Goal: Task Accomplishment & Management: Manage account settings

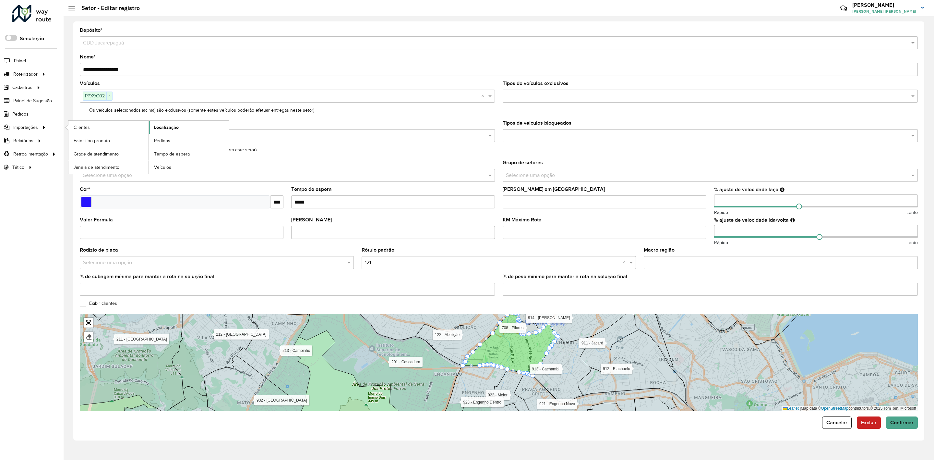
click at [169, 129] on span "Localização" at bounding box center [166, 127] width 25 height 7
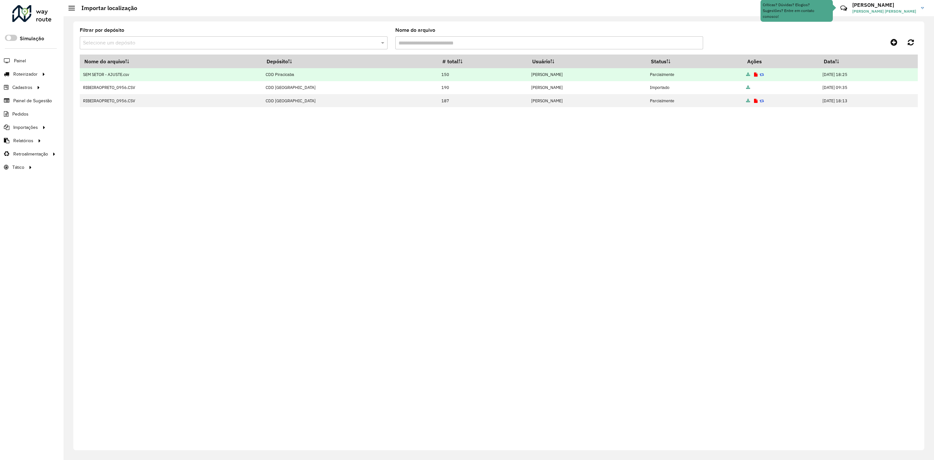
click at [746, 75] on icon at bounding box center [748, 75] width 4 height 4
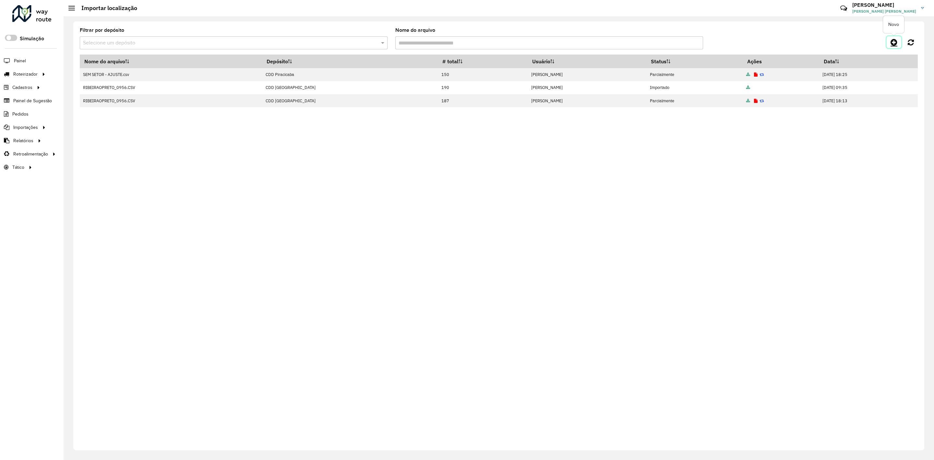
click at [897, 44] on icon at bounding box center [894, 42] width 7 height 8
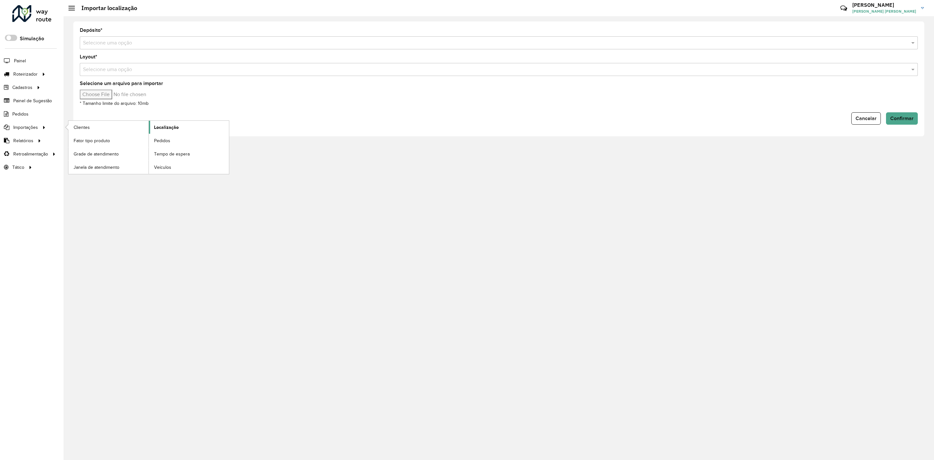
click at [179, 127] on link "Localização" at bounding box center [189, 127] width 80 height 13
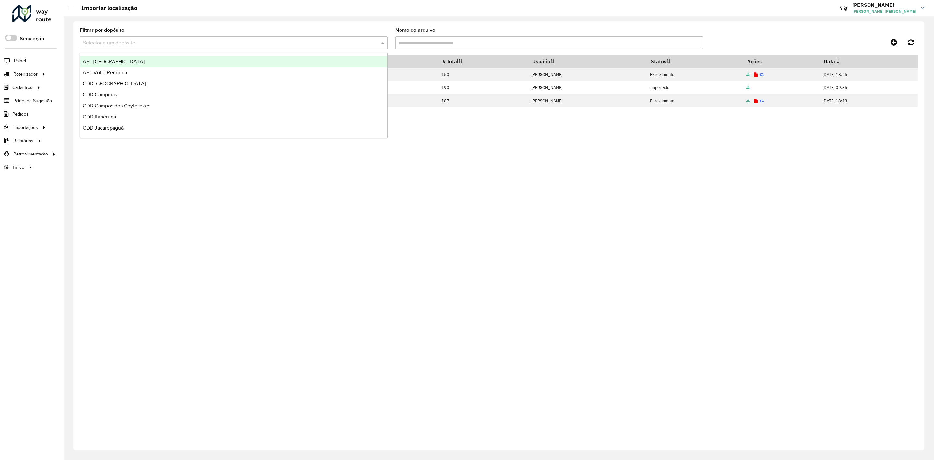
click at [296, 44] on input "text" at bounding box center [227, 43] width 288 height 8
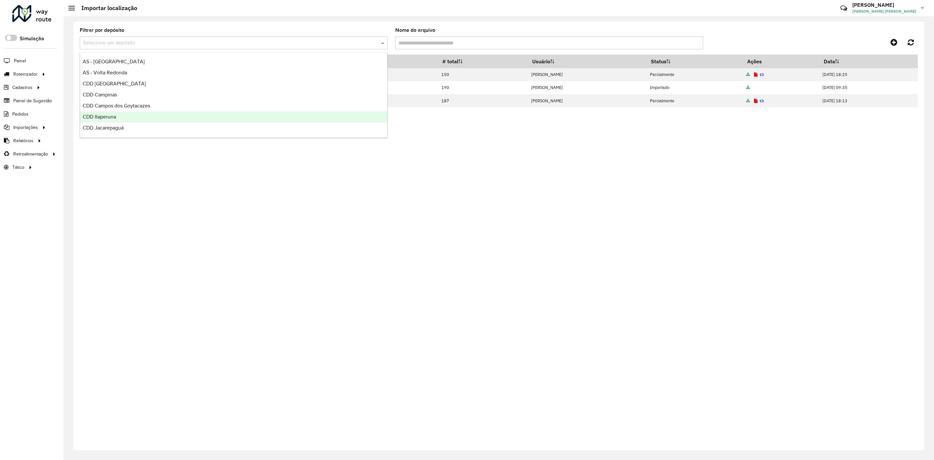
click at [529, 179] on div "Nome do arquivo Depósito # total Usuário Status Ações Data SEM SETOR - AJUSTE.c…" at bounding box center [499, 247] width 838 height 387
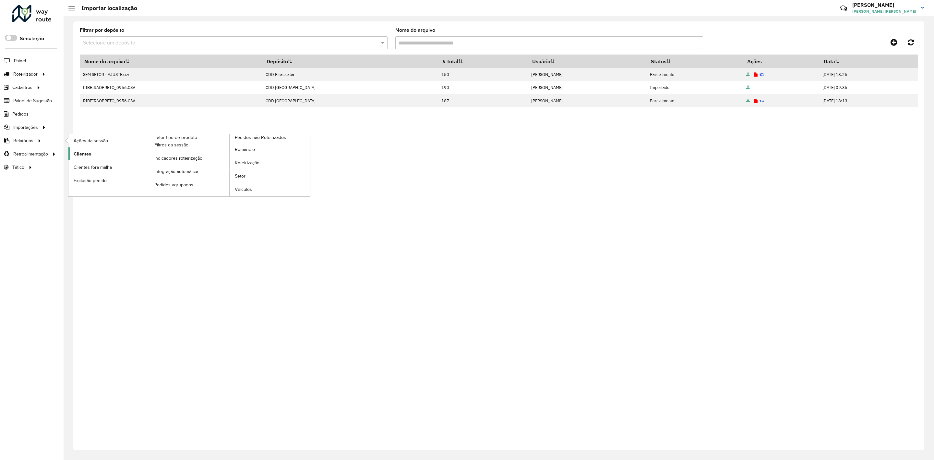
click at [99, 158] on link "Clientes" at bounding box center [108, 153] width 80 height 13
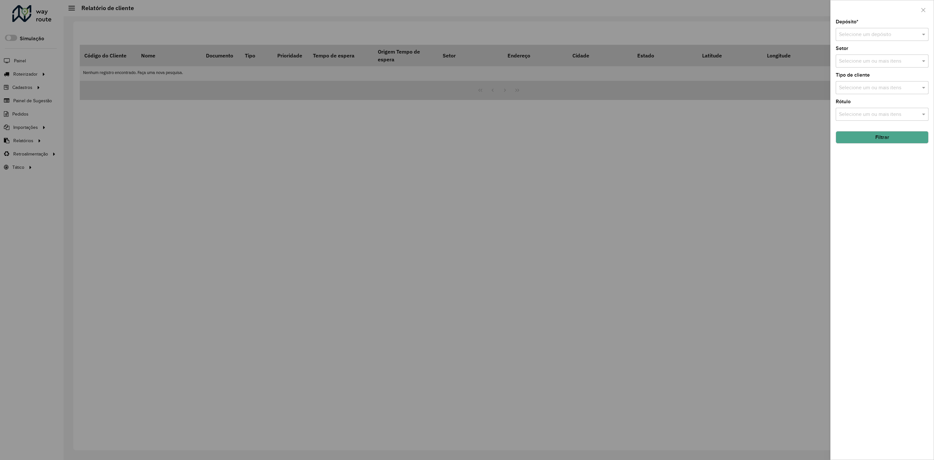
click at [887, 33] on input "text" at bounding box center [875, 35] width 73 height 8
click at [865, 85] on div "CDD Jau" at bounding box center [882, 82] width 92 height 11
click at [874, 87] on input "text" at bounding box center [878, 88] width 83 height 8
click at [870, 130] on div "23 - Trava" at bounding box center [882, 131] width 92 height 11
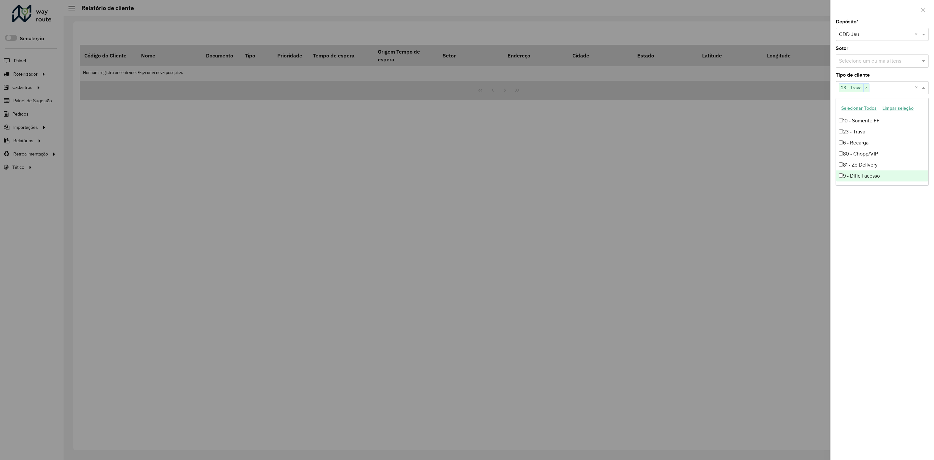
click at [872, 211] on div "Depósito * Selecione um depósito × CDD Jau × Setor Selecione um ou mais itens T…" at bounding box center [882, 239] width 103 height 440
click at [883, 114] on input "text" at bounding box center [878, 115] width 83 height 8
click at [861, 164] on div "23" at bounding box center [882, 164] width 92 height 11
drag, startPoint x: 858, startPoint y: 271, endPoint x: 859, endPoint y: 265, distance: 6.1
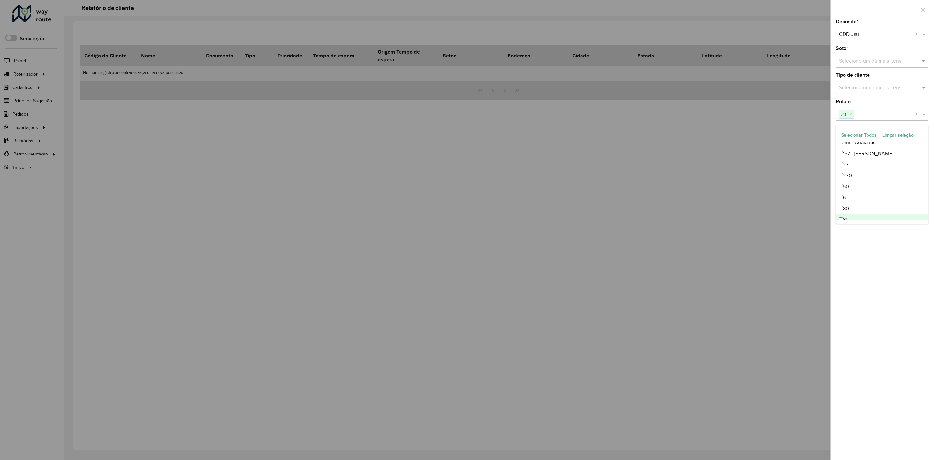
click at [859, 271] on div "Depósito * Selecione um depósito × CDD Jau × Setor Selecione um ou mais itens T…" at bounding box center [882, 239] width 103 height 440
click at [879, 139] on button "Filtrar" at bounding box center [882, 137] width 93 height 12
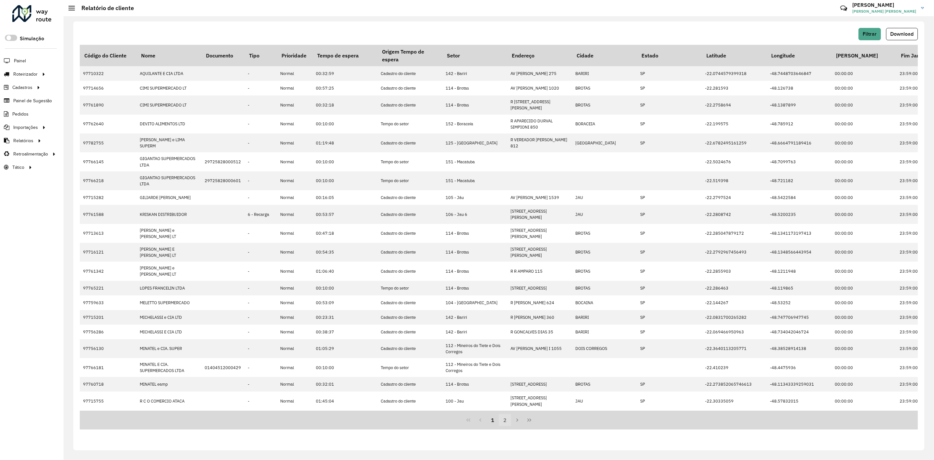
click at [502, 414] on button "2" at bounding box center [505, 420] width 12 height 12
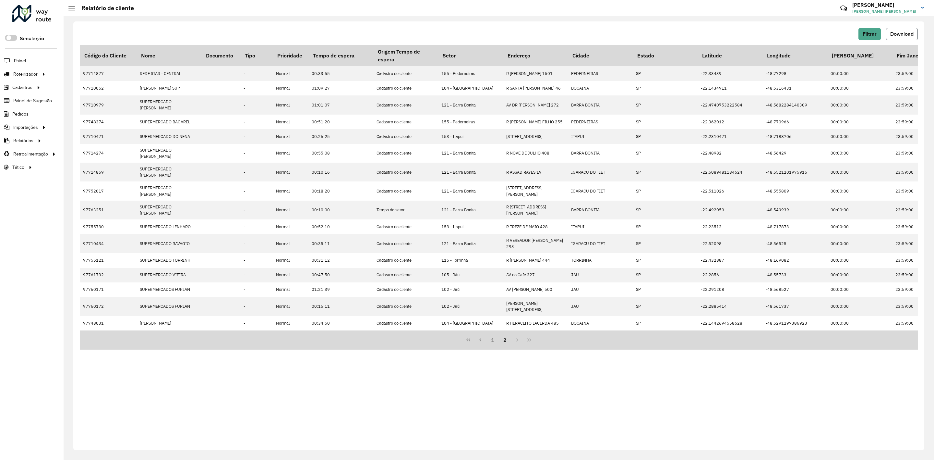
click at [902, 36] on span "Download" at bounding box center [901, 34] width 23 height 6
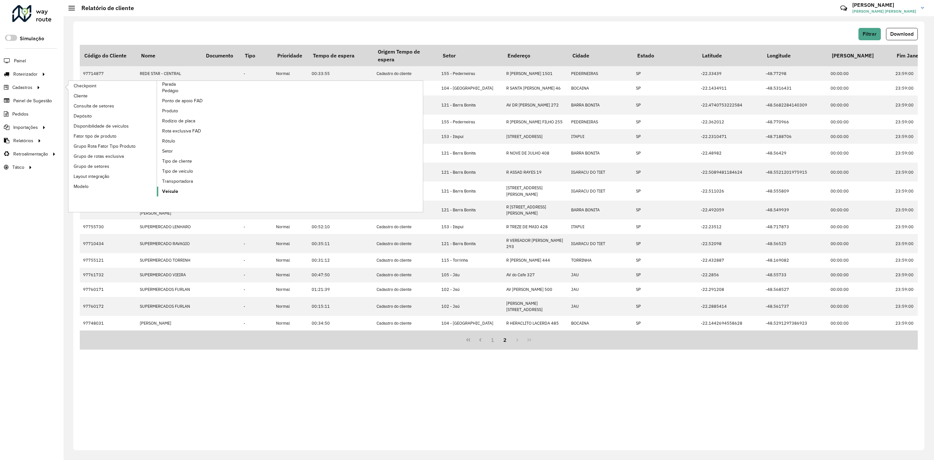
click at [173, 191] on span "Veículo" at bounding box center [170, 191] width 16 height 7
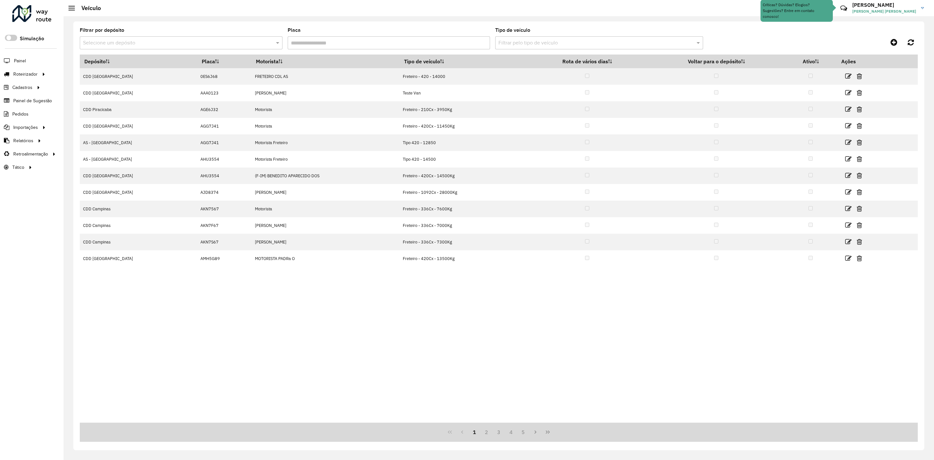
click at [255, 43] on input "text" at bounding box center [174, 43] width 183 height 8
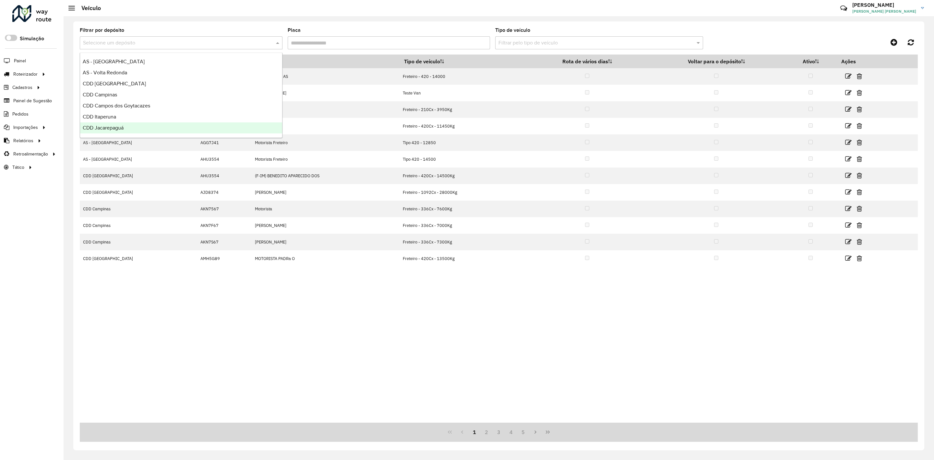
click at [167, 127] on div "CDD Jacarepaguá" at bounding box center [181, 127] width 202 height 11
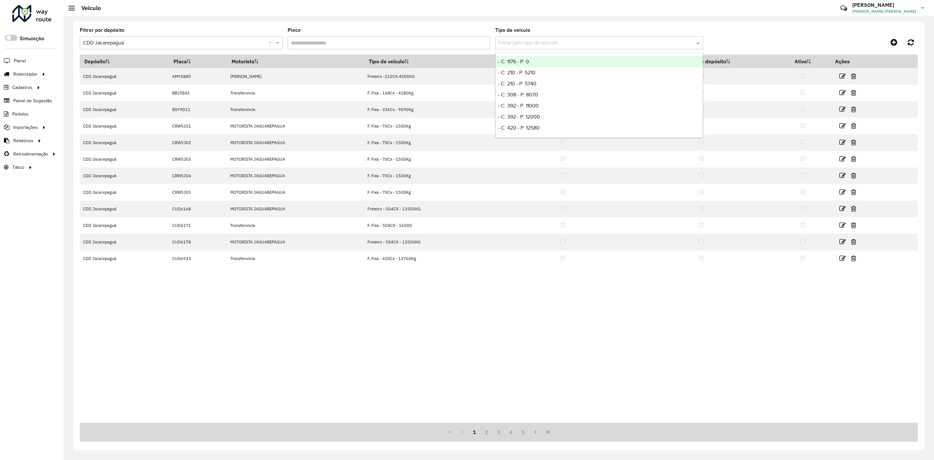
click at [522, 41] on input "text" at bounding box center [593, 43] width 188 height 8
type input "*"
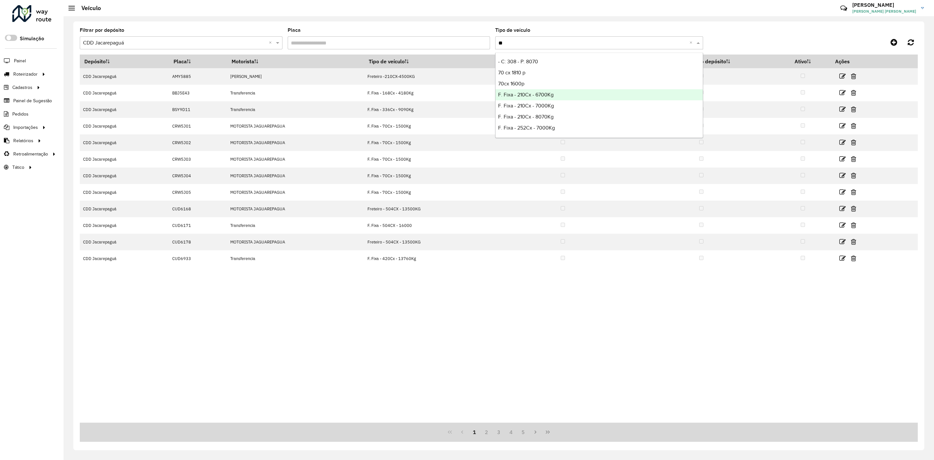
type input "*"
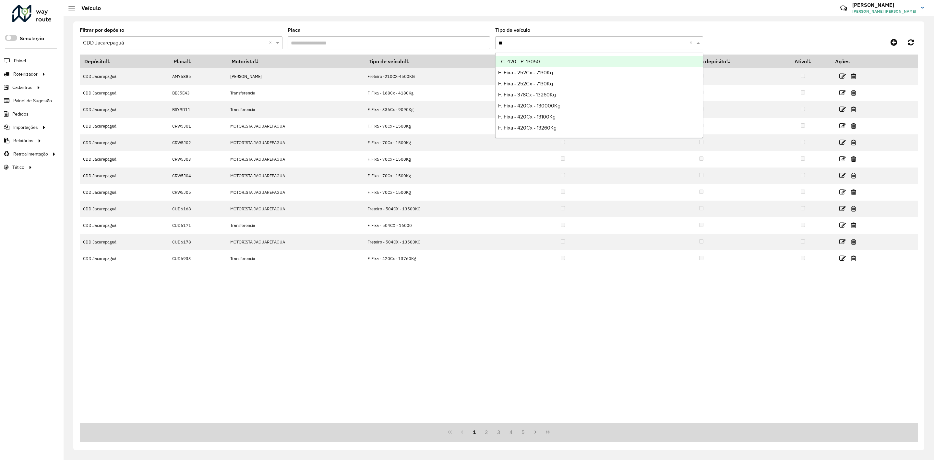
type input "*"
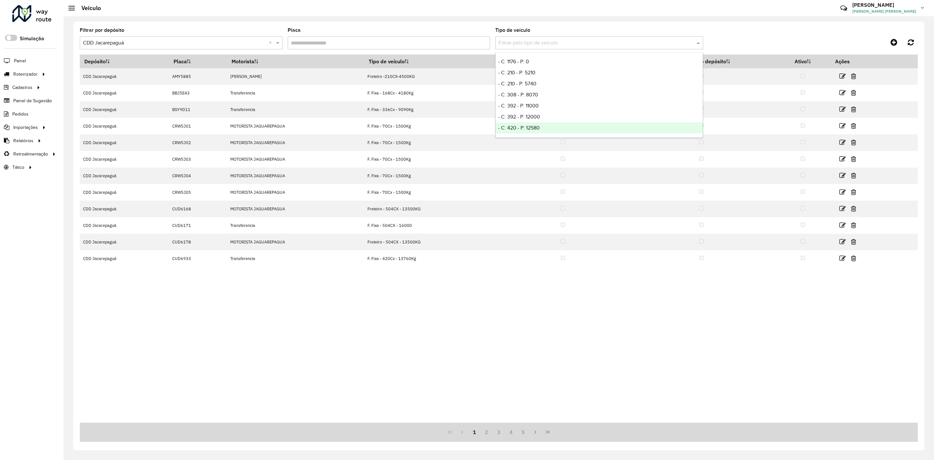
click at [374, 326] on div "Depósito Placa Motorista Tipo de veículo Rota de vários dias Voltar para o depó…" at bounding box center [499, 238] width 838 height 368
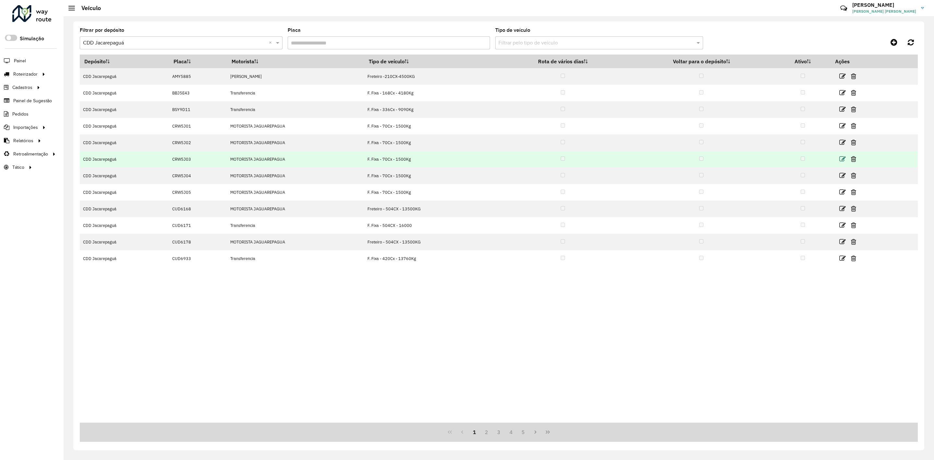
click at [843, 160] on icon at bounding box center [842, 159] width 6 height 6
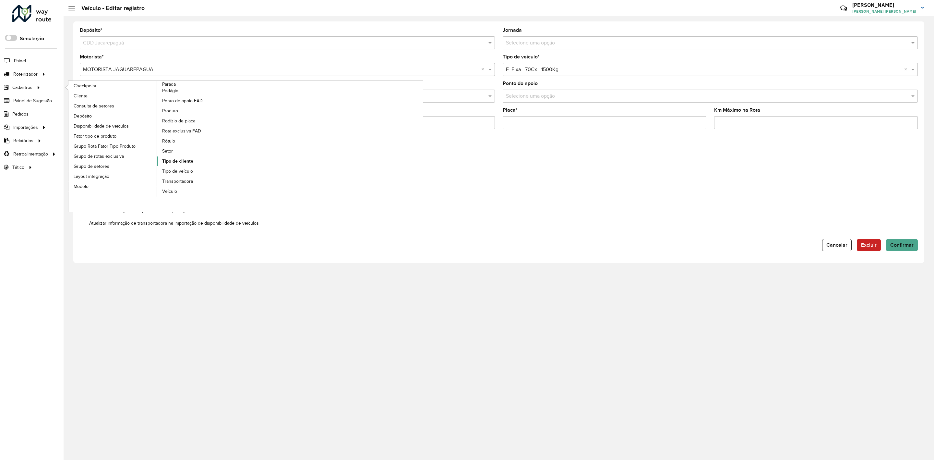
click at [182, 163] on span "Tipo de cliente" at bounding box center [177, 161] width 31 height 7
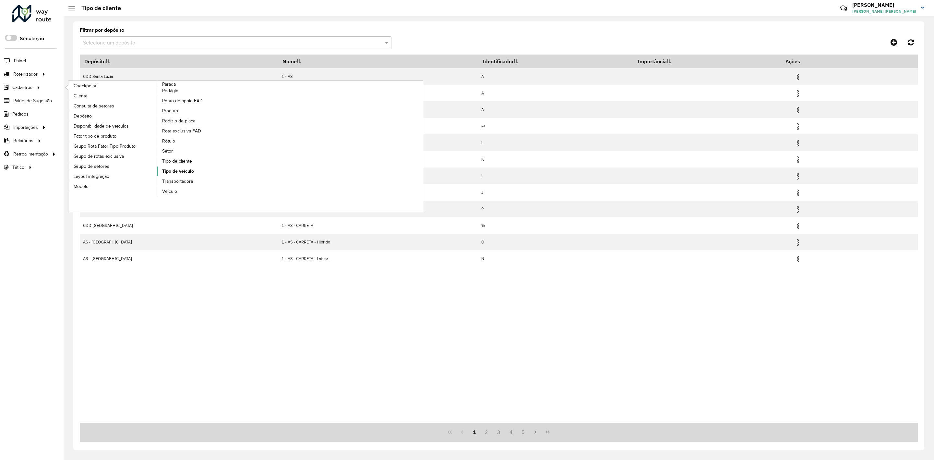
click at [191, 171] on span "Tipo de veículo" at bounding box center [178, 171] width 32 height 7
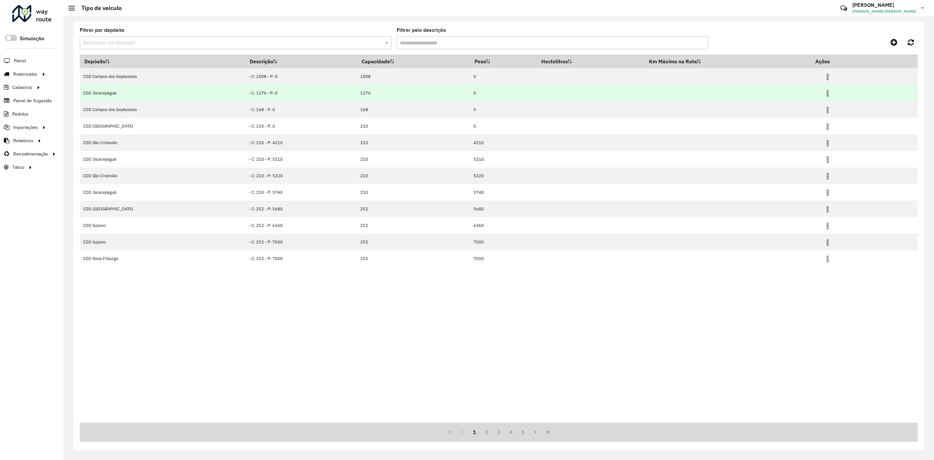
click at [828, 91] on img at bounding box center [828, 94] width 8 height 8
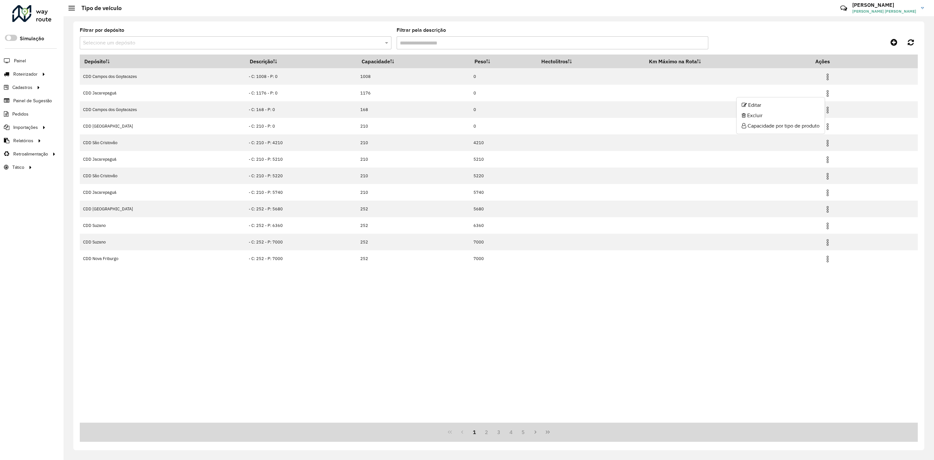
click at [501, 37] on input "Filtrar pela descrição" at bounding box center [553, 42] width 312 height 13
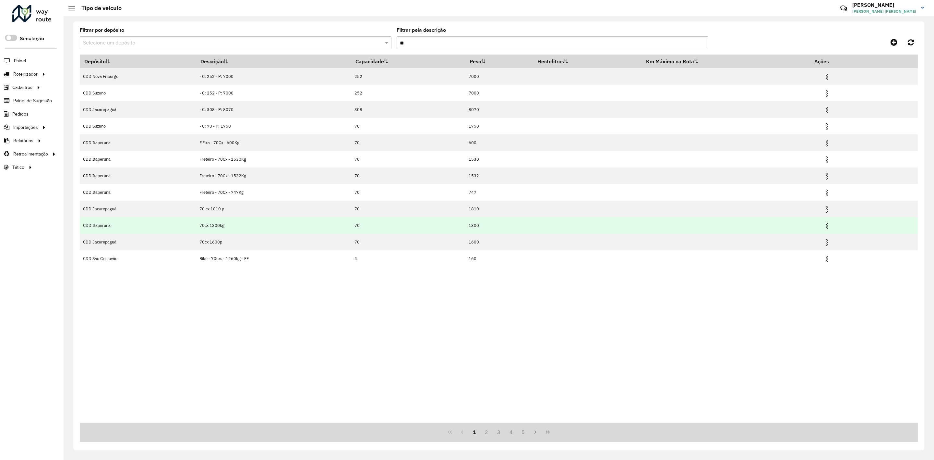
type input "**"
click at [828, 227] on img at bounding box center [827, 226] width 8 height 8
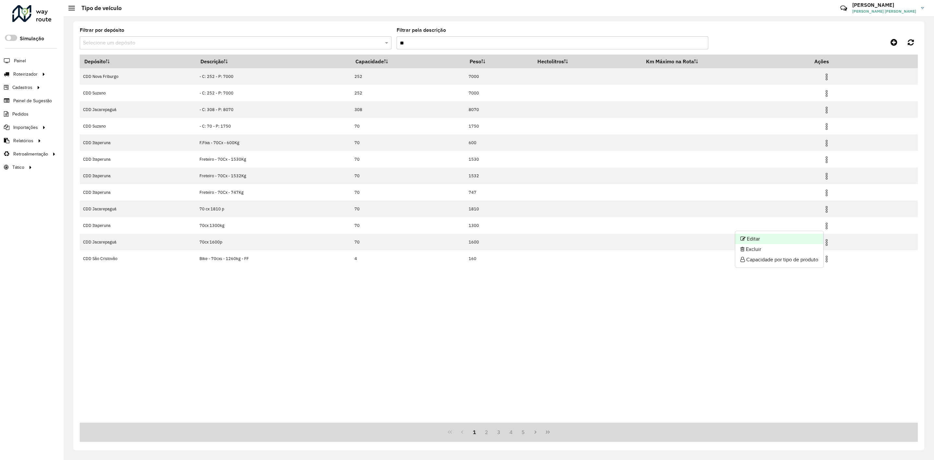
click at [799, 239] on li "Editar" at bounding box center [779, 239] width 88 height 10
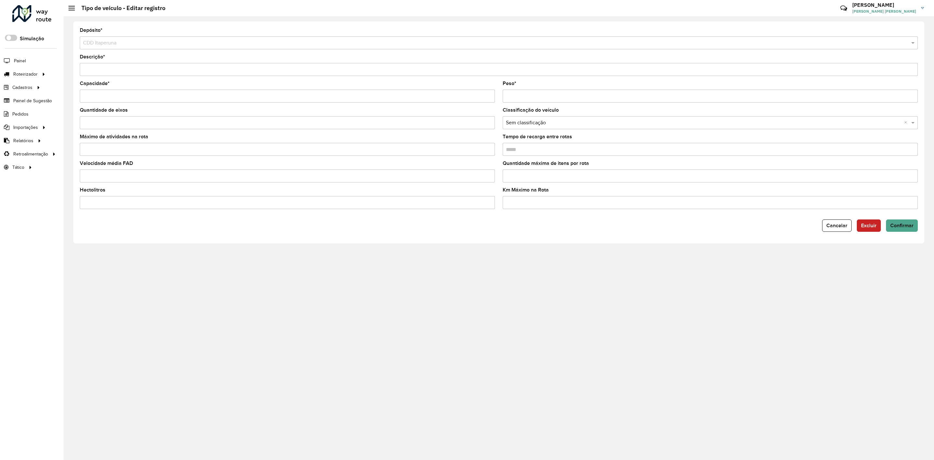
click at [144, 95] on input "Capacidade *" at bounding box center [287, 96] width 415 height 13
click at [178, 171] on input "Velocidade média FAD" at bounding box center [287, 175] width 415 height 13
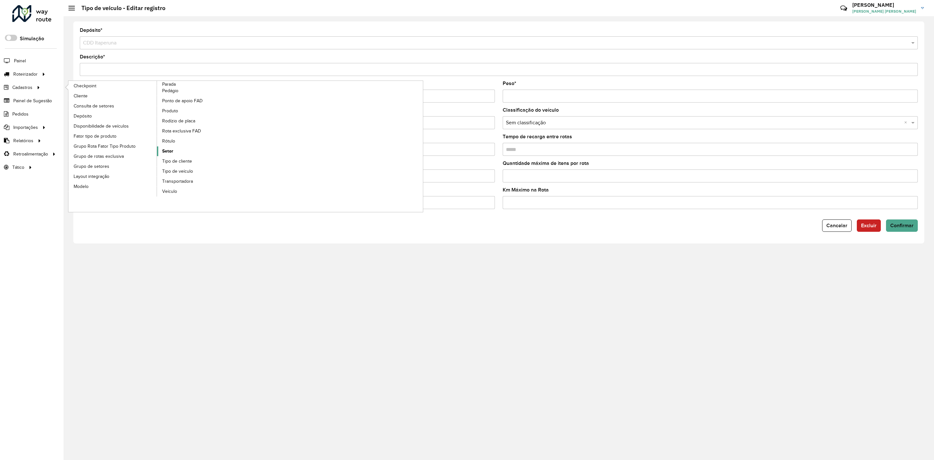
click at [166, 153] on span "Setor" at bounding box center [167, 151] width 11 height 7
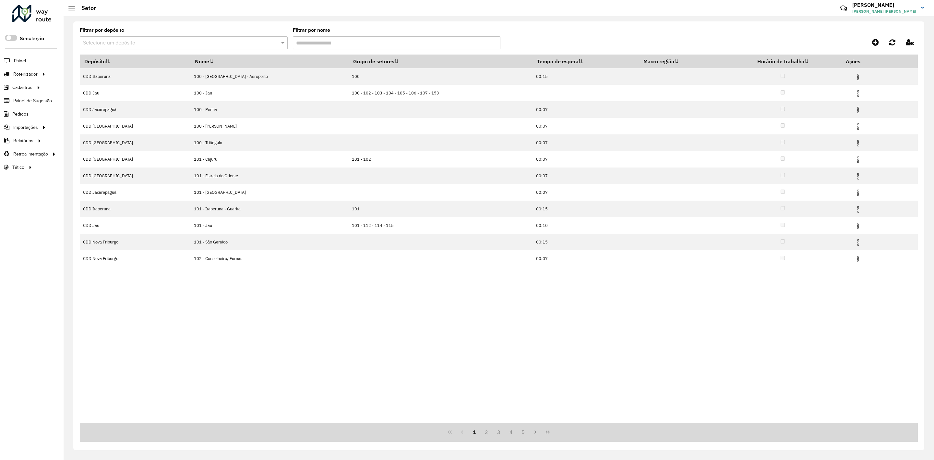
click at [248, 45] on input "text" at bounding box center [177, 43] width 188 height 8
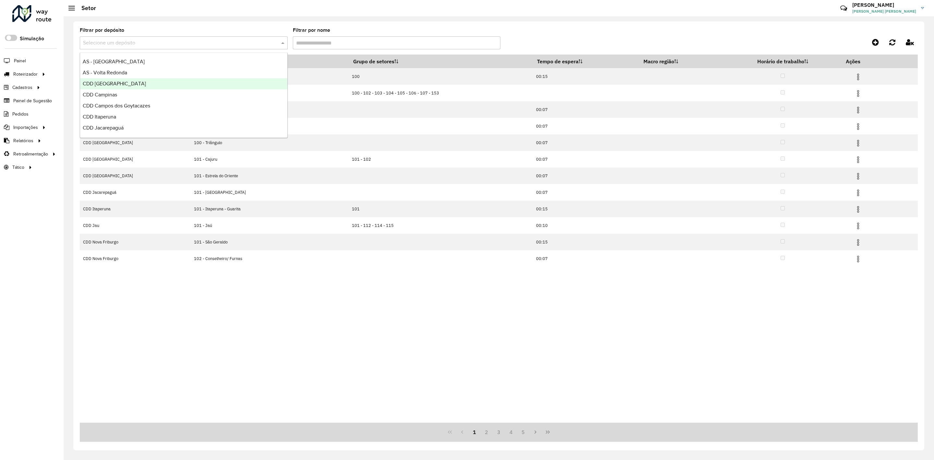
click at [163, 86] on div "CDD [GEOGRAPHIC_DATA]" at bounding box center [183, 83] width 207 height 11
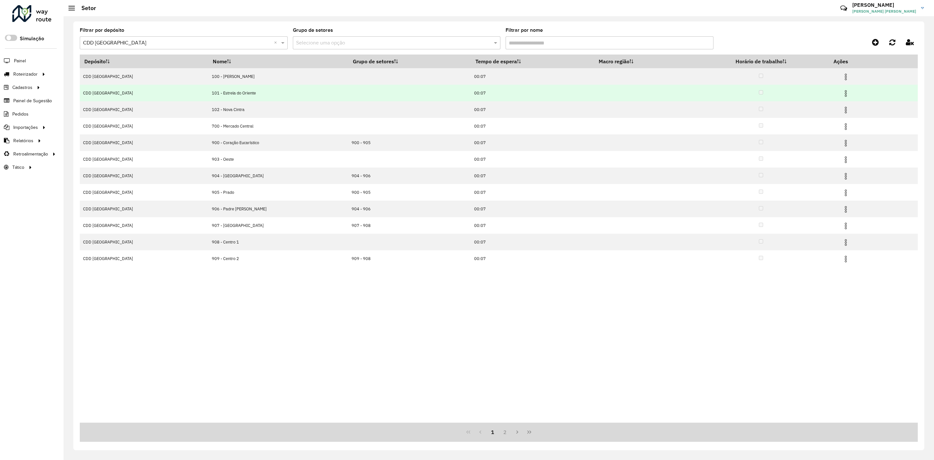
click at [842, 91] on img at bounding box center [846, 94] width 8 height 8
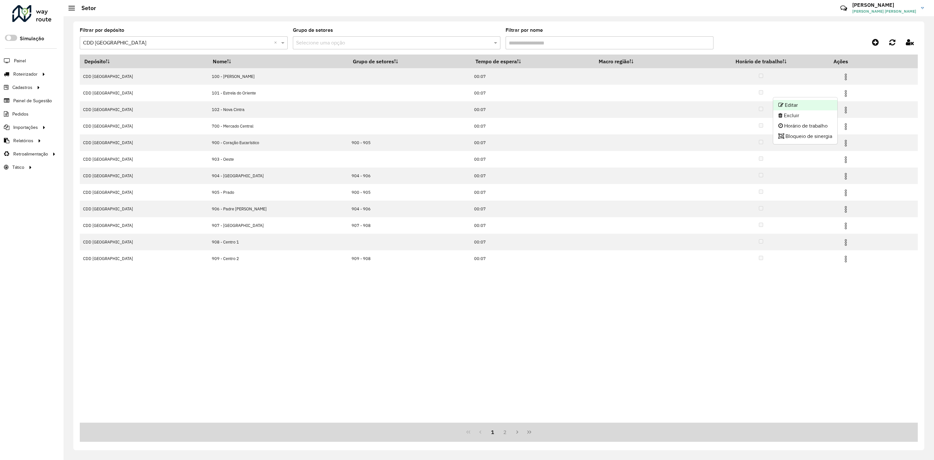
click at [825, 103] on li "Editar" at bounding box center [805, 105] width 64 height 10
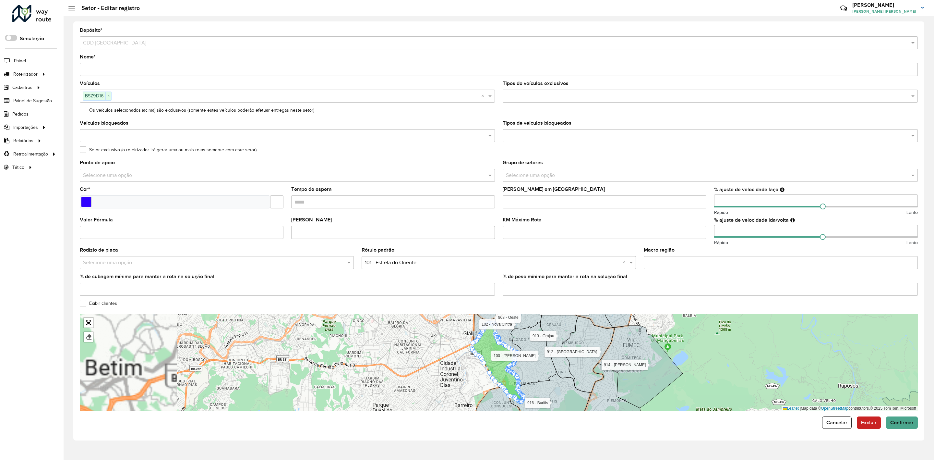
click at [749, 232] on input "number" at bounding box center [816, 231] width 204 height 13
type input "*"
click at [772, 231] on input "**" at bounding box center [816, 231] width 204 height 13
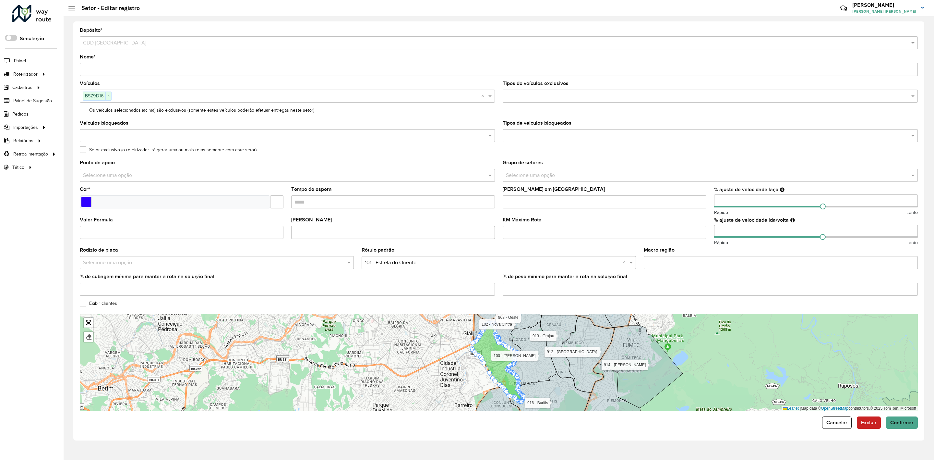
type input "*"
type input "**"
click at [692, 217] on formly-field "[PERSON_NAME] em [GEOGRAPHIC_DATA]" at bounding box center [604, 202] width 211 height 30
click at [898, 420] on span "Confirmar" at bounding box center [901, 422] width 23 height 6
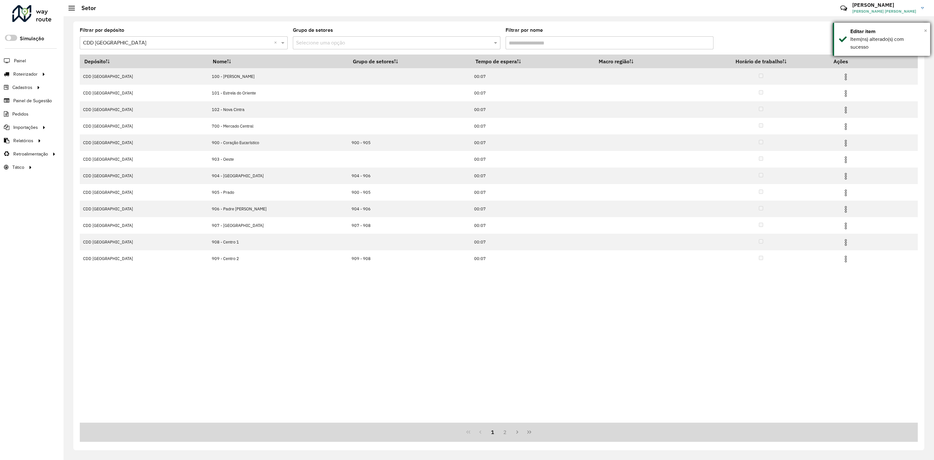
click at [926, 32] on span "×" at bounding box center [925, 30] width 3 height 7
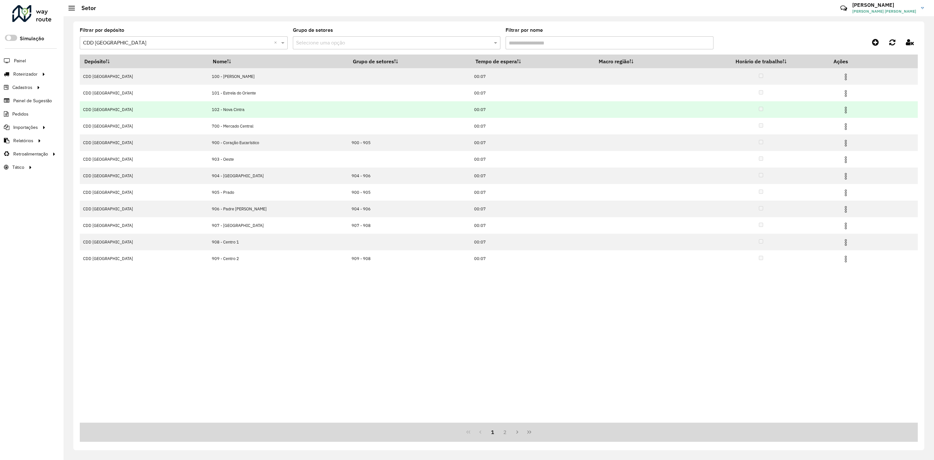
click at [842, 108] on img at bounding box center [846, 110] width 8 height 8
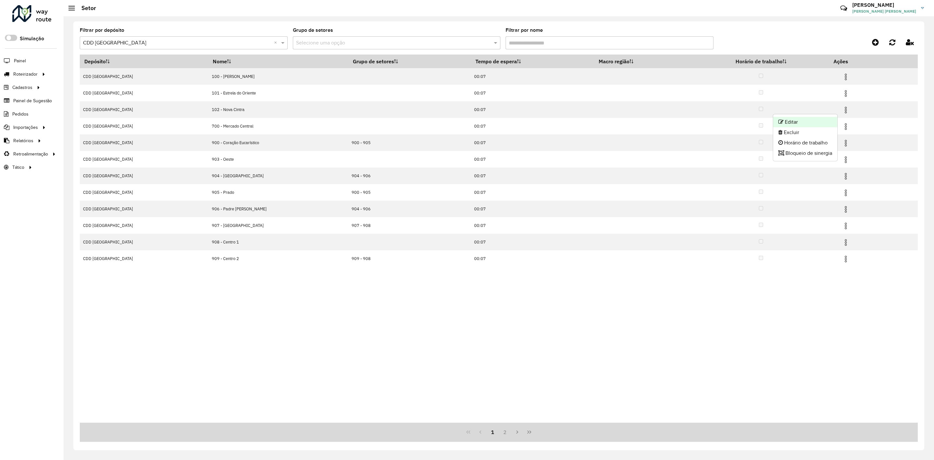
click at [829, 120] on li "Editar" at bounding box center [805, 122] width 64 height 10
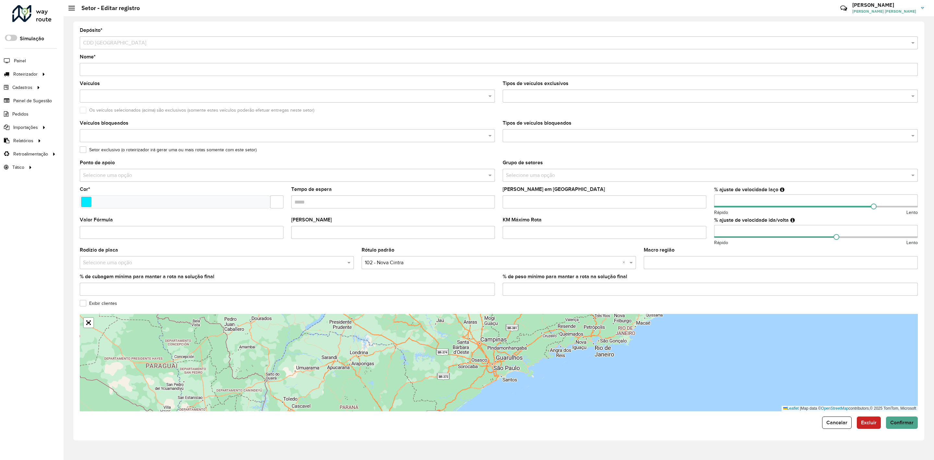
click at [759, 231] on input "number" at bounding box center [816, 231] width 204 height 13
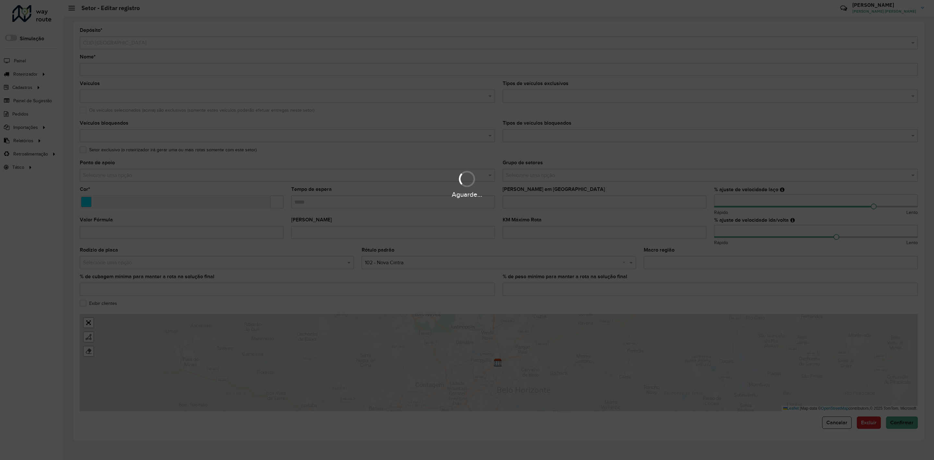
type input "*"
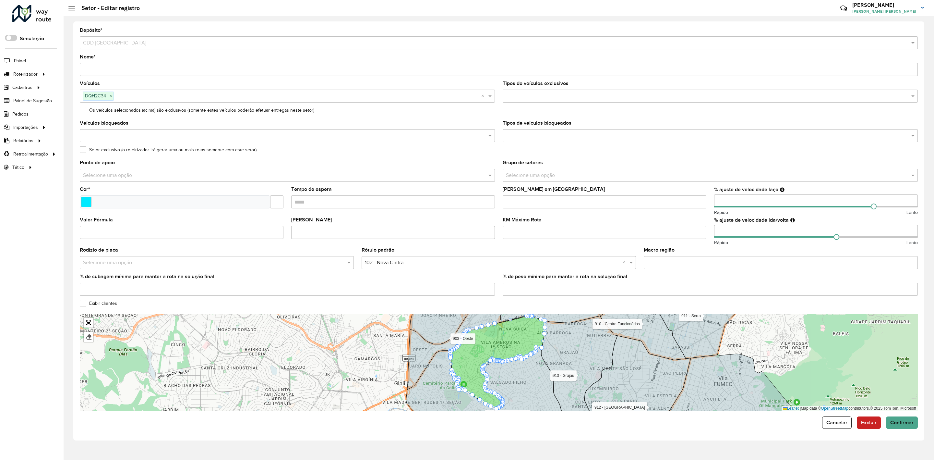
type input "***"
click at [704, 216] on formly-field "[PERSON_NAME] em [GEOGRAPHIC_DATA]" at bounding box center [604, 202] width 211 height 30
click at [899, 425] on span "Confirmar" at bounding box center [901, 422] width 23 height 6
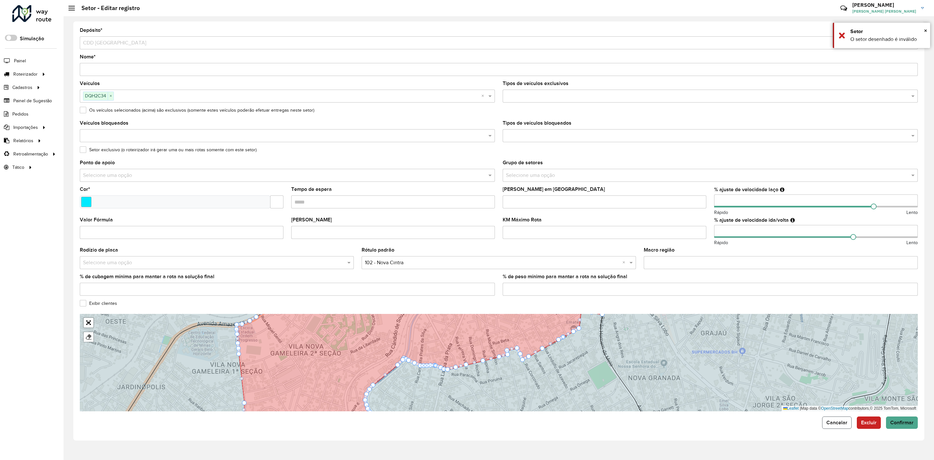
click at [833, 418] on button "Cancelar" at bounding box center [837, 422] width 30 height 12
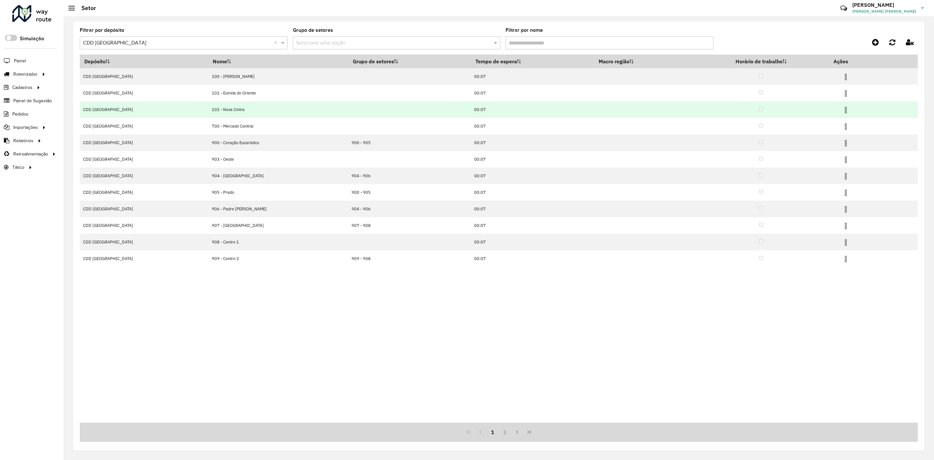
click at [842, 111] on img at bounding box center [846, 110] width 8 height 8
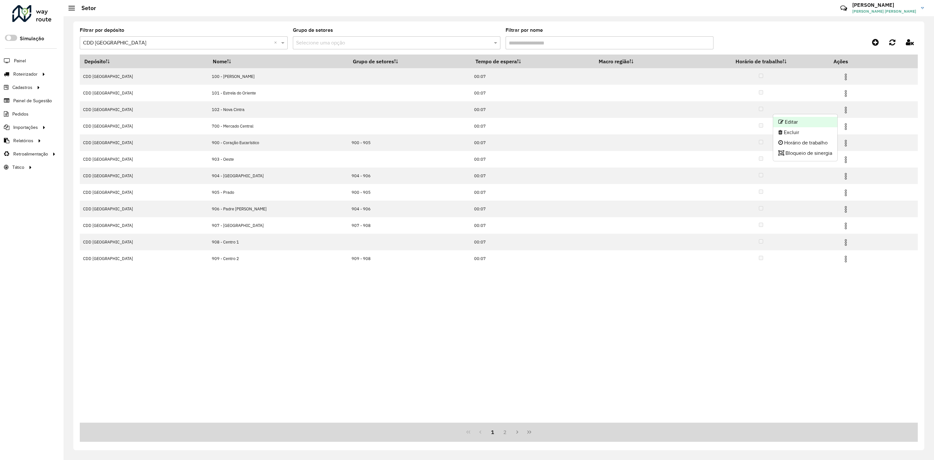
click at [828, 120] on li "Editar" at bounding box center [805, 122] width 64 height 10
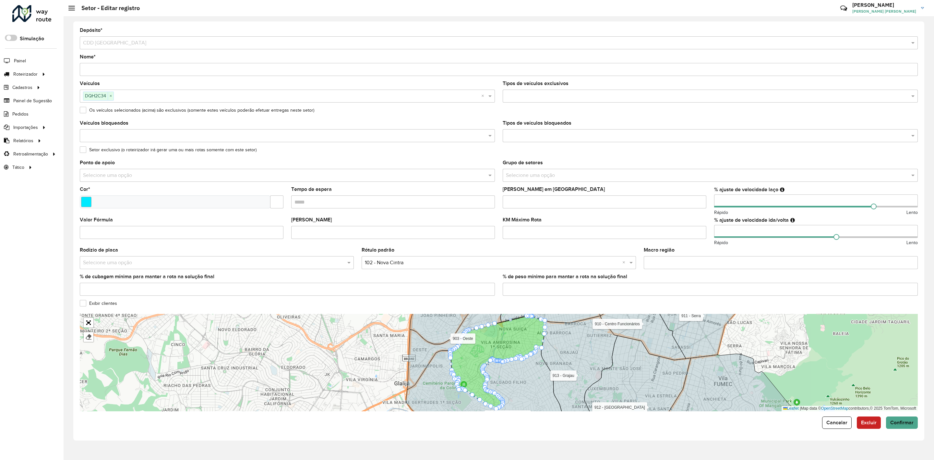
click at [742, 231] on input "number" at bounding box center [816, 231] width 204 height 13
type input "*"
type input "***"
click at [708, 246] on formly-field "KM Máximo Rota" at bounding box center [604, 232] width 211 height 30
click at [904, 423] on span "Confirmar" at bounding box center [901, 422] width 23 height 6
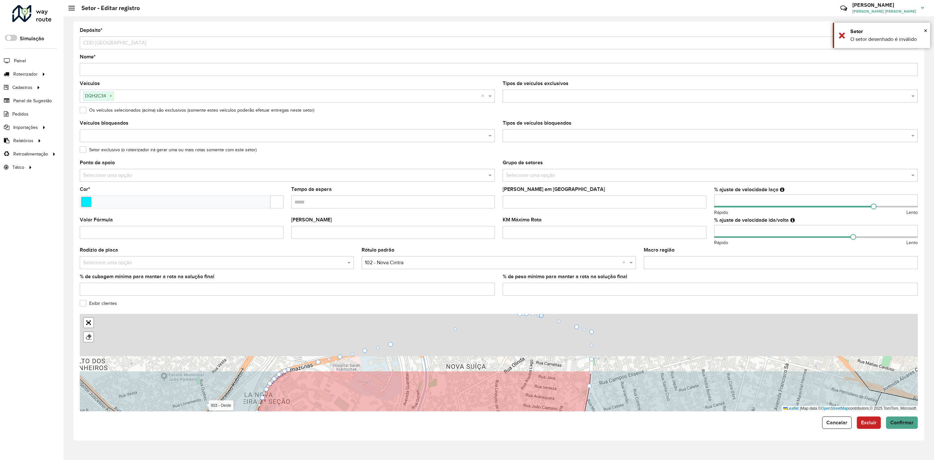
drag, startPoint x: 540, startPoint y: 365, endPoint x: 539, endPoint y: 397, distance: 31.8
click at [540, 402] on icon at bounding box center [402, 429] width 378 height 117
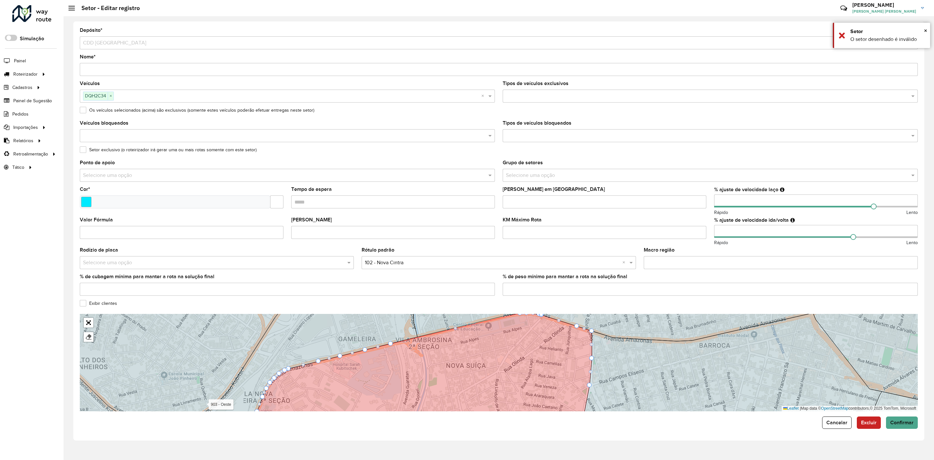
drag, startPoint x: 512, startPoint y: 355, endPoint x: 514, endPoint y: 382, distance: 26.7
click at [514, 382] on icon at bounding box center [422, 367] width 339 height 108
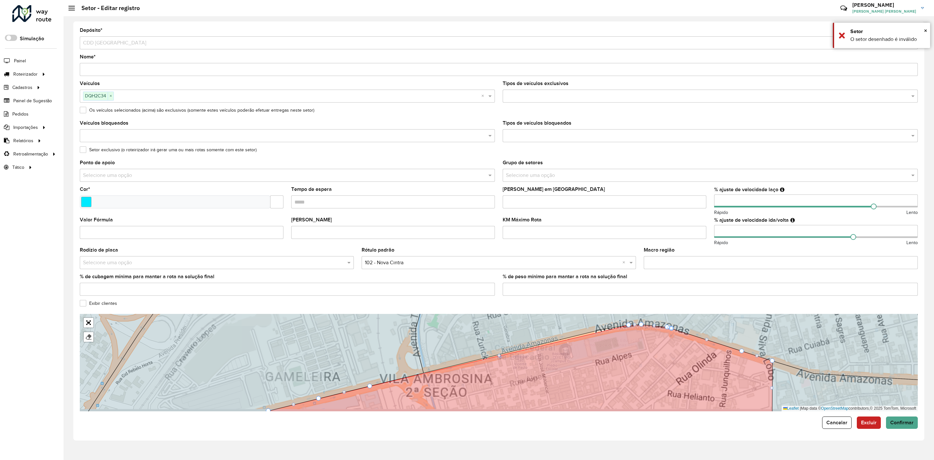
drag, startPoint x: 394, startPoint y: 370, endPoint x: 433, endPoint y: 349, distance: 44.0
click at [425, 331] on icon at bounding box center [255, 356] width 339 height 117
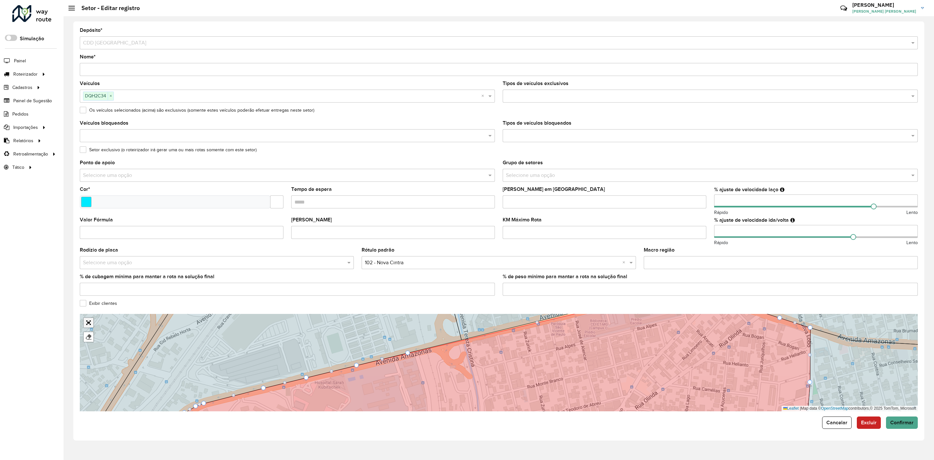
click at [86, 319] on link "Abrir mapa em tela cheia" at bounding box center [89, 323] width 10 height 10
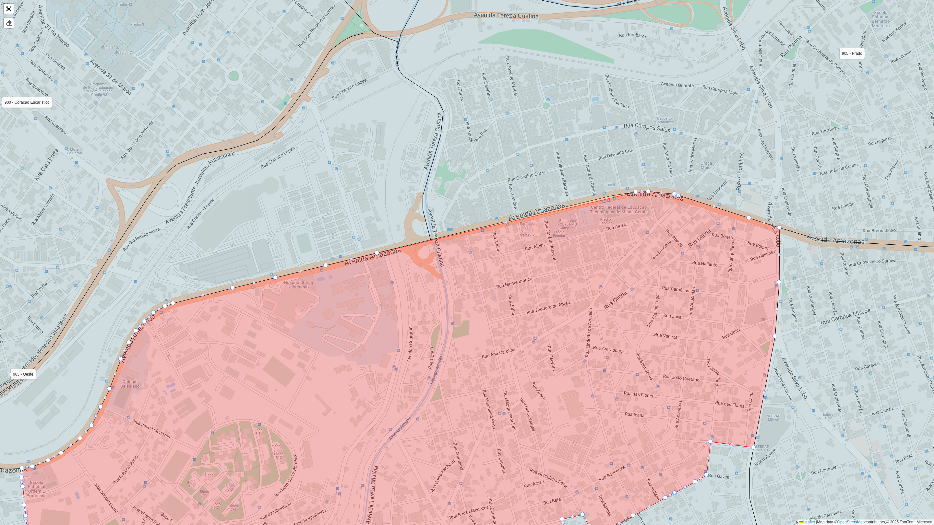
click at [376, 253] on div at bounding box center [377, 253] width 5 height 5
click at [382, 265] on icon at bounding box center [401, 385] width 758 height 387
click at [377, 253] on div at bounding box center [378, 253] width 5 height 5
drag, startPoint x: 379, startPoint y: 252, endPoint x: 383, endPoint y: 256, distance: 5.3
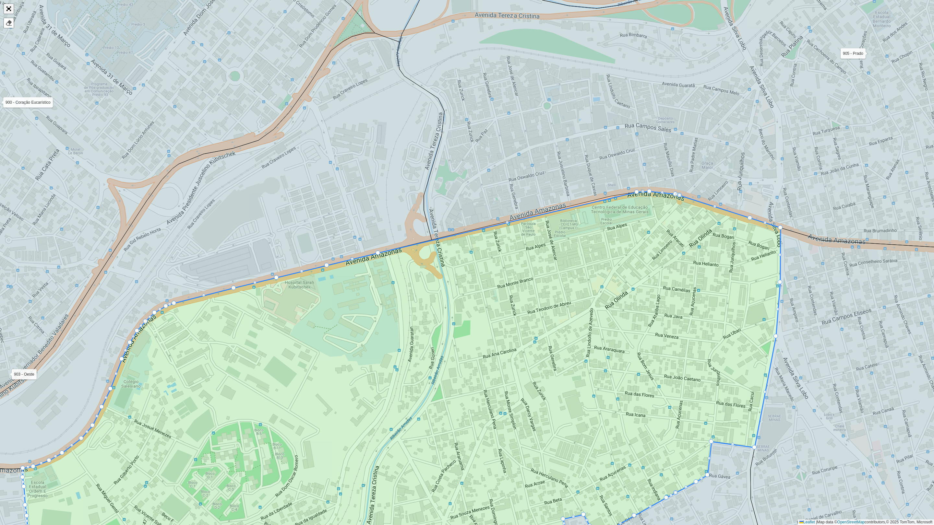
click at [7, 6] on link "Abrir mapa em tela cheia" at bounding box center [9, 9] width 10 height 10
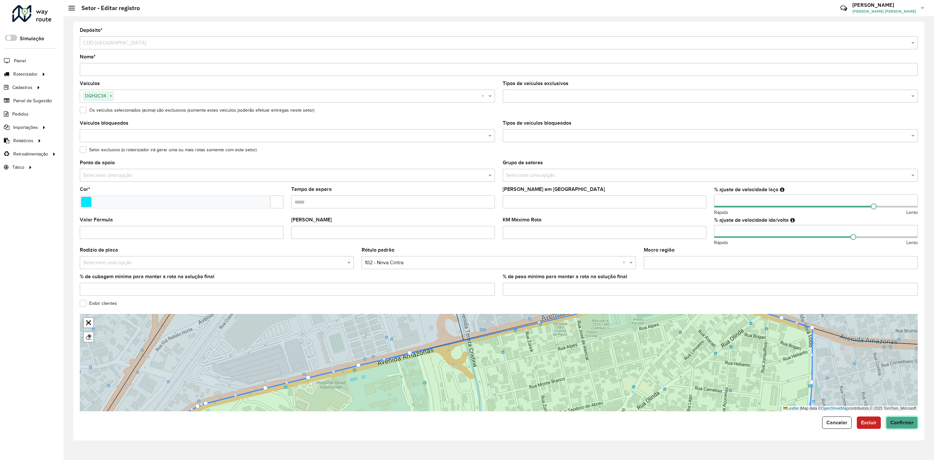
click at [903, 422] on span "Confirmar" at bounding box center [901, 422] width 23 height 6
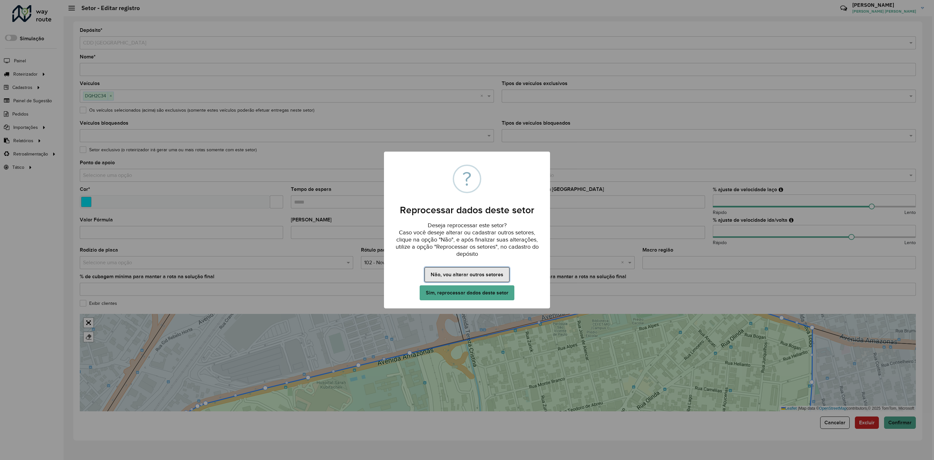
click at [471, 274] on button "Não, vou alterar outros setores" at bounding box center [467, 274] width 85 height 15
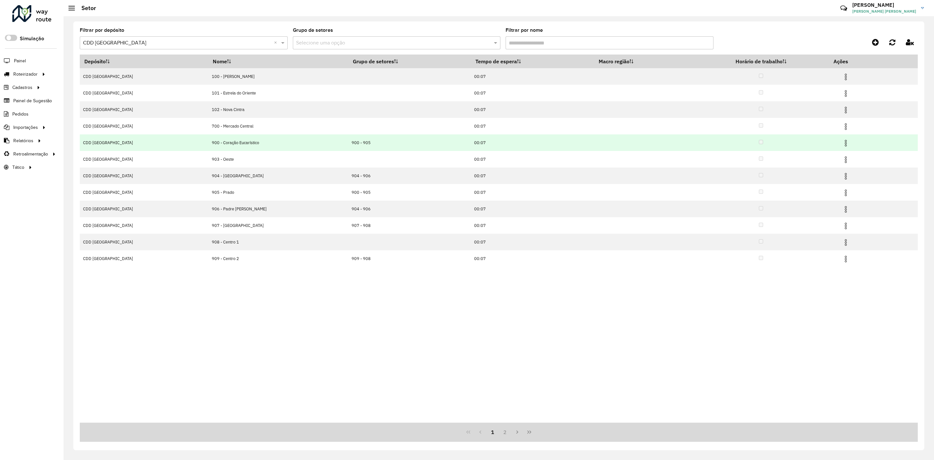
click at [842, 144] on img at bounding box center [846, 143] width 8 height 8
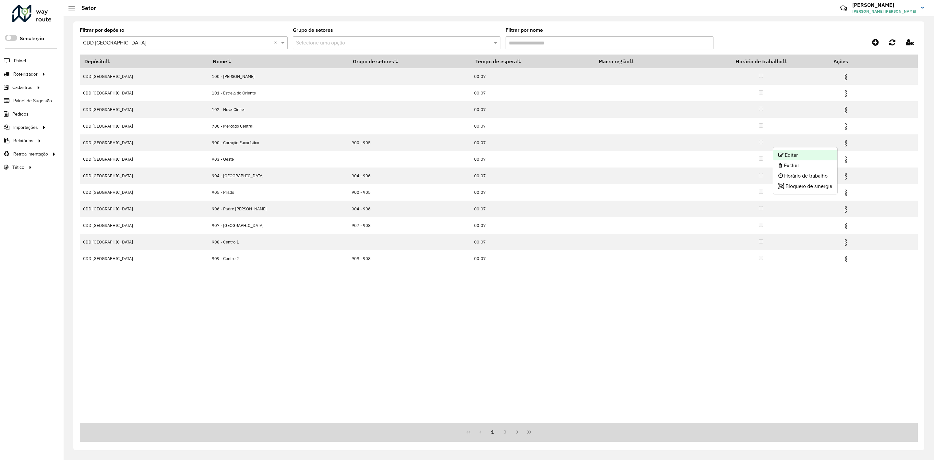
click at [826, 152] on li "Editar" at bounding box center [805, 155] width 64 height 10
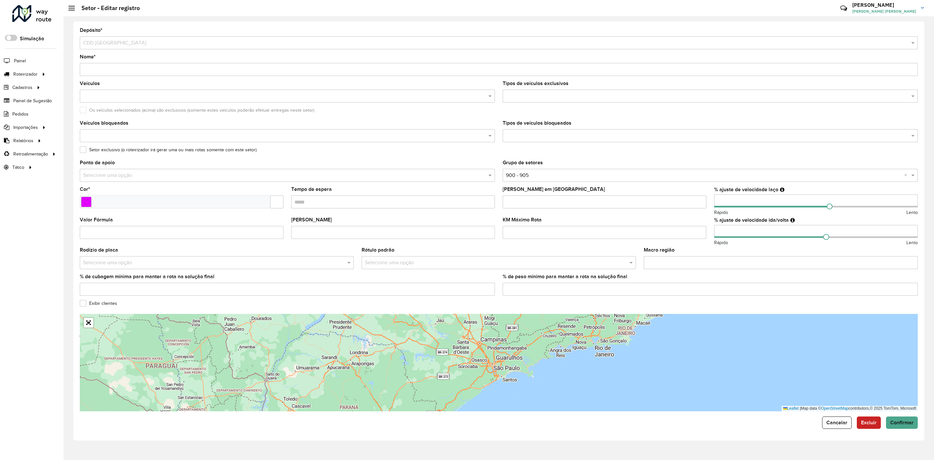
click at [756, 232] on input "number" at bounding box center [816, 231] width 204 height 13
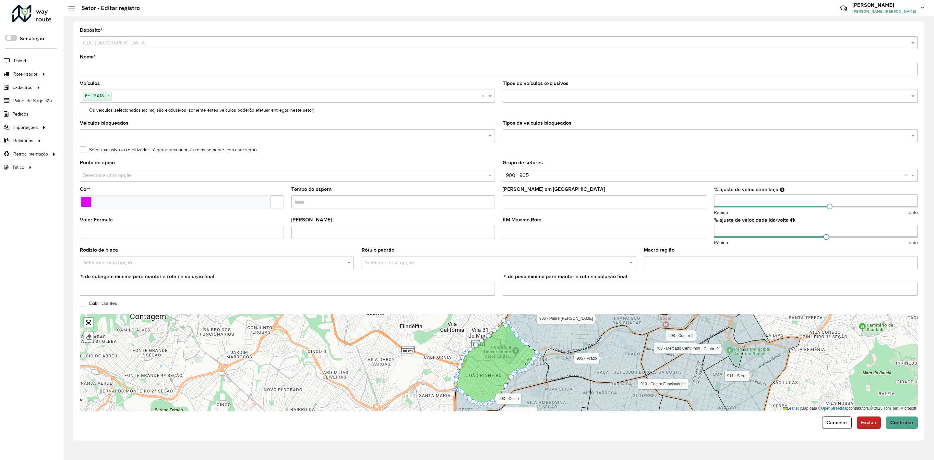
click at [756, 232] on input "number" at bounding box center [816, 231] width 204 height 13
type input "*"
type input "**"
click at [708, 219] on formly-field "KM Máximo Rota" at bounding box center [604, 232] width 211 height 30
click at [904, 424] on span "Confirmar" at bounding box center [901, 422] width 23 height 6
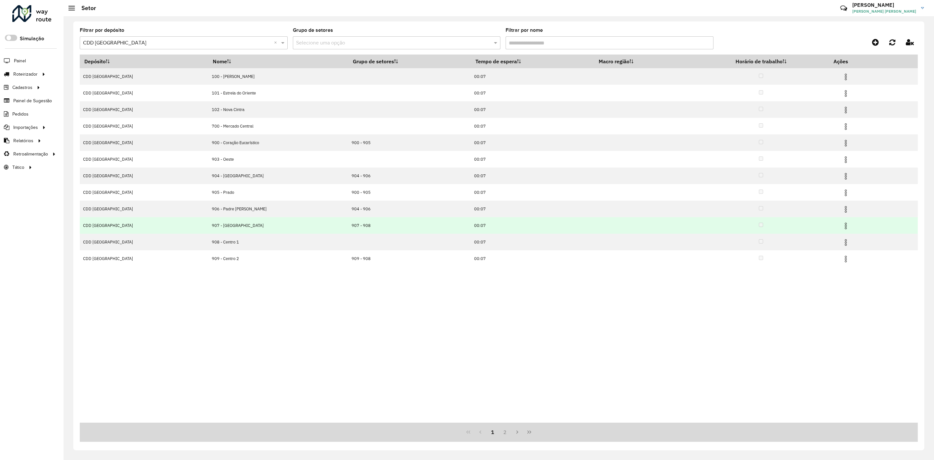
click at [842, 226] on img at bounding box center [846, 226] width 8 height 8
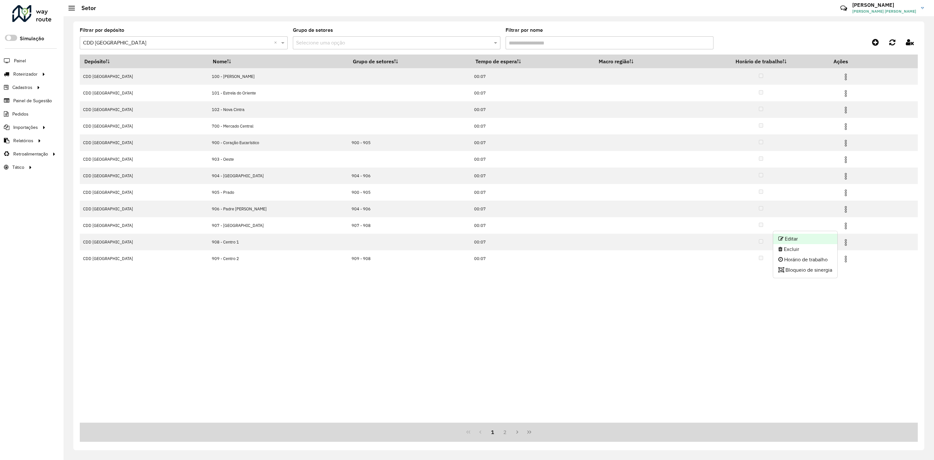
click at [824, 235] on li "Editar" at bounding box center [805, 239] width 64 height 10
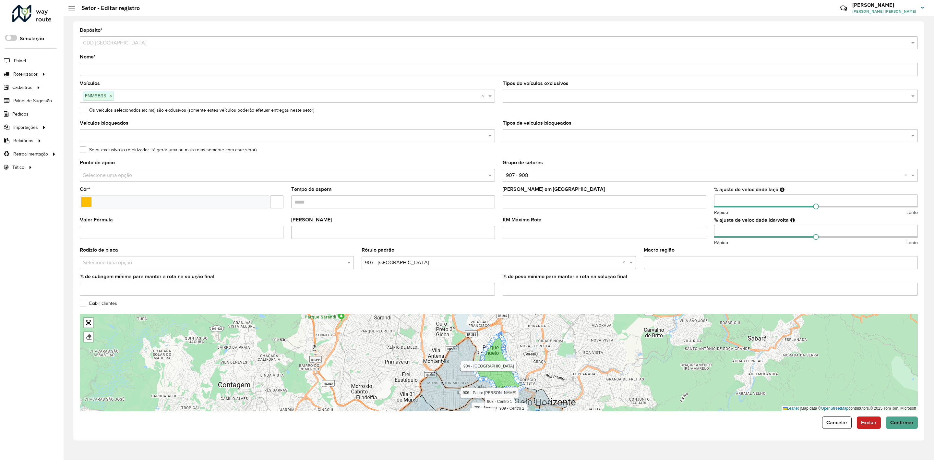
click at [748, 230] on input "number" at bounding box center [816, 231] width 204 height 13
type input "*"
type input "**"
click at [704, 216] on formly-field "[PERSON_NAME] em [GEOGRAPHIC_DATA]" at bounding box center [604, 202] width 211 height 30
click at [908, 428] on button "Confirmar" at bounding box center [902, 422] width 32 height 12
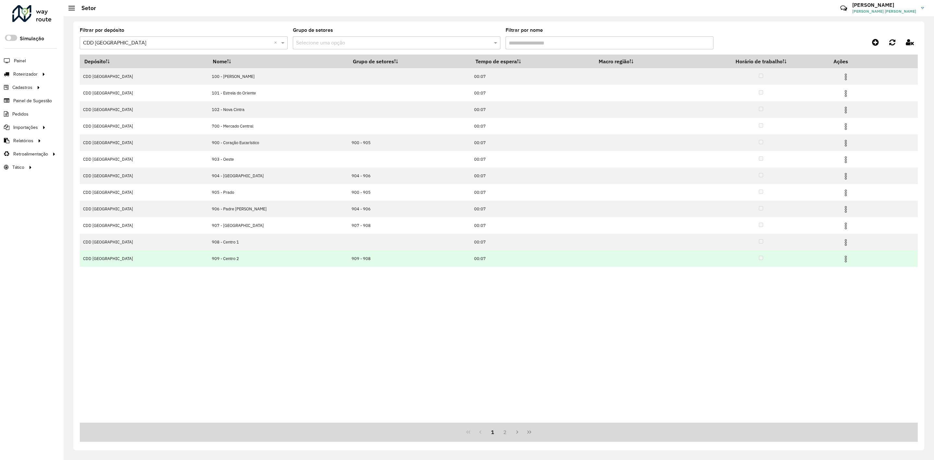
click at [843, 262] on img at bounding box center [846, 259] width 8 height 8
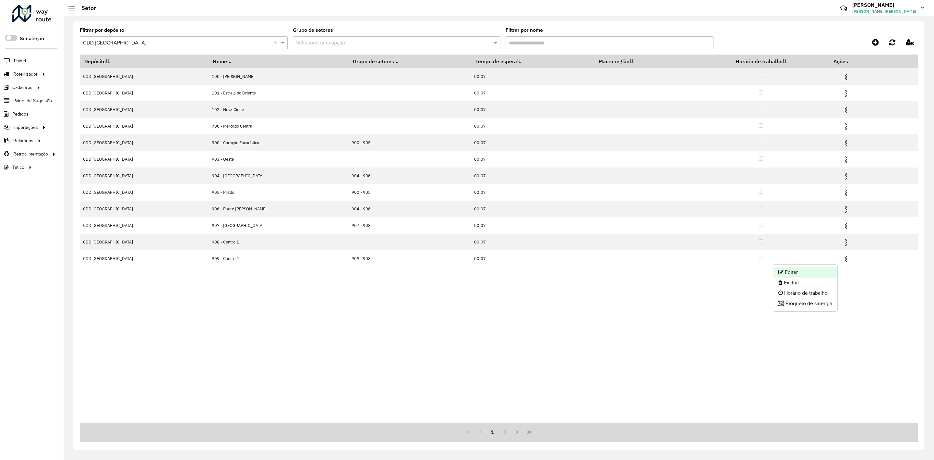
click at [825, 268] on li "Editar" at bounding box center [805, 272] width 64 height 10
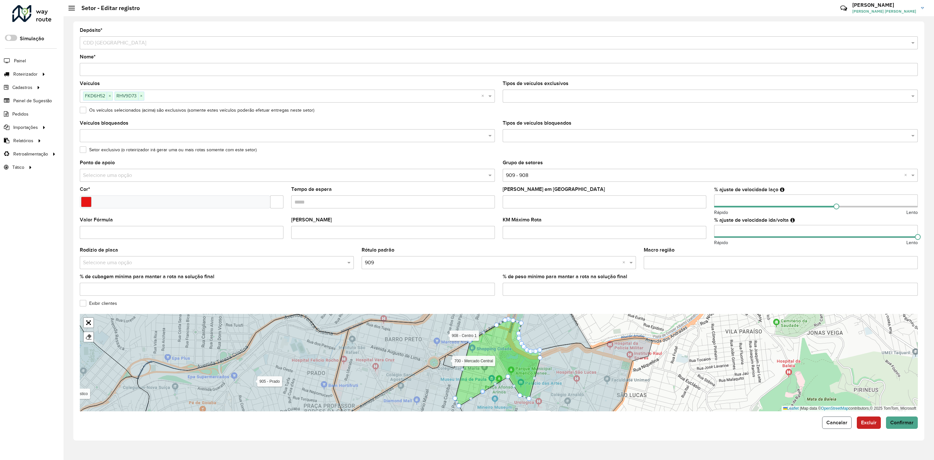
click at [837, 425] on span "Cancelar" at bounding box center [836, 422] width 21 height 6
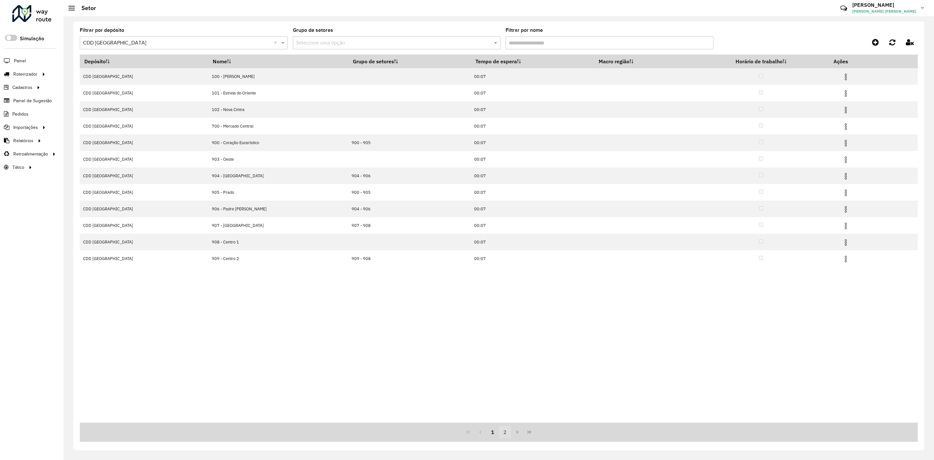
click at [502, 432] on button "2" at bounding box center [505, 432] width 12 height 12
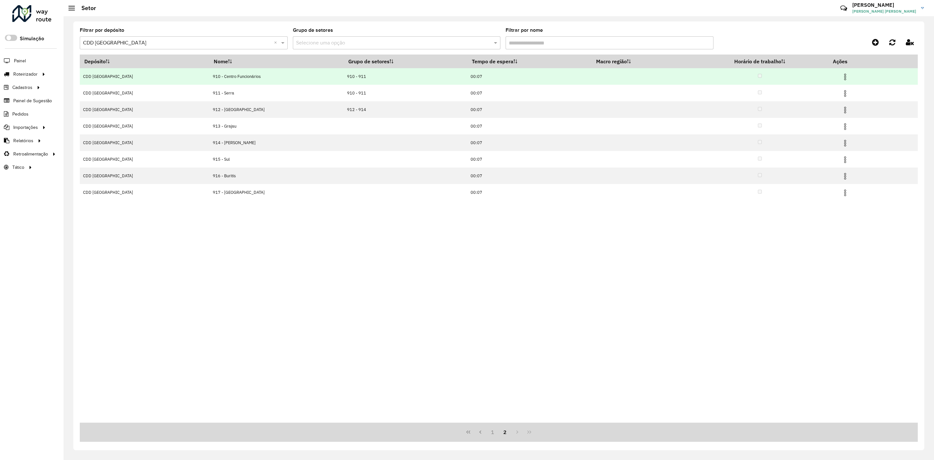
click at [843, 77] on img at bounding box center [845, 77] width 8 height 8
click at [815, 88] on li "Editar" at bounding box center [805, 88] width 64 height 10
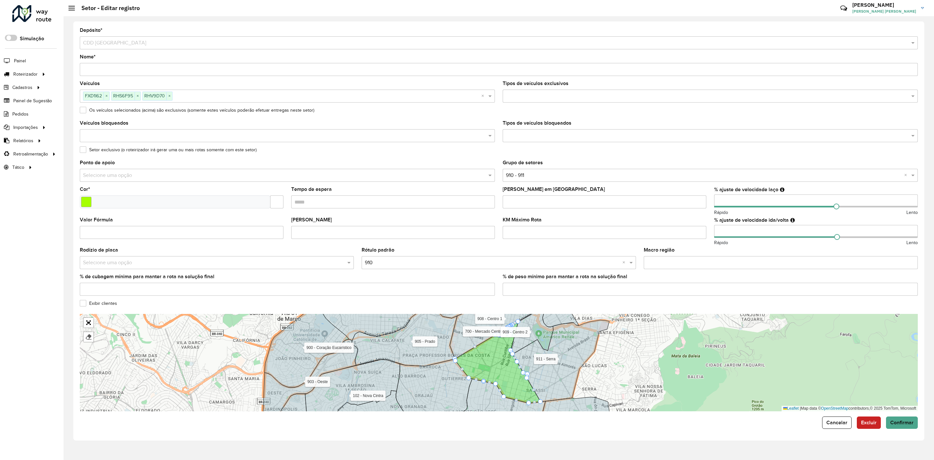
click at [736, 232] on input "number" at bounding box center [816, 231] width 204 height 13
type input "*"
type input "**"
click at [757, 253] on div "Macro região" at bounding box center [781, 257] width 274 height 21
click at [909, 420] on button "Confirmar" at bounding box center [902, 422] width 32 height 12
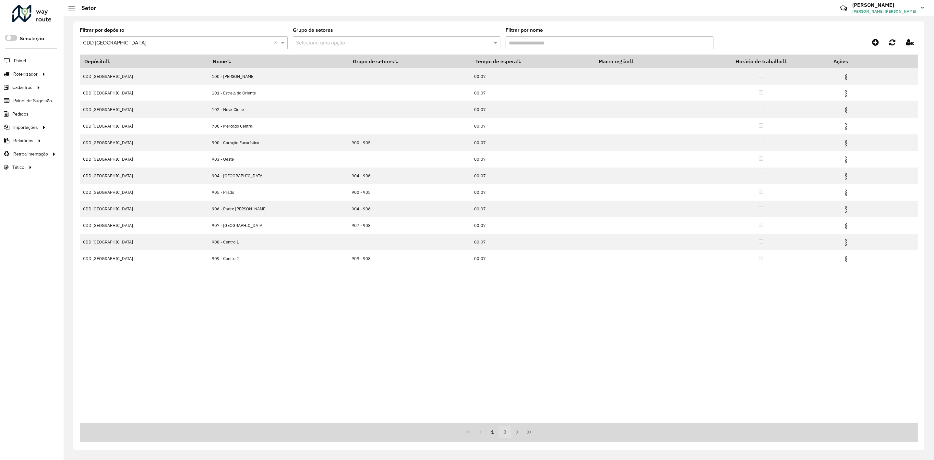
click at [505, 437] on button "2" at bounding box center [505, 432] width 12 height 12
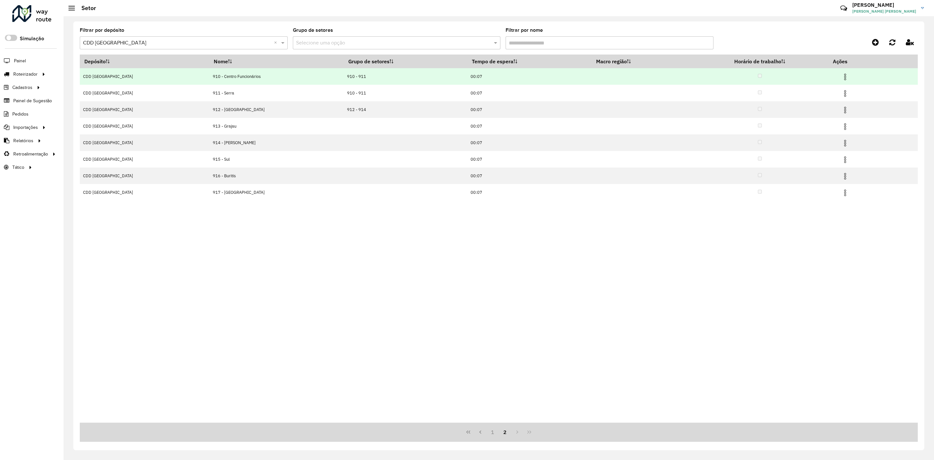
click at [845, 75] on img at bounding box center [845, 77] width 8 height 8
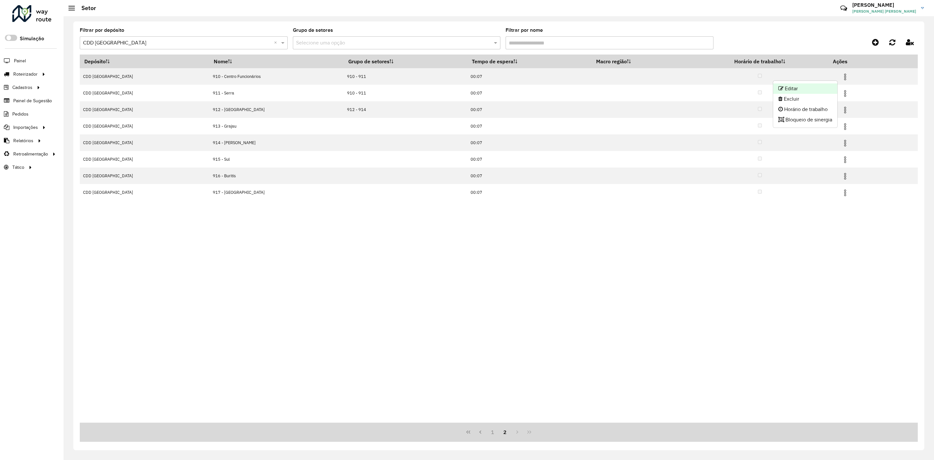
click at [821, 85] on li "Editar" at bounding box center [805, 88] width 64 height 10
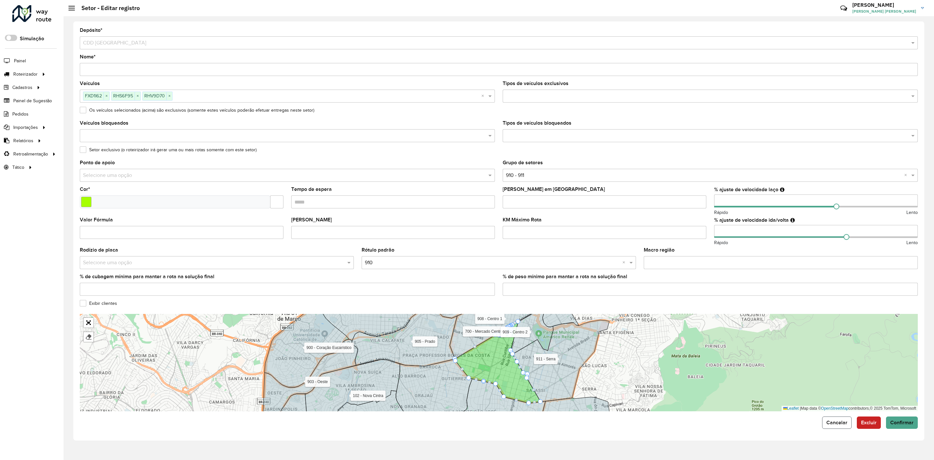
click at [832, 419] on button "Cancelar" at bounding box center [837, 422] width 30 height 12
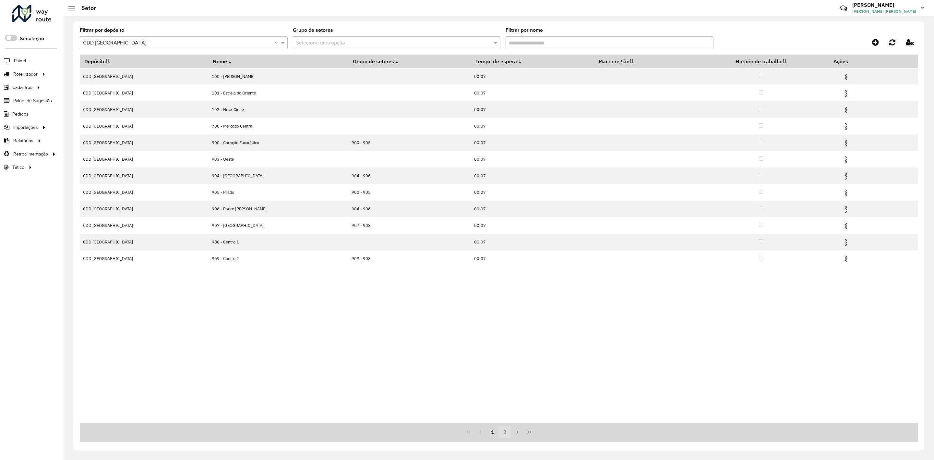
click at [502, 432] on button "2" at bounding box center [505, 432] width 12 height 12
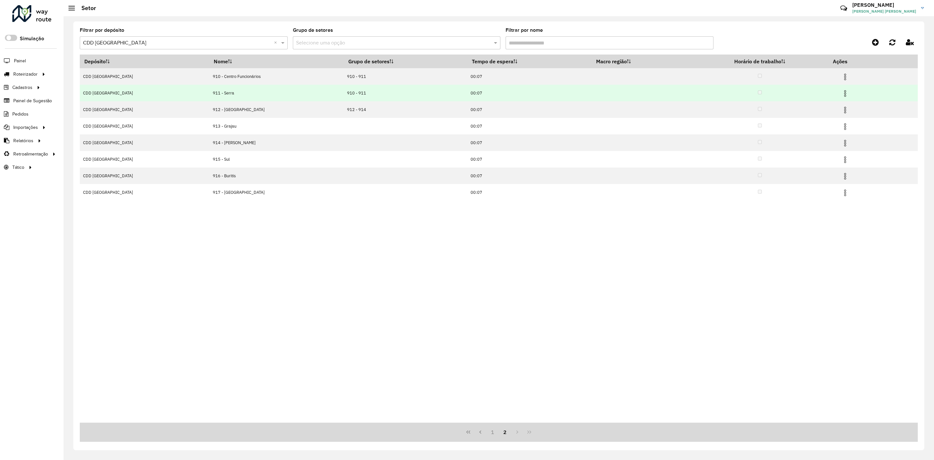
click at [841, 92] on img at bounding box center [845, 94] width 8 height 8
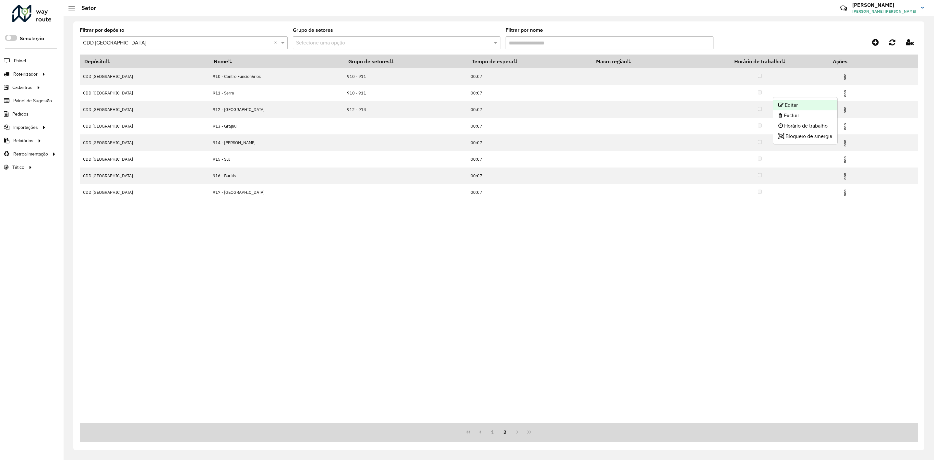
click at [824, 103] on li "Editar" at bounding box center [805, 105] width 64 height 10
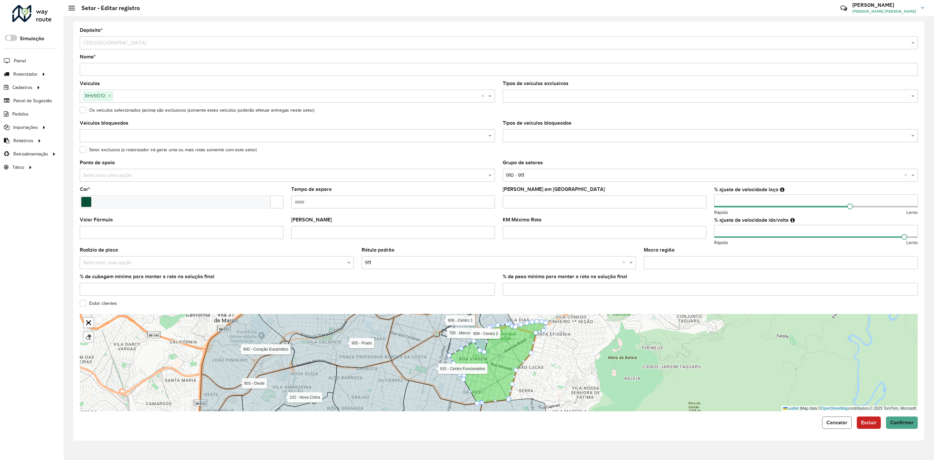
click at [836, 422] on span "Cancelar" at bounding box center [836, 422] width 21 height 6
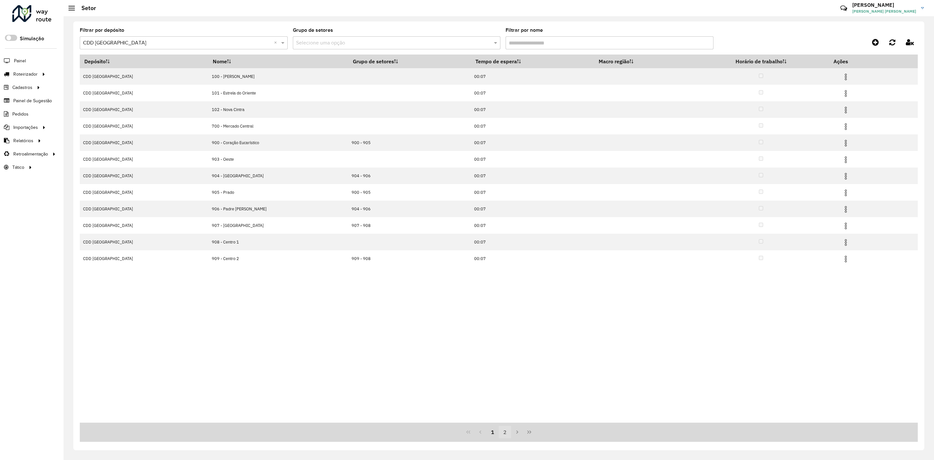
click at [505, 433] on button "2" at bounding box center [505, 432] width 12 height 12
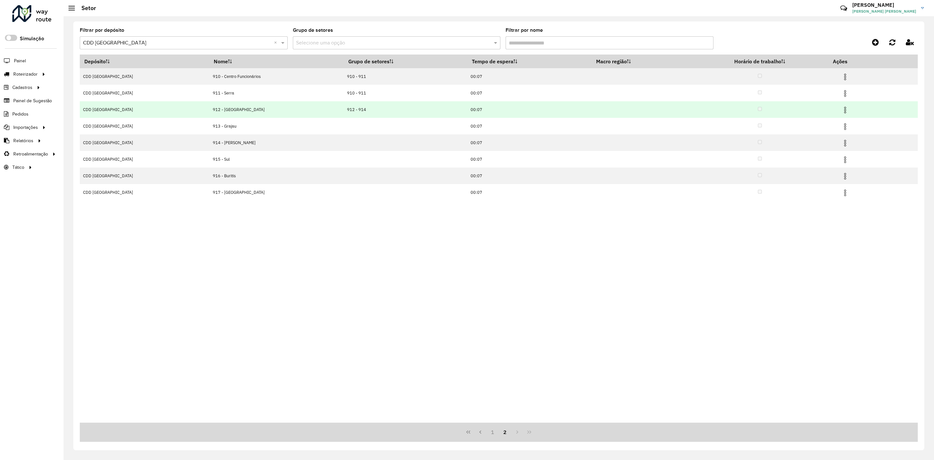
click at [841, 111] on img at bounding box center [845, 110] width 8 height 8
click at [827, 119] on li "Editar" at bounding box center [805, 122] width 64 height 10
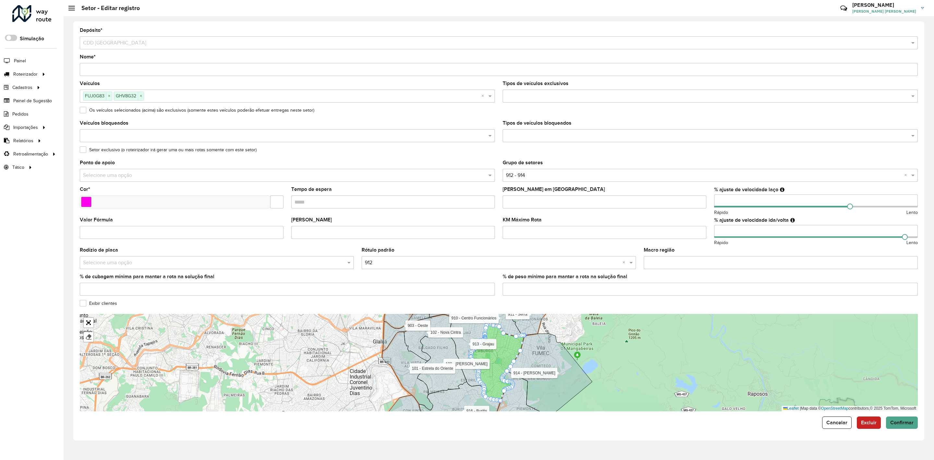
click at [841, 430] on div "Depósito * Selecione um depósito × CDD [GEOGRAPHIC_DATA] Nome * Veículos FUJ0G8…" at bounding box center [498, 230] width 851 height 419
click at [841, 427] on button "Cancelar" at bounding box center [837, 422] width 30 height 12
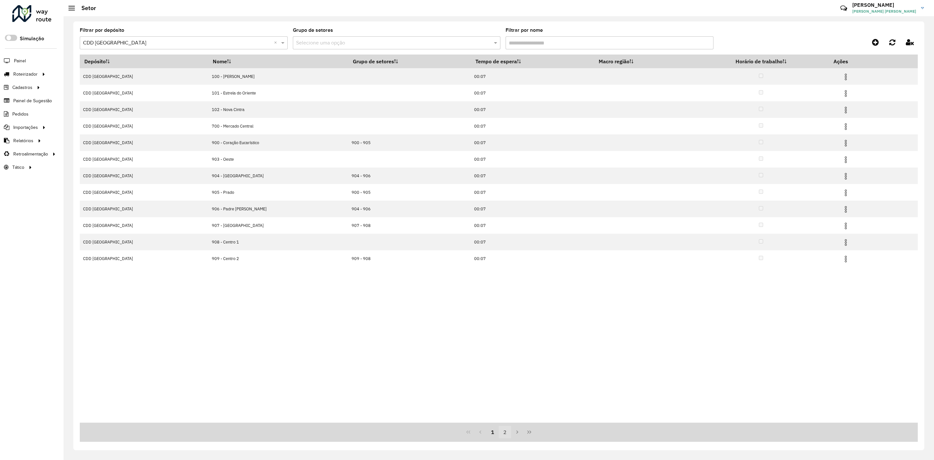
click at [505, 435] on button "2" at bounding box center [505, 432] width 12 height 12
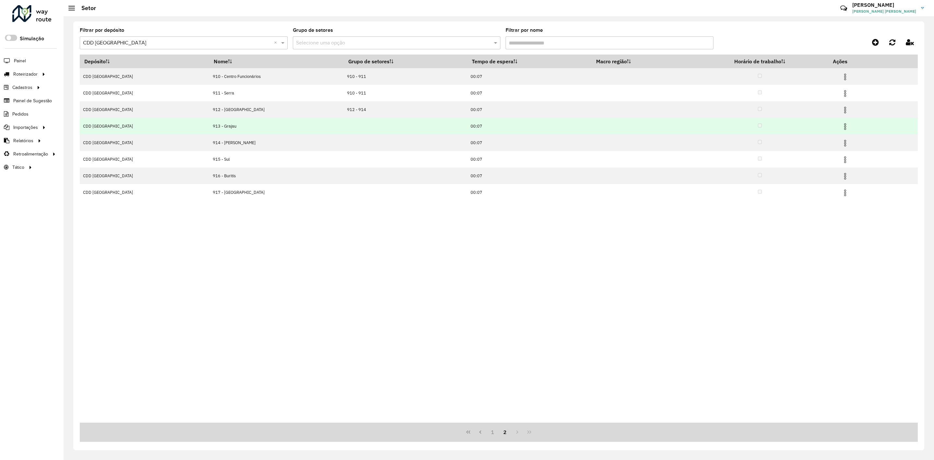
click at [841, 130] on img at bounding box center [845, 127] width 8 height 8
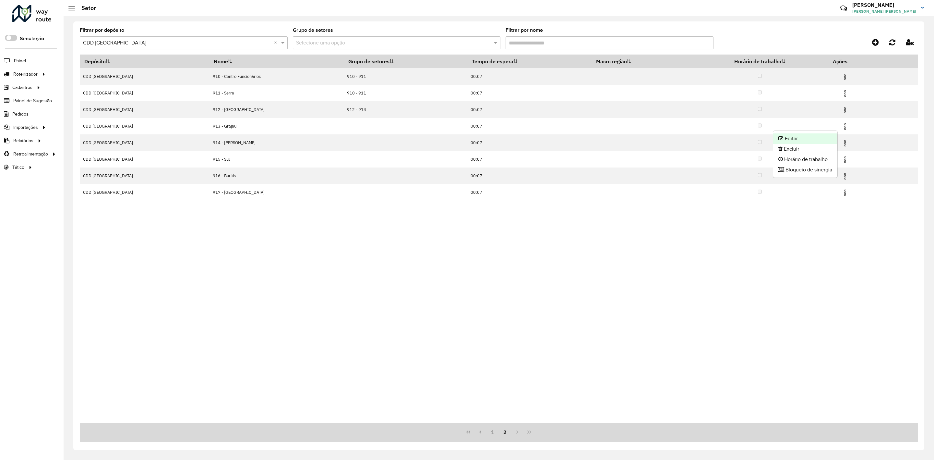
click at [820, 134] on li "Editar" at bounding box center [805, 138] width 64 height 10
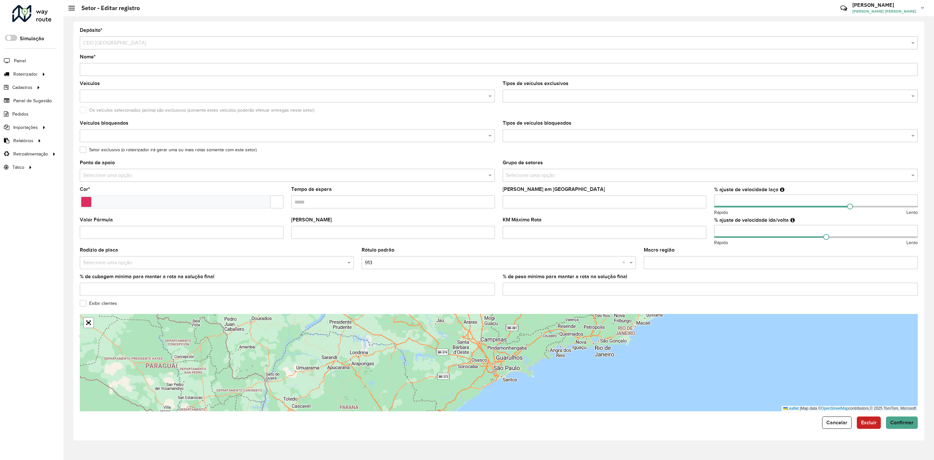
drag, startPoint x: 737, startPoint y: 230, endPoint x: 678, endPoint y: 231, distance: 58.7
click at [678, 231] on hb-app "Aguarde... Pop-up bloqueado! Seu navegador bloqueou automáticamente a abertura …" at bounding box center [467, 230] width 934 height 460
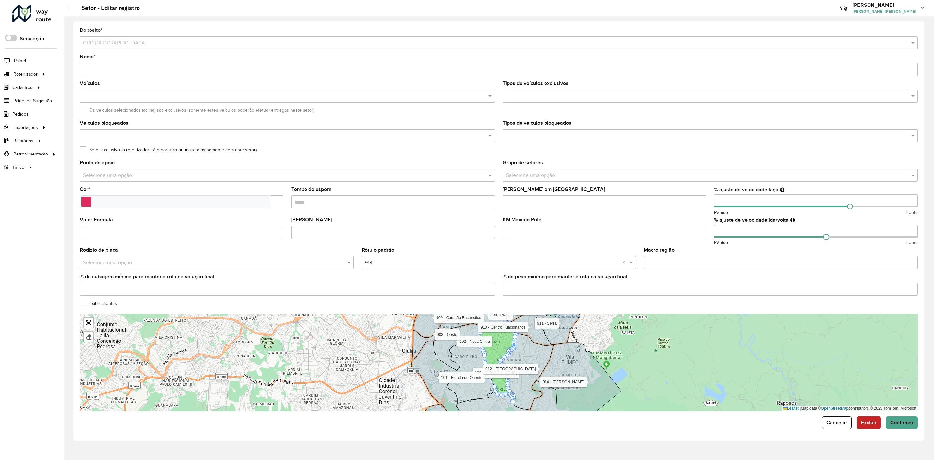
click at [686, 217] on formly-field "[PERSON_NAME] em [GEOGRAPHIC_DATA]" at bounding box center [604, 202] width 211 height 30
click at [728, 232] on input "number" at bounding box center [816, 231] width 204 height 13
type input "*"
type input "**"
click at [693, 252] on div "Macro região" at bounding box center [781, 257] width 274 height 21
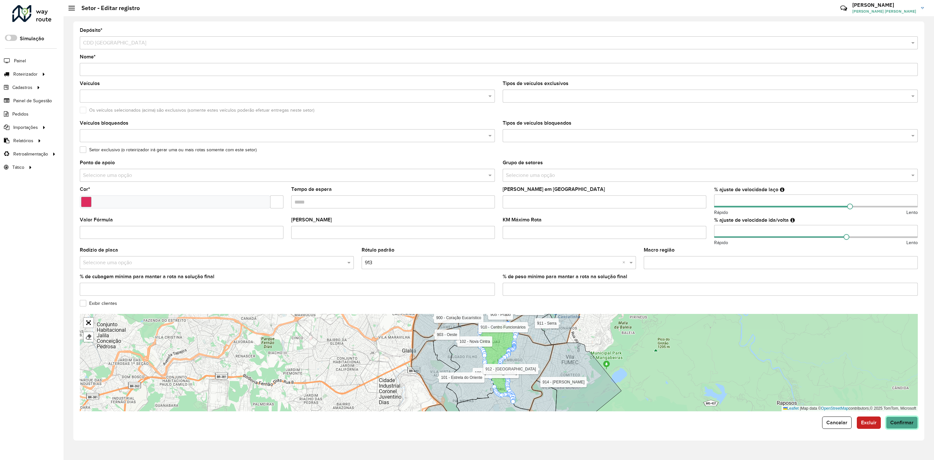
click at [908, 427] on button "Confirmar" at bounding box center [902, 422] width 32 height 12
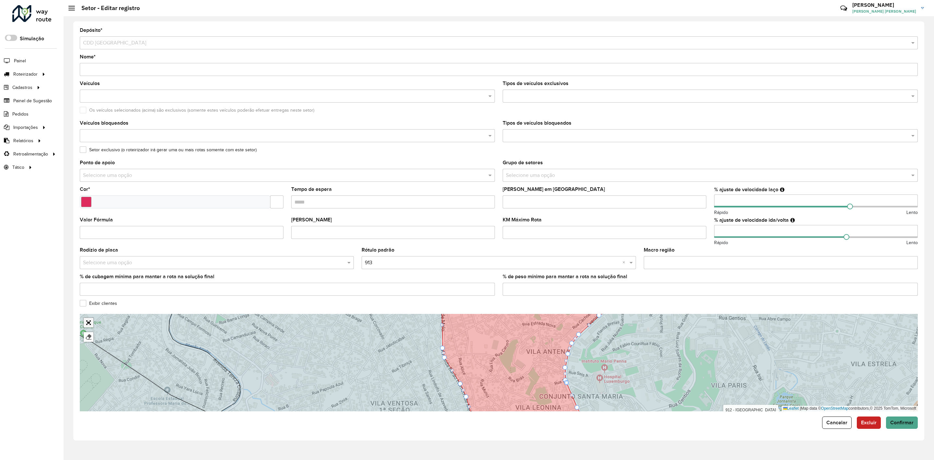
click at [90, 321] on link "Abrir mapa em tela cheia" at bounding box center [89, 323] width 10 height 10
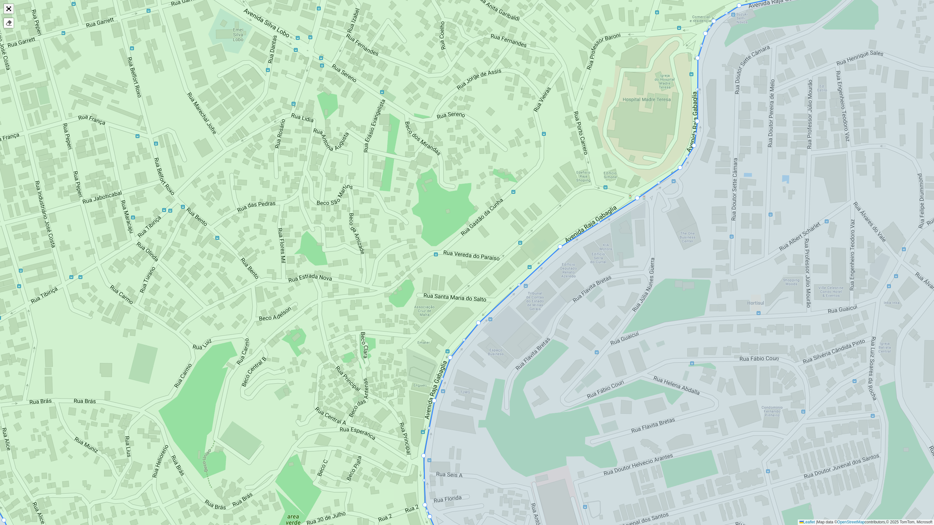
click at [8, 9] on link "Abrir mapa em tela cheia" at bounding box center [9, 9] width 10 height 10
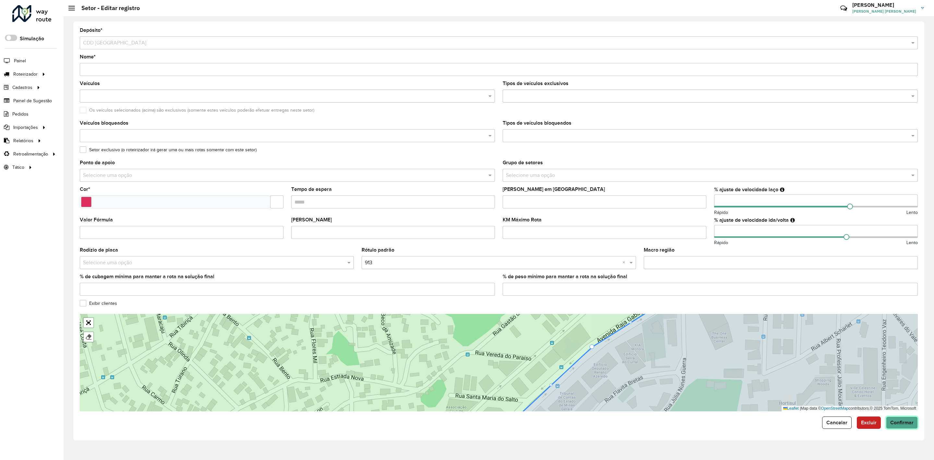
click at [895, 421] on span "Confirmar" at bounding box center [901, 422] width 23 height 6
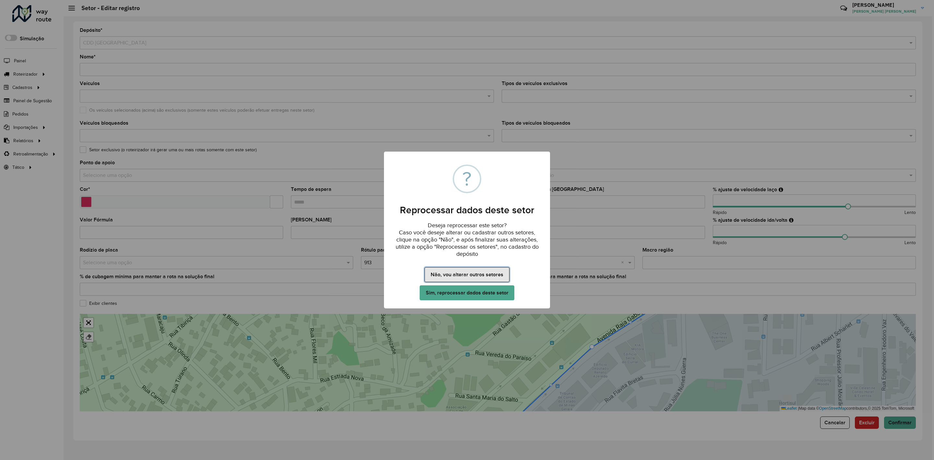
click at [474, 274] on button "Não, vou alterar outros setores" at bounding box center [467, 274] width 85 height 15
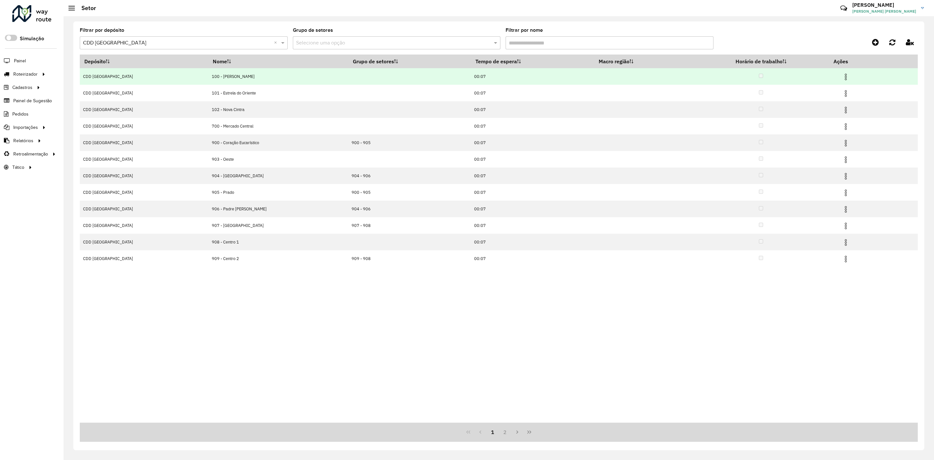
click at [844, 76] on img at bounding box center [846, 77] width 8 height 8
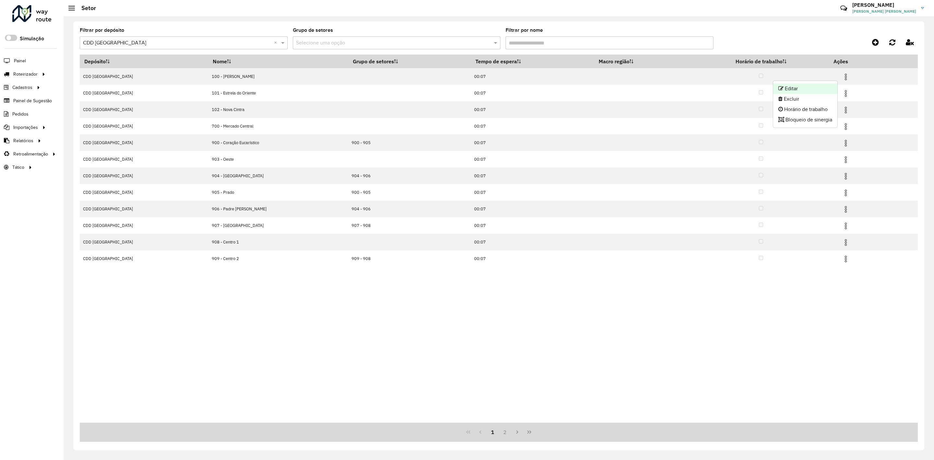
click at [825, 86] on li "Editar" at bounding box center [805, 88] width 64 height 10
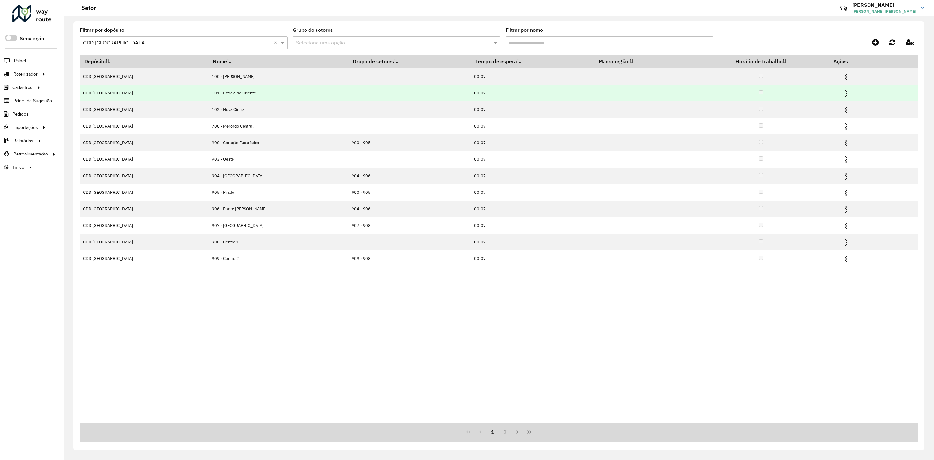
click at [842, 91] on img at bounding box center [846, 94] width 8 height 8
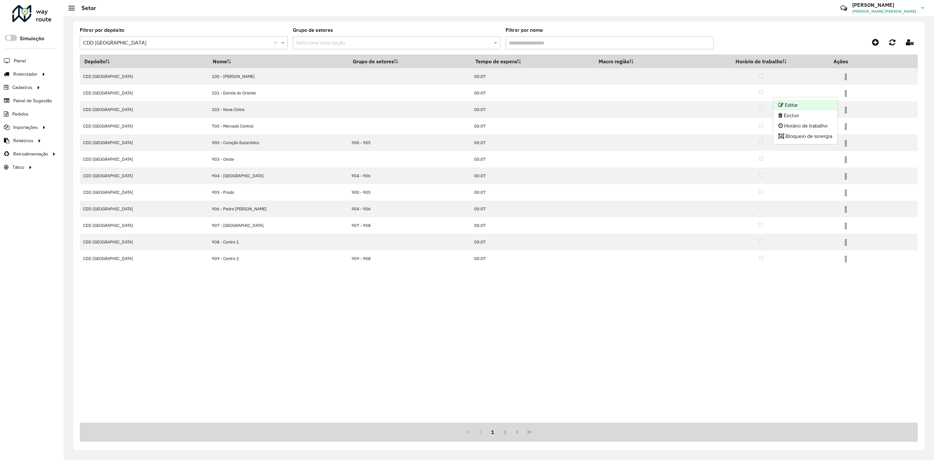
click at [813, 101] on li "Editar" at bounding box center [805, 105] width 64 height 10
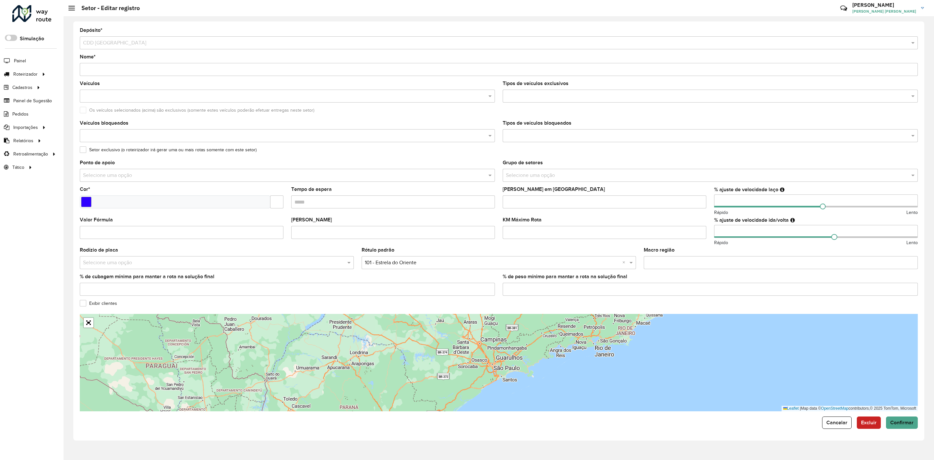
drag, startPoint x: 744, startPoint y: 232, endPoint x: 700, endPoint y: 235, distance: 44.8
click at [700, 235] on formly-group "Veículos Tipos de veículos exclusivos Os veículos selecionados (acima) são excl…" at bounding box center [499, 191] width 846 height 220
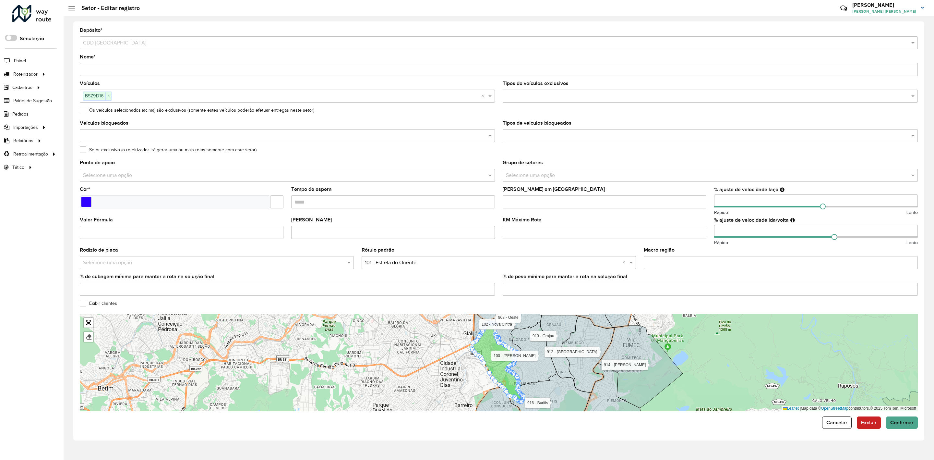
type input "**"
type input "***"
click at [707, 221] on formly-field "KM Máximo Rota" at bounding box center [604, 232] width 211 height 30
click at [897, 423] on span "Confirmar" at bounding box center [901, 422] width 23 height 6
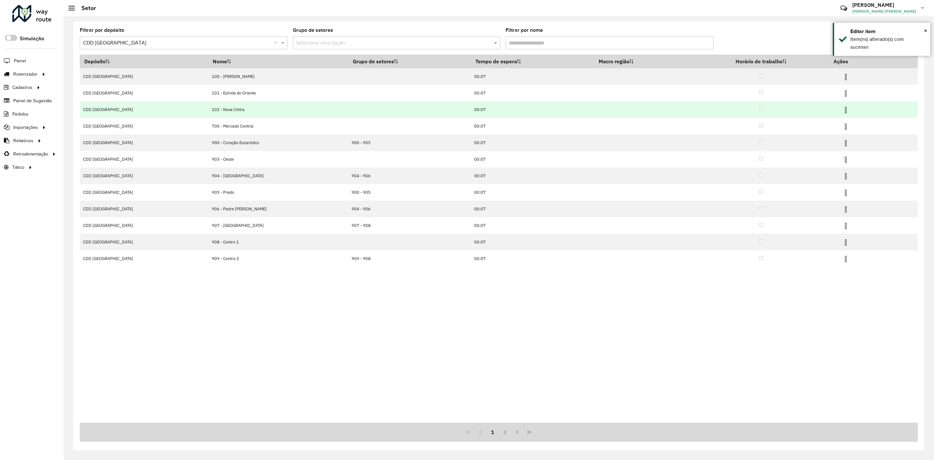
click at [843, 106] on img at bounding box center [846, 110] width 8 height 8
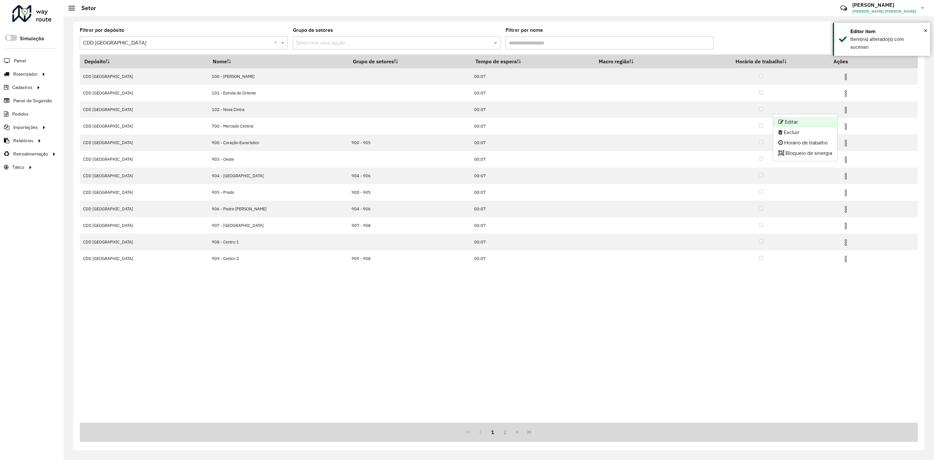
click at [826, 121] on li "Editar" at bounding box center [805, 122] width 64 height 10
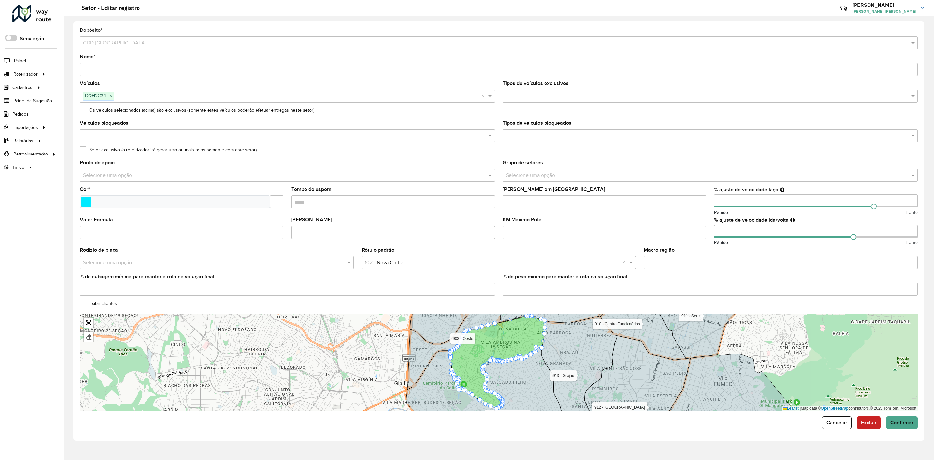
click at [734, 235] on input "number" at bounding box center [816, 231] width 204 height 13
type input "*"
type input "***"
click at [709, 242] on formly-field "KM Máximo Rota" at bounding box center [604, 232] width 211 height 30
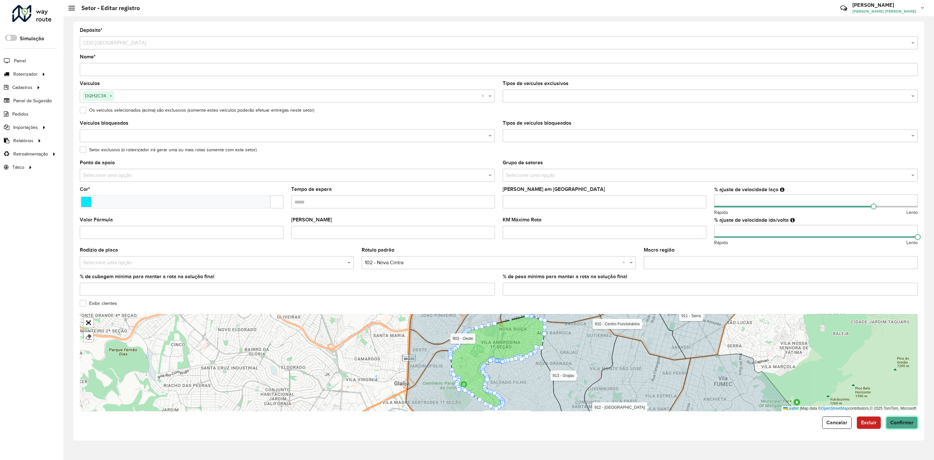
click at [890, 421] on button "Confirmar" at bounding box center [902, 422] width 32 height 12
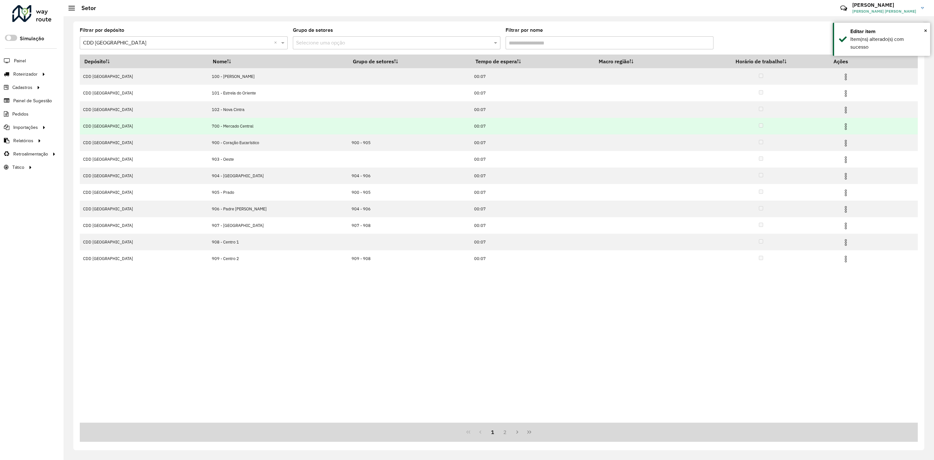
click at [847, 126] on td at bounding box center [848, 126] width 39 height 16
click at [842, 127] on img at bounding box center [846, 127] width 8 height 8
click at [833, 130] on td at bounding box center [848, 126] width 39 height 16
click at [842, 127] on img at bounding box center [846, 127] width 8 height 8
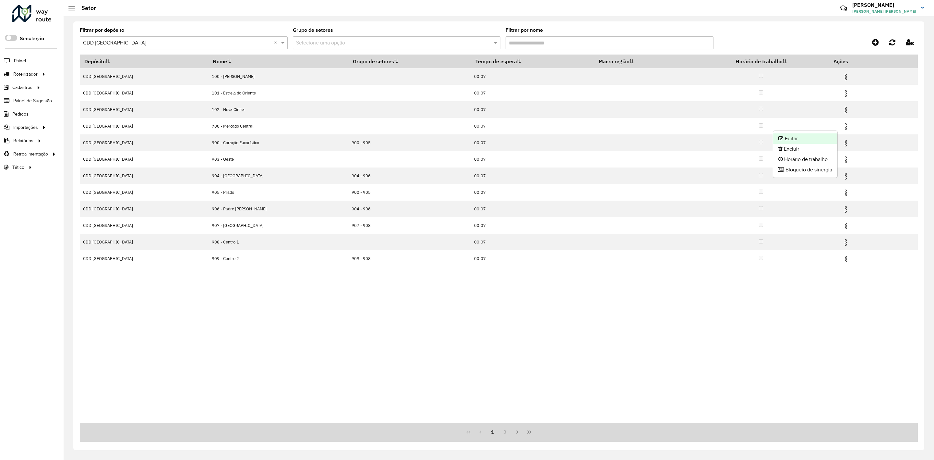
click at [820, 134] on li "Editar" at bounding box center [805, 138] width 64 height 10
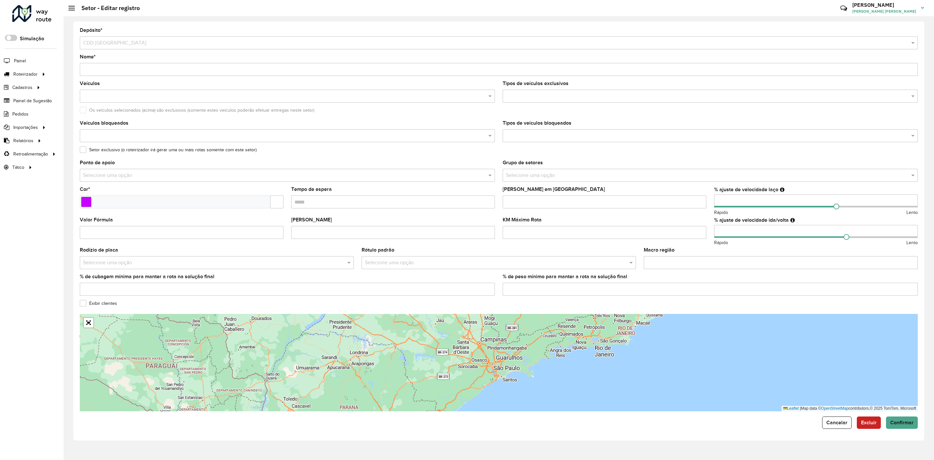
click at [743, 231] on input "number" at bounding box center [816, 231] width 204 height 13
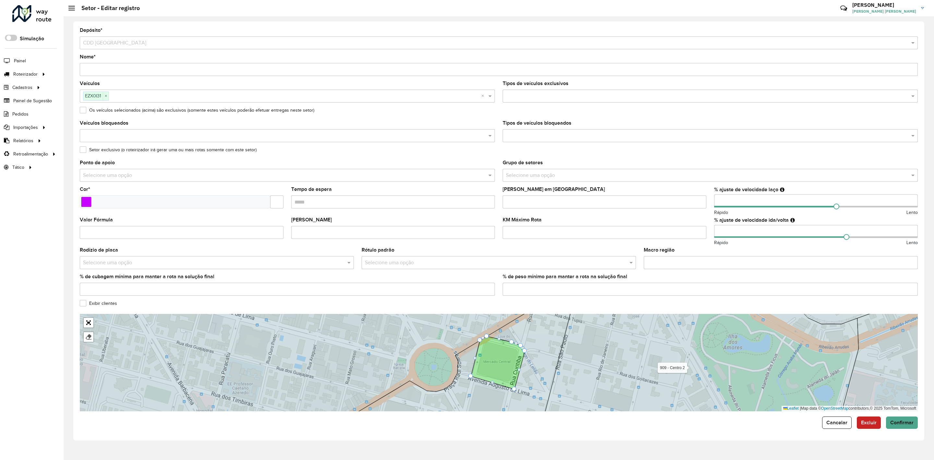
type input "*"
type input "***"
click at [710, 213] on formly-group "Veículos EZX0I31 × × Tipos de veículos exclusivos Os veículos selecionados (aci…" at bounding box center [499, 191] width 846 height 220
click at [904, 416] on form "Depósito * Selecione um depósito × CDD [GEOGRAPHIC_DATA] Nome * Veículos EZX0I3…" at bounding box center [499, 228] width 838 height 401
click at [904, 419] on button "Confirmar" at bounding box center [902, 422] width 32 height 12
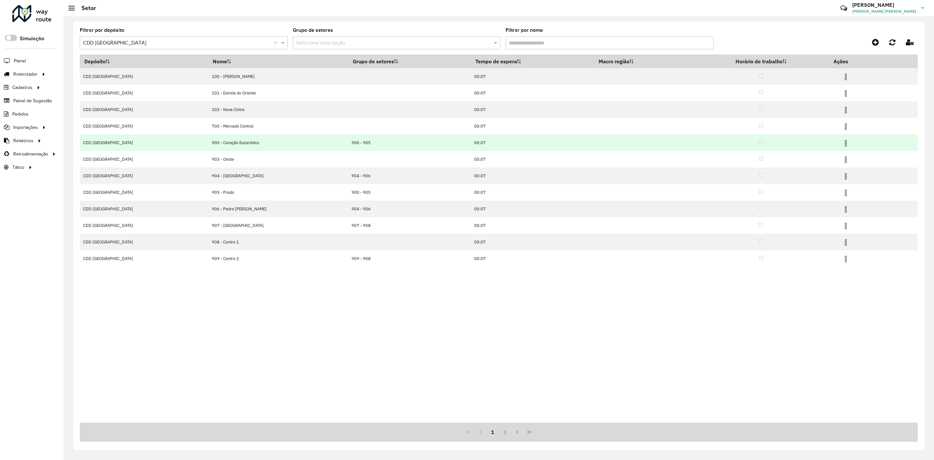
click at [842, 144] on img at bounding box center [846, 143] width 8 height 8
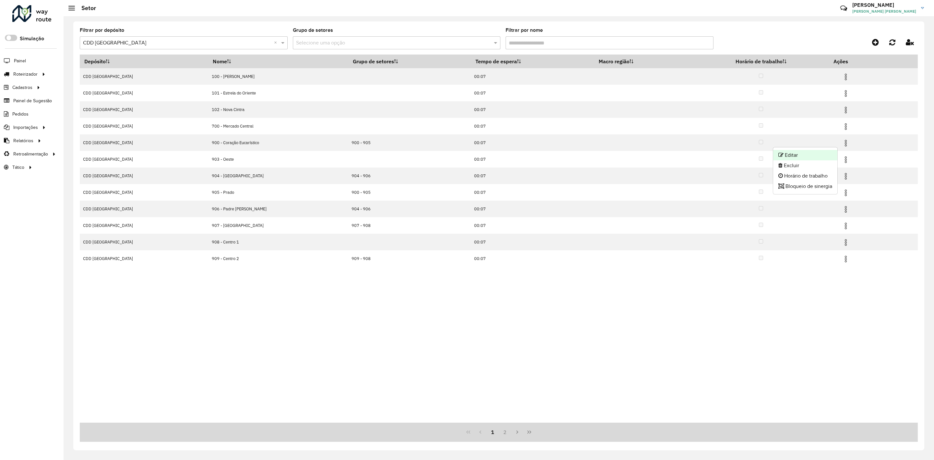
click at [817, 158] on li "Editar" at bounding box center [805, 155] width 64 height 10
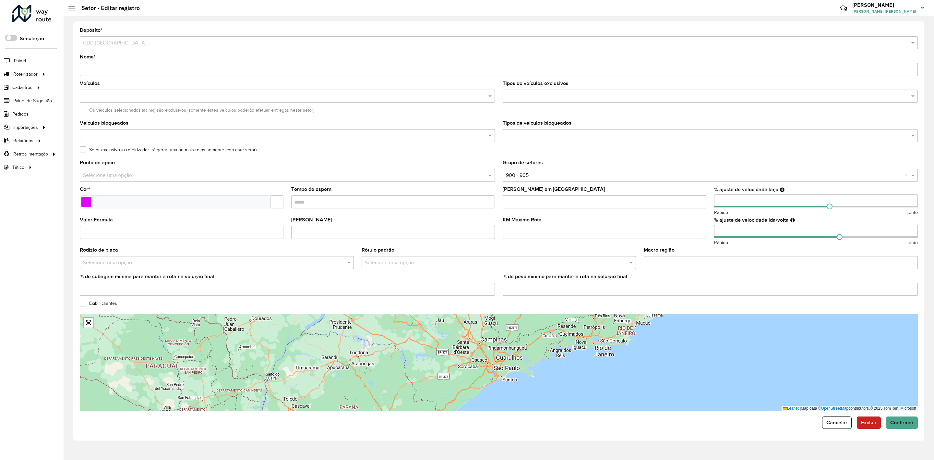
click at [747, 231] on input "number" at bounding box center [816, 231] width 204 height 13
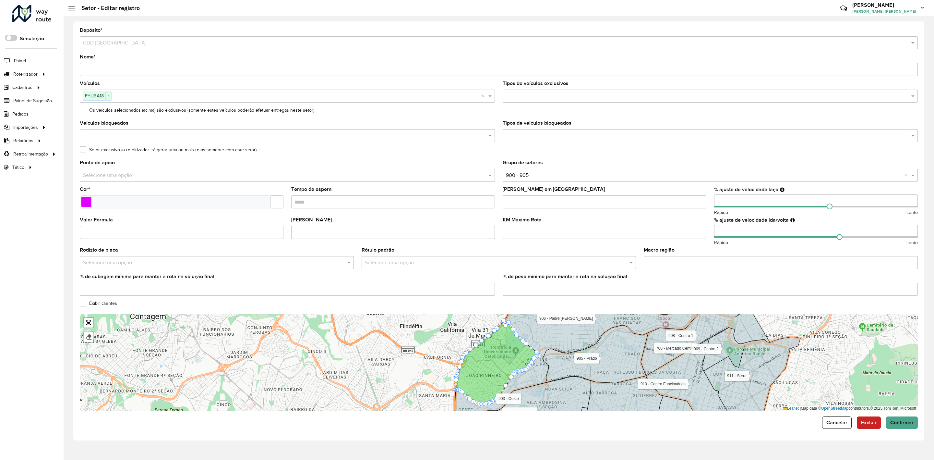
type input "*"
type input "***"
click at [713, 249] on div "Macro região" at bounding box center [781, 257] width 274 height 21
click at [911, 420] on span "Confirmar" at bounding box center [901, 422] width 23 height 6
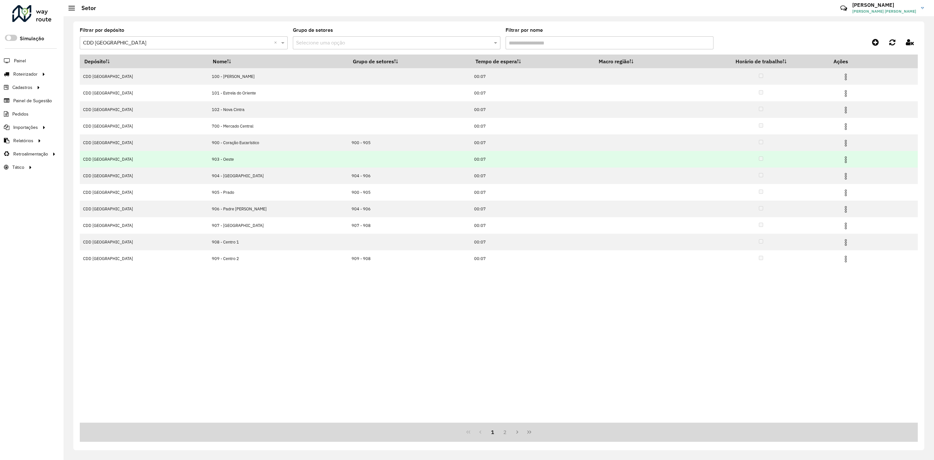
click at [842, 163] on img at bounding box center [846, 160] width 8 height 8
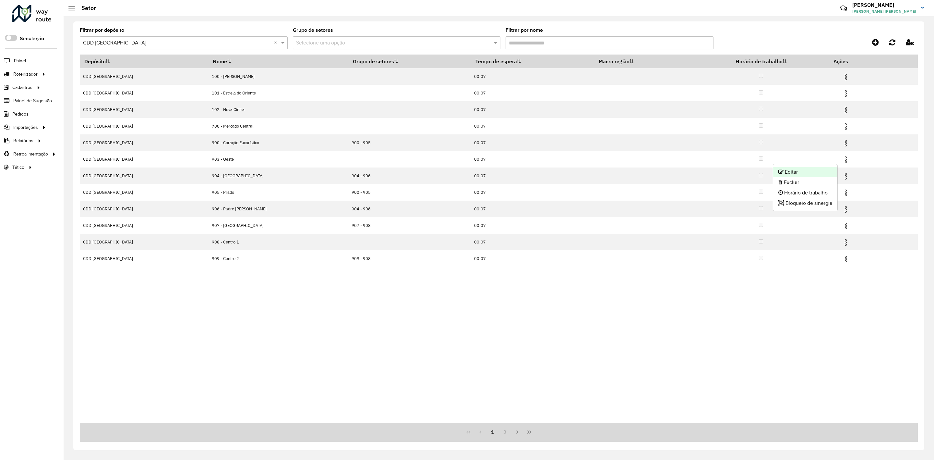
click at [824, 174] on li "Editar" at bounding box center [805, 172] width 64 height 10
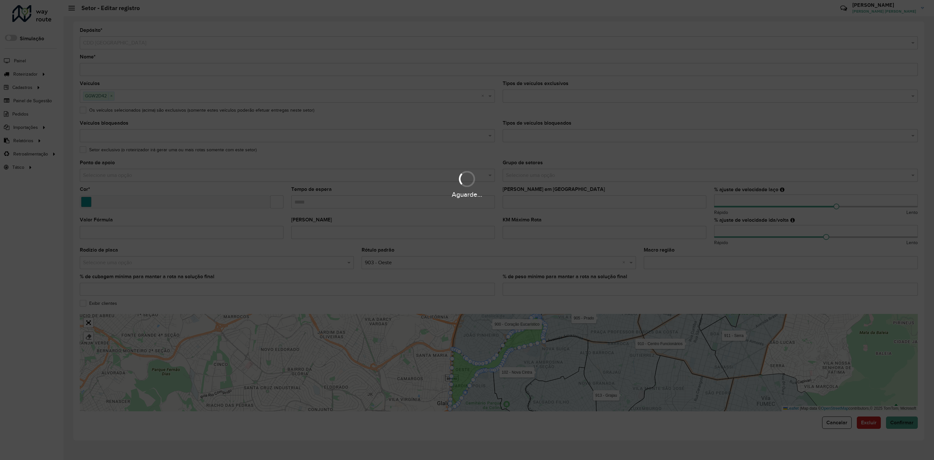
click at [747, 233] on input "number" at bounding box center [816, 231] width 204 height 13
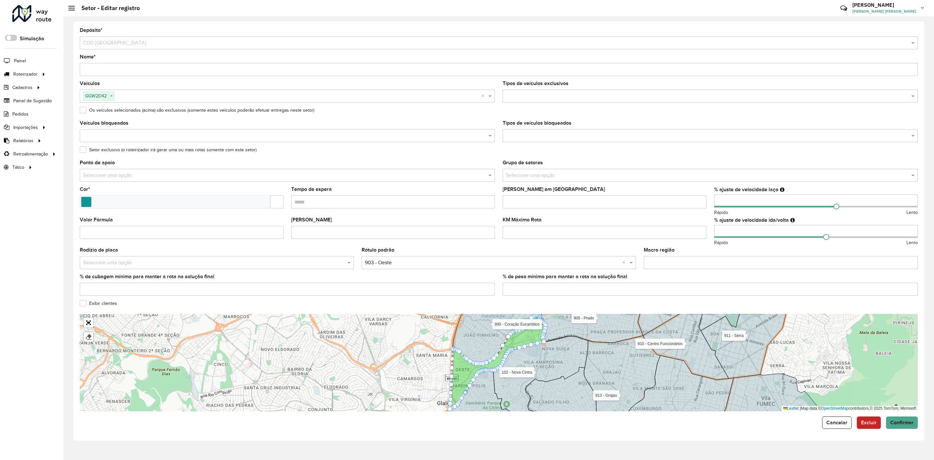
type input "*"
type input "***"
click at [715, 248] on div "Macro região" at bounding box center [781, 257] width 274 height 21
click at [904, 428] on button "Confirmar" at bounding box center [902, 422] width 32 height 12
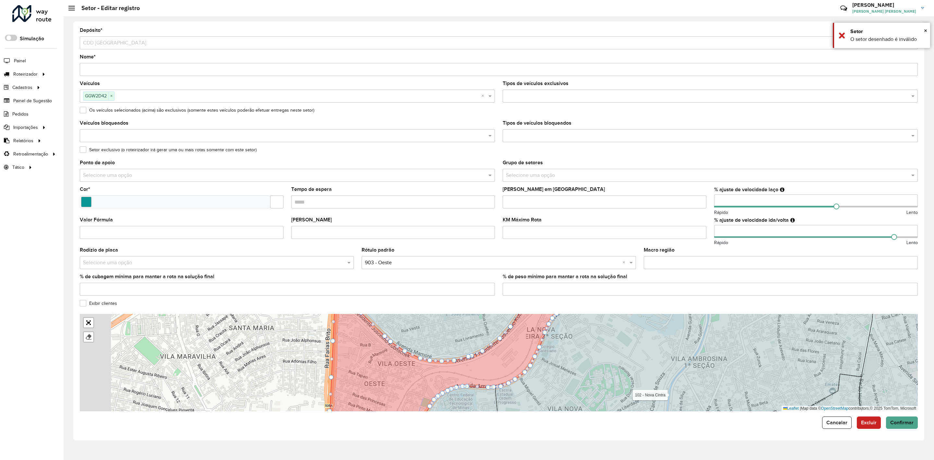
drag, startPoint x: 336, startPoint y: 346, endPoint x: 441, endPoint y: 399, distance: 117.9
click at [442, 399] on icon at bounding box center [449, 363] width 239 height 117
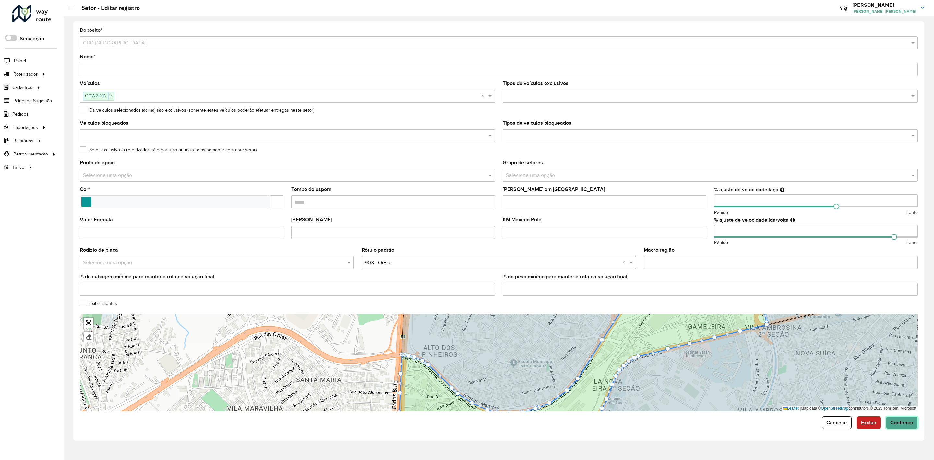
click at [909, 427] on button "Confirmar" at bounding box center [902, 422] width 32 height 12
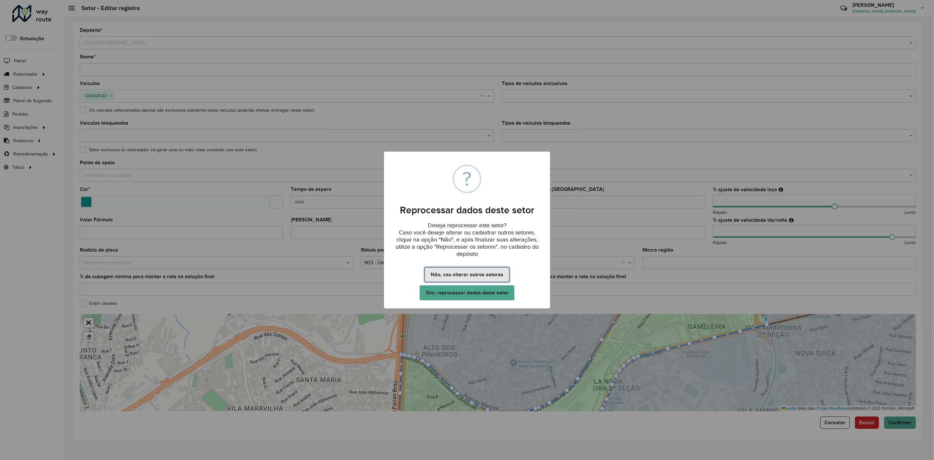
click at [481, 274] on button "Não, vou alterar outros setores" at bounding box center [467, 274] width 85 height 15
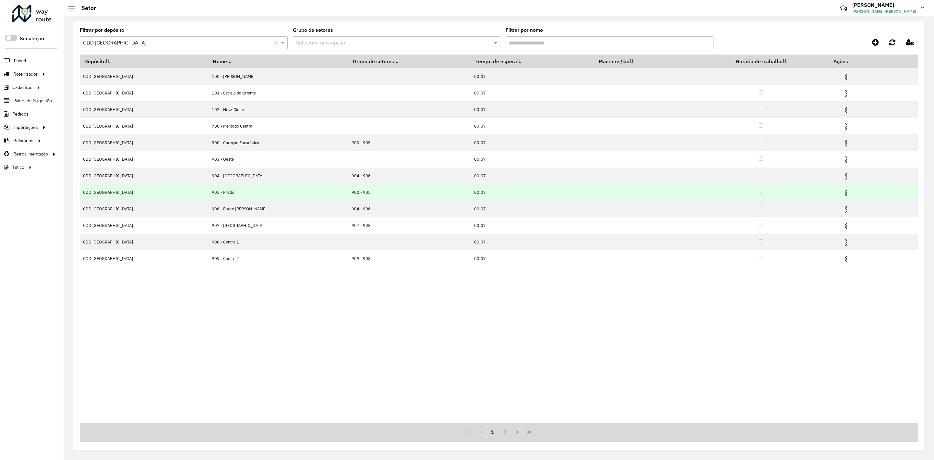
click at [843, 196] on img at bounding box center [846, 193] width 8 height 8
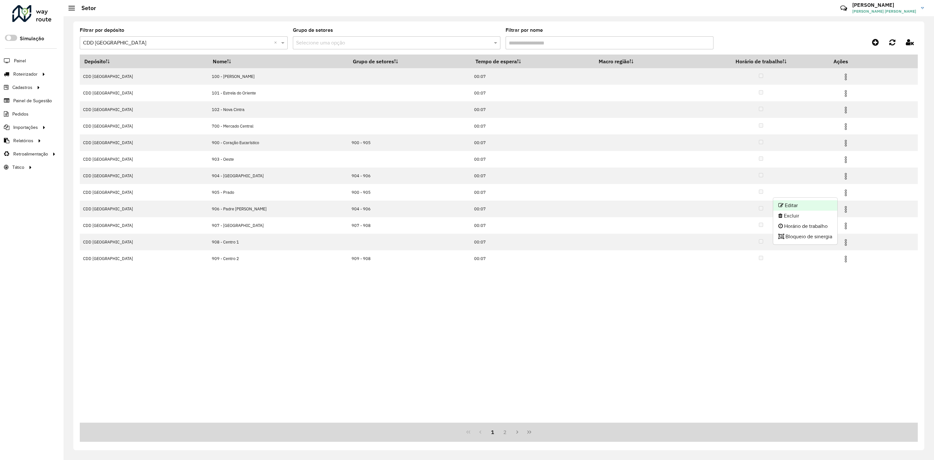
click at [827, 204] on li "Editar" at bounding box center [805, 205] width 64 height 10
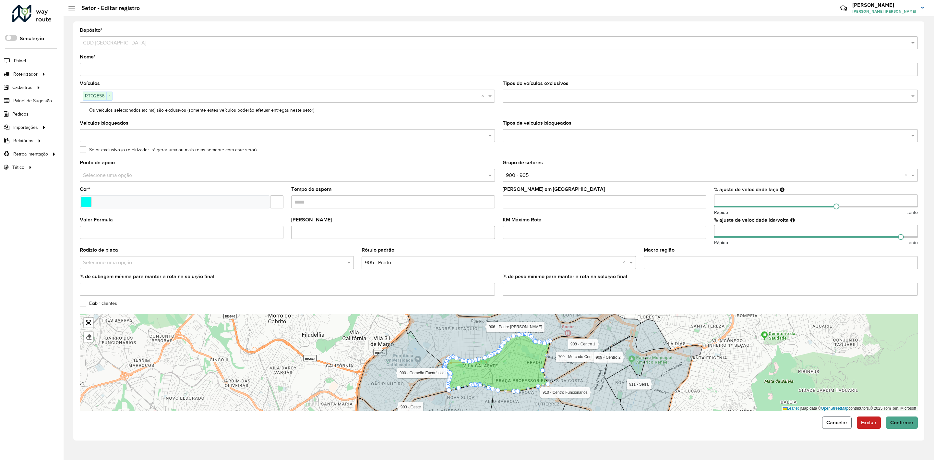
click at [847, 427] on button "Cancelar" at bounding box center [837, 422] width 30 height 12
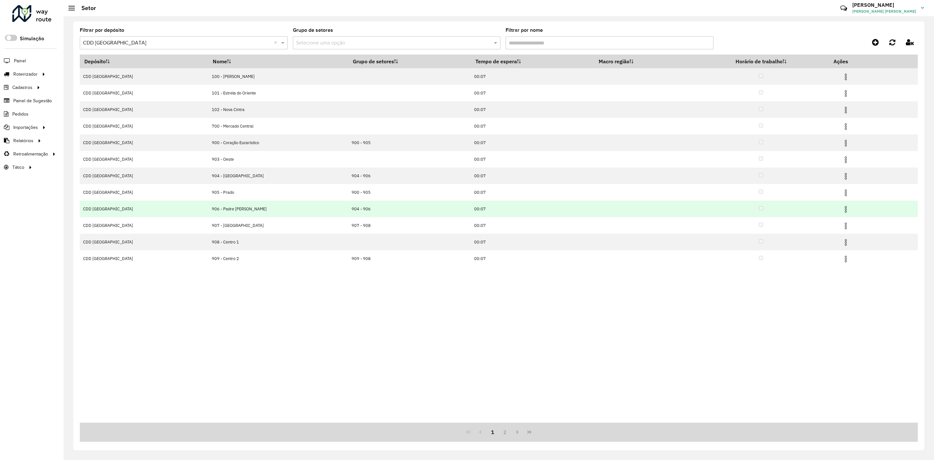
click at [842, 208] on img at bounding box center [846, 209] width 8 height 8
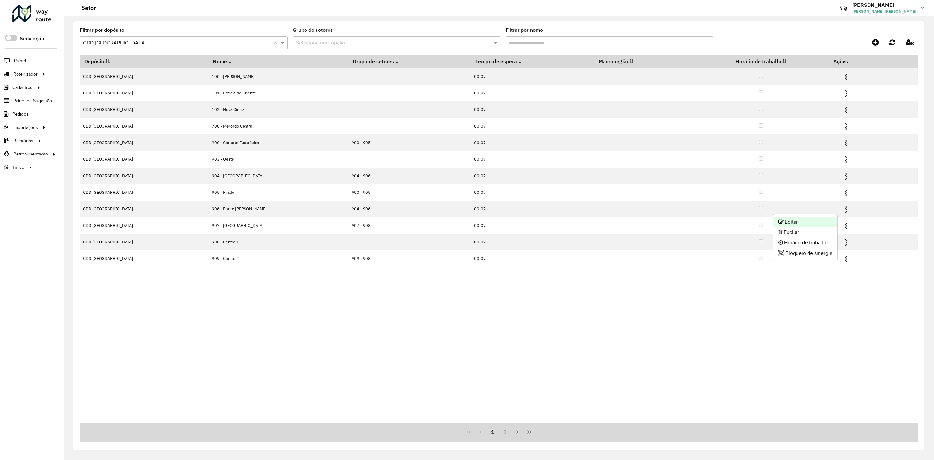
click at [826, 218] on li "Editar" at bounding box center [805, 222] width 64 height 10
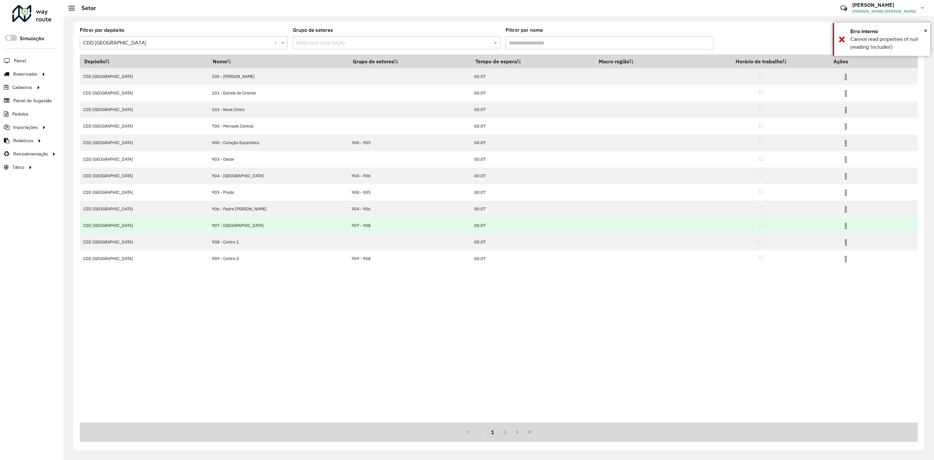
click at [842, 225] on img at bounding box center [846, 226] width 8 height 8
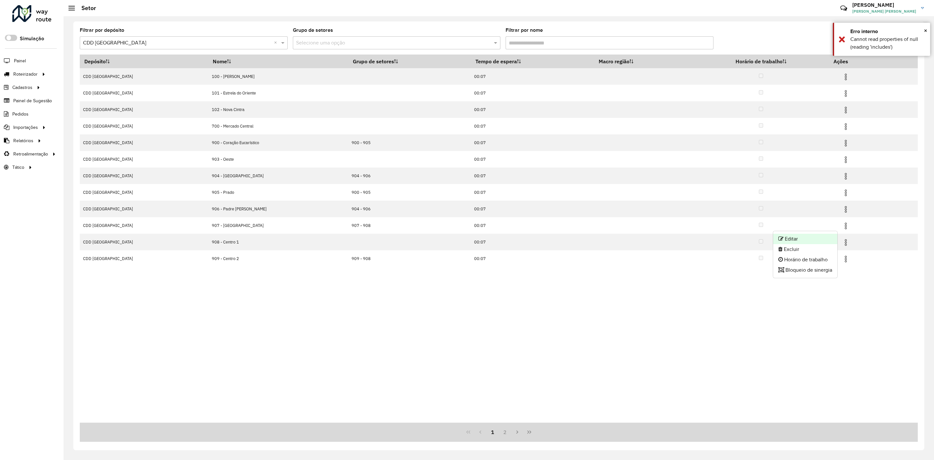
click at [807, 238] on li "Editar" at bounding box center [805, 239] width 64 height 10
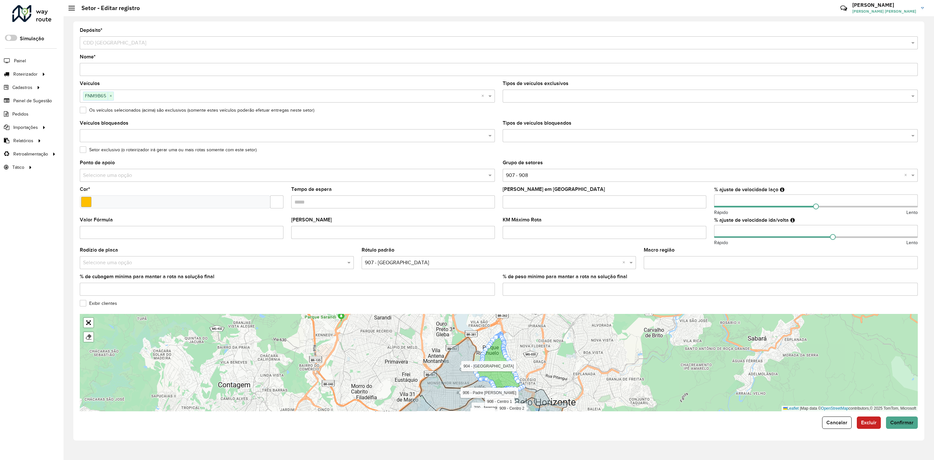
click at [755, 230] on input "number" at bounding box center [816, 231] width 204 height 13
type input "*"
type input "***"
click at [703, 220] on div "KM Máximo Rota" at bounding box center [605, 227] width 204 height 21
click at [898, 422] on span "Confirmar" at bounding box center [901, 422] width 23 height 6
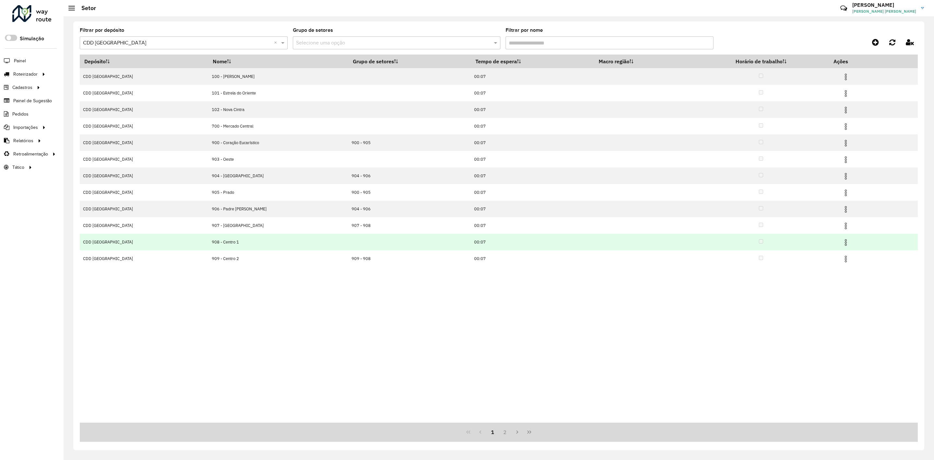
click at [845, 246] on img at bounding box center [846, 242] width 8 height 8
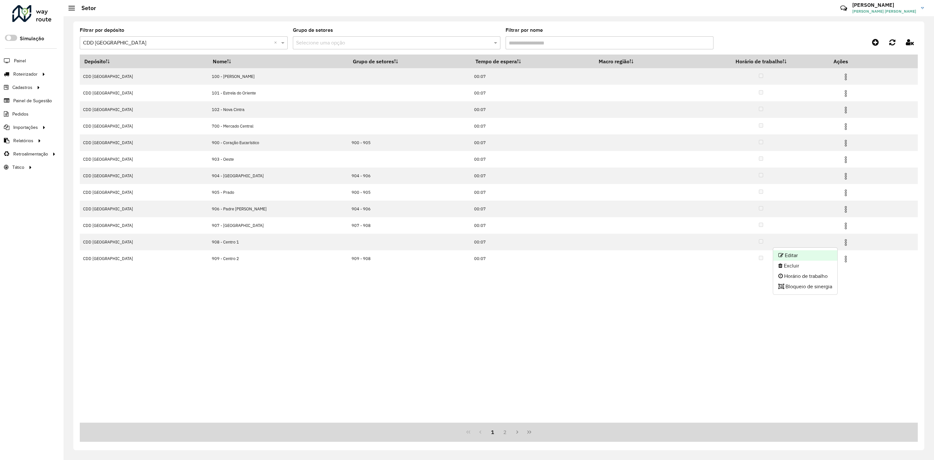
click at [825, 250] on li "Editar" at bounding box center [805, 255] width 64 height 10
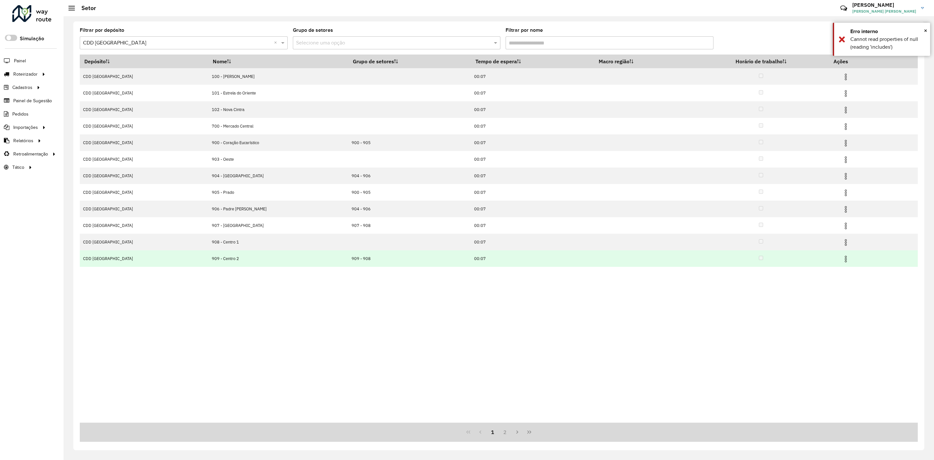
click at [842, 261] on img at bounding box center [846, 259] width 8 height 8
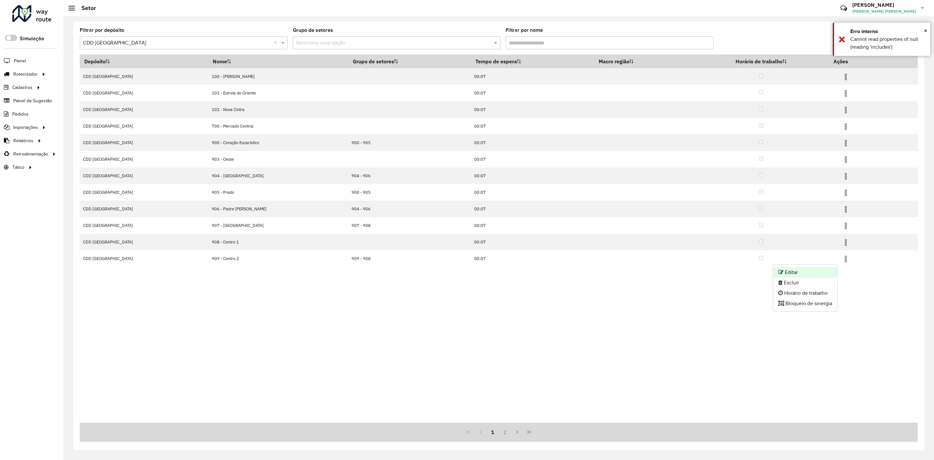
click at [818, 271] on li "Editar" at bounding box center [805, 272] width 64 height 10
click at [507, 434] on button "2" at bounding box center [505, 432] width 12 height 12
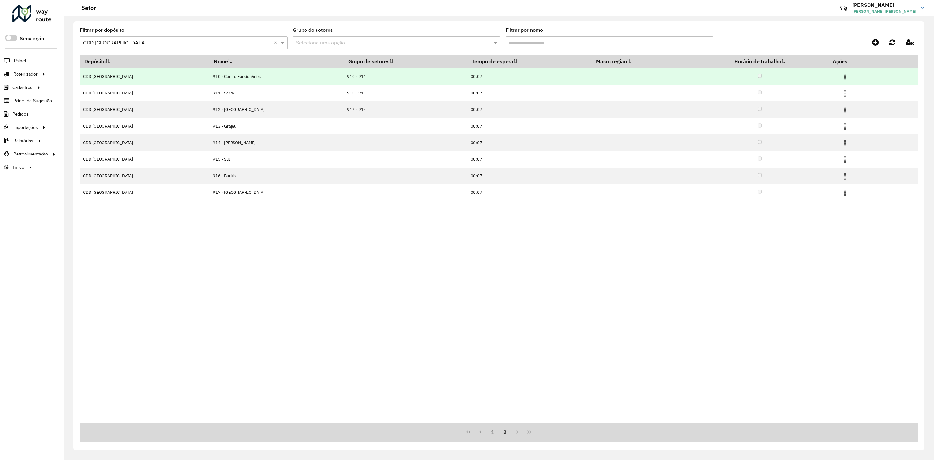
click at [846, 77] on td at bounding box center [848, 76] width 39 height 16
click at [842, 78] on img at bounding box center [845, 77] width 8 height 8
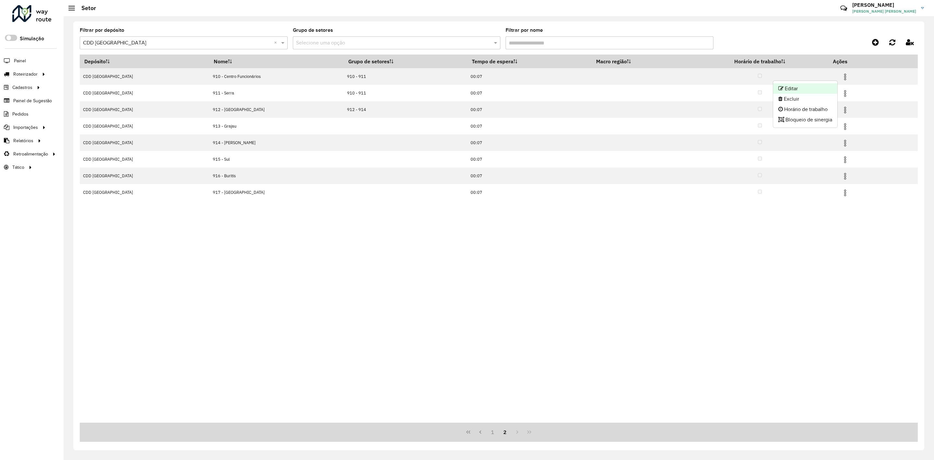
click at [832, 87] on li "Editar" at bounding box center [805, 88] width 64 height 10
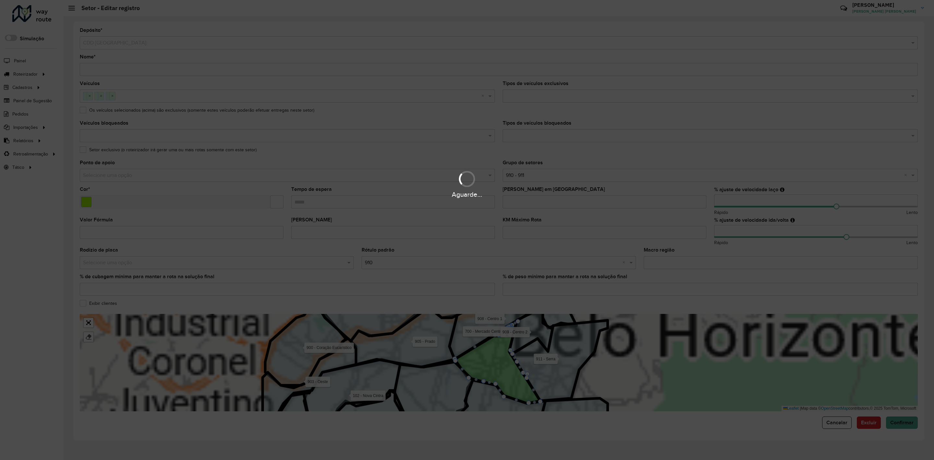
click at [742, 232] on div "Aguarde..." at bounding box center [467, 230] width 934 height 460
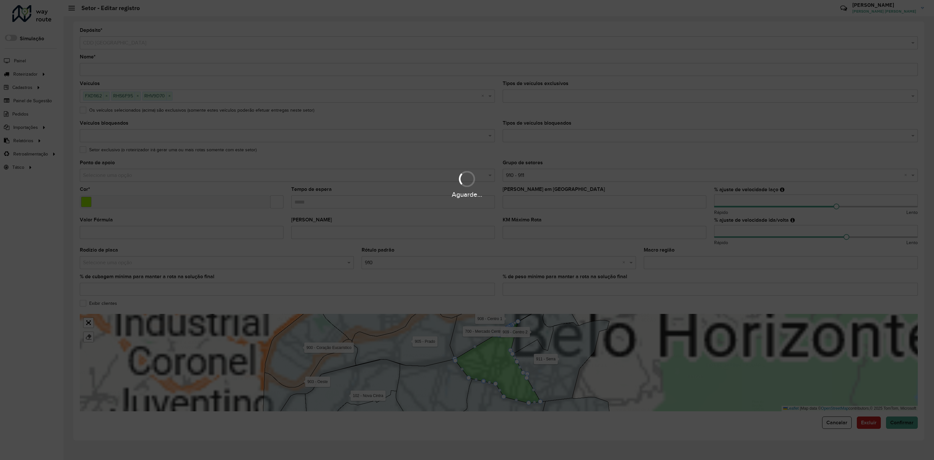
click at [742, 232] on div "Aguarde..." at bounding box center [467, 230] width 934 height 460
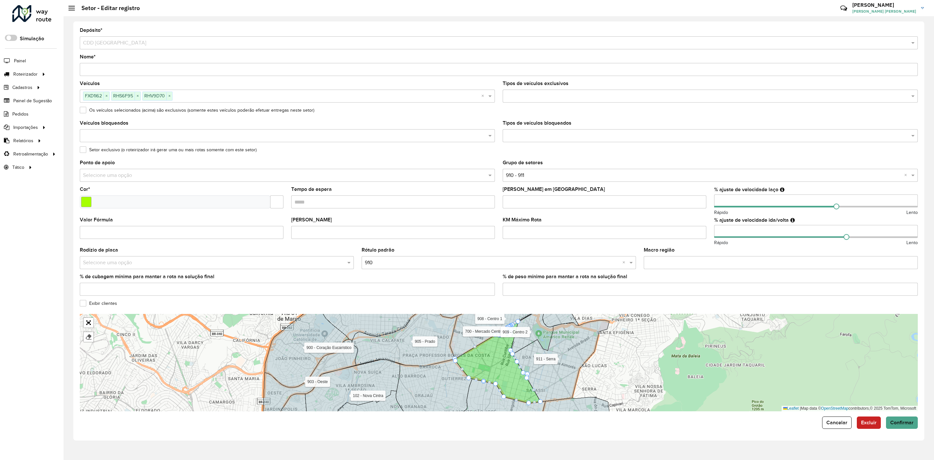
click at [742, 232] on input "number" at bounding box center [816, 231] width 204 height 13
type input "**"
type input "***"
click at [705, 217] on formly-field "[PERSON_NAME] em [GEOGRAPHIC_DATA]" at bounding box center [604, 202] width 211 height 30
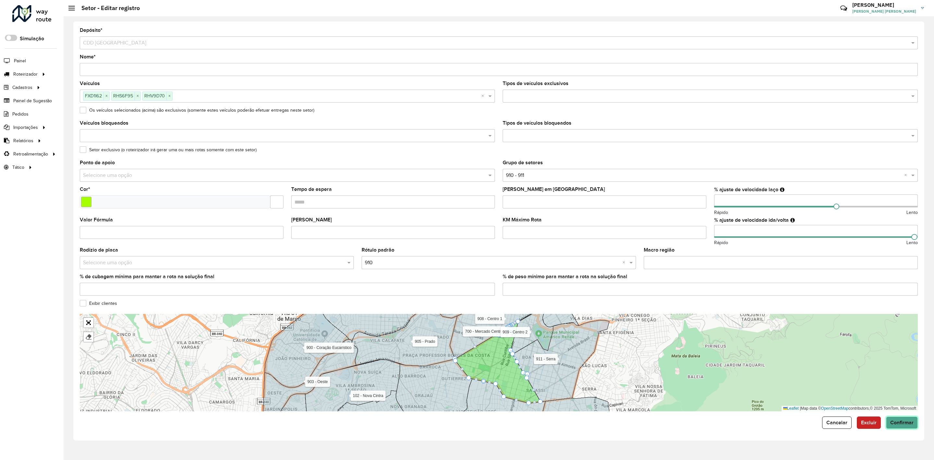
click at [910, 422] on span "Confirmar" at bounding box center [901, 422] width 23 height 6
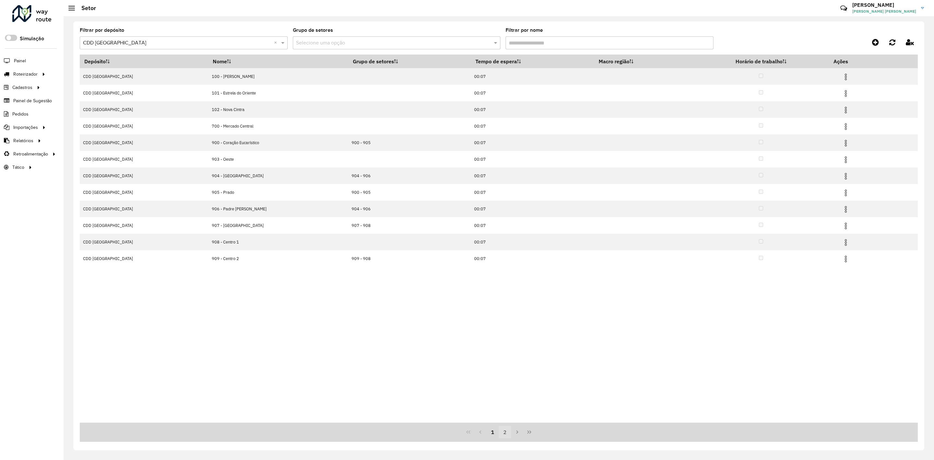
click at [508, 434] on button "2" at bounding box center [505, 432] width 12 height 12
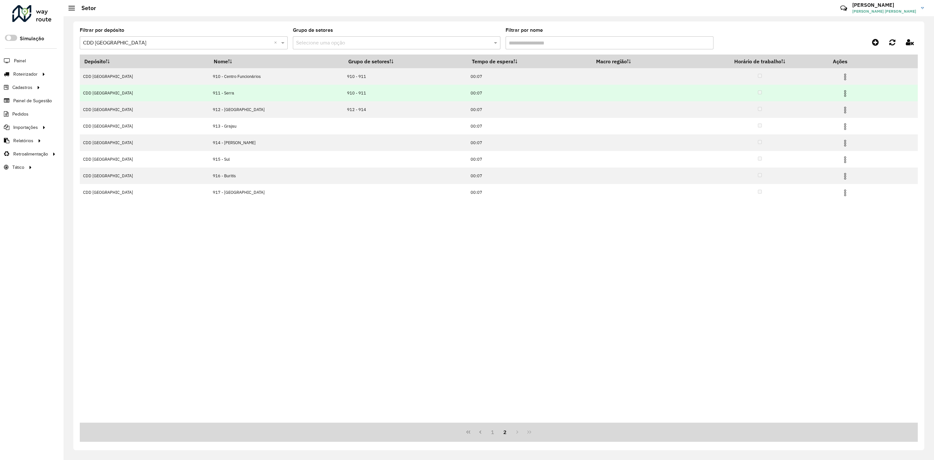
click at [844, 95] on img at bounding box center [845, 94] width 8 height 8
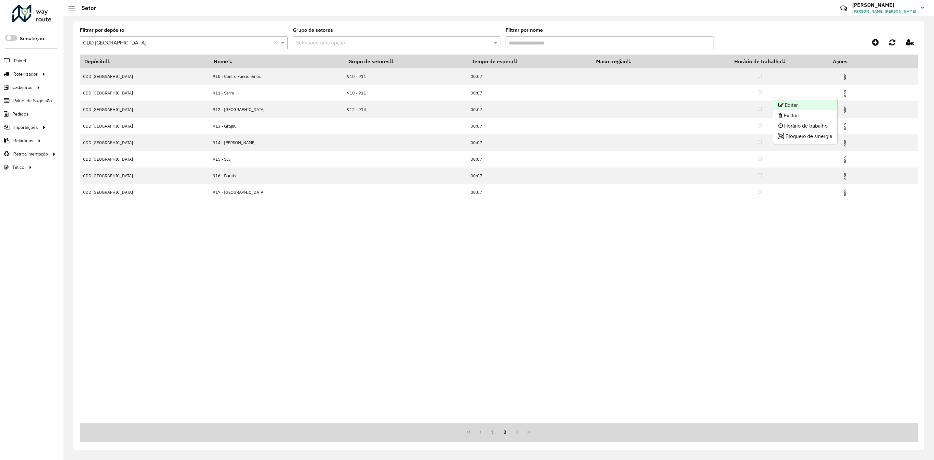
click at [831, 100] on li "Editar" at bounding box center [805, 105] width 64 height 10
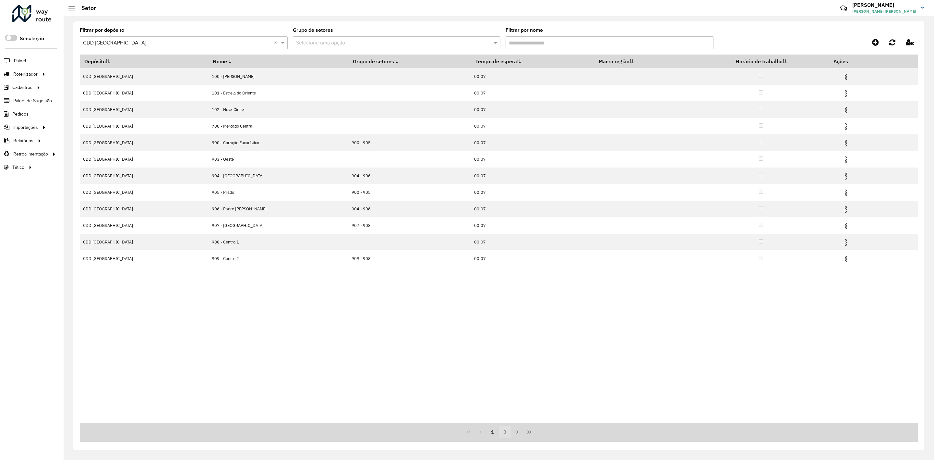
click at [504, 432] on button "2" at bounding box center [505, 432] width 12 height 12
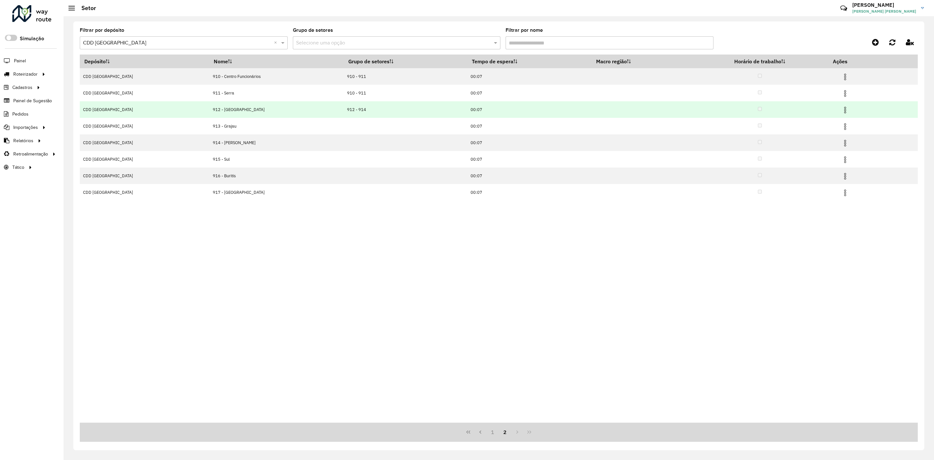
click at [843, 111] on img at bounding box center [845, 110] width 8 height 8
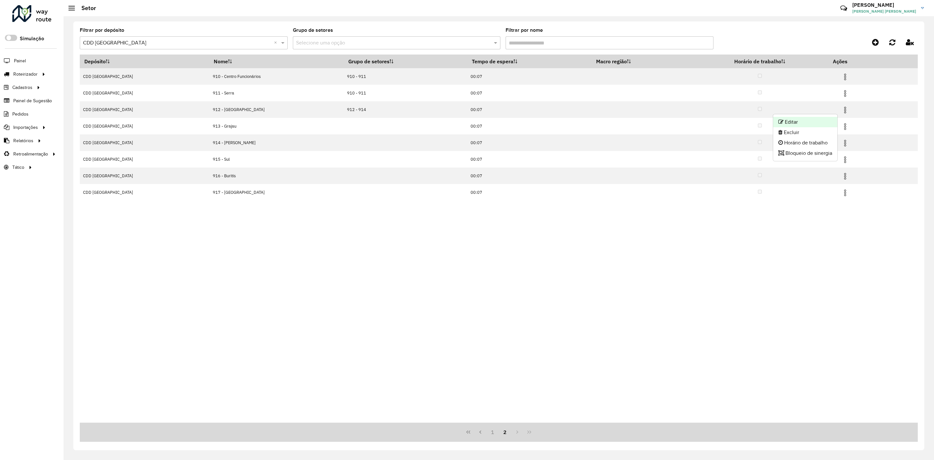
click at [828, 120] on li "Editar" at bounding box center [805, 122] width 64 height 10
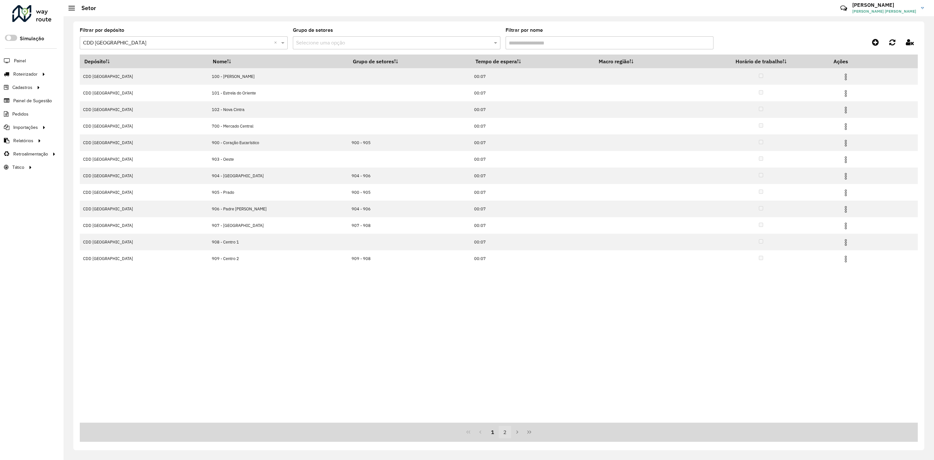
click at [503, 428] on button "2" at bounding box center [505, 432] width 12 height 12
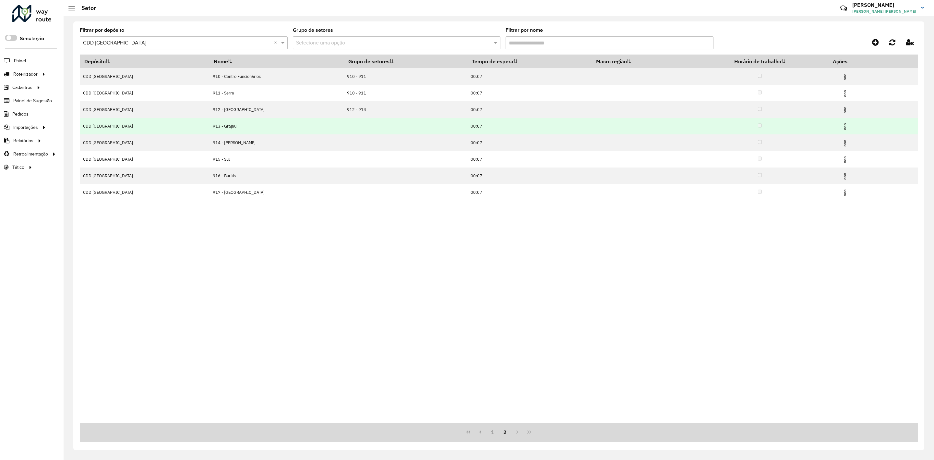
click at [841, 124] on img at bounding box center [845, 127] width 8 height 8
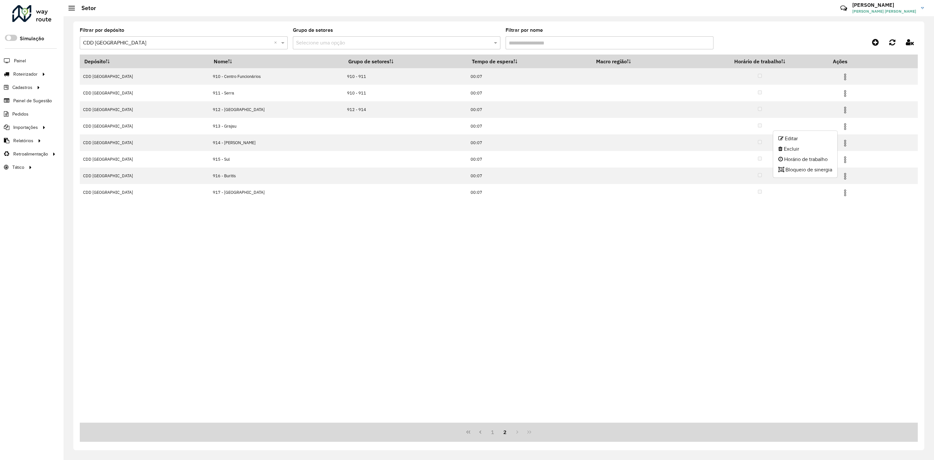
click at [827, 132] on ul "Editar Excluir Horário de trabalho Bloqueio de sinergia" at bounding box center [805, 153] width 65 height 47
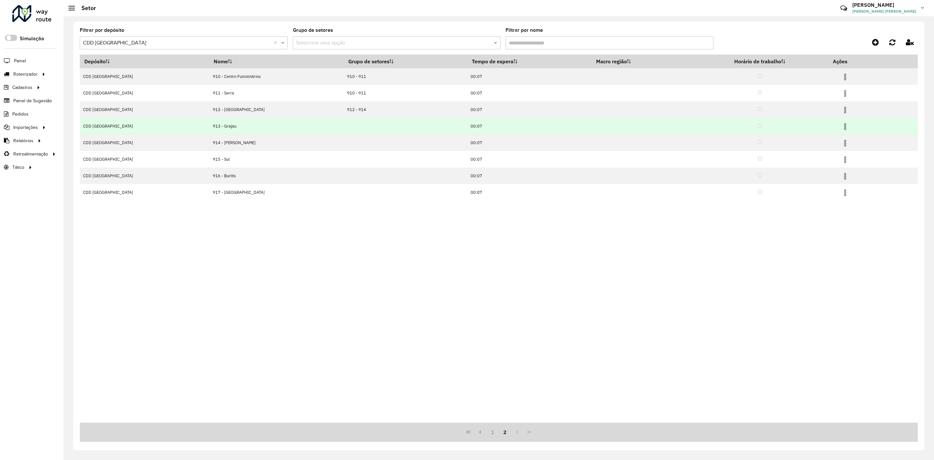
click at [841, 129] on img at bounding box center [845, 127] width 8 height 8
click at [825, 139] on li "Editar" at bounding box center [805, 138] width 64 height 10
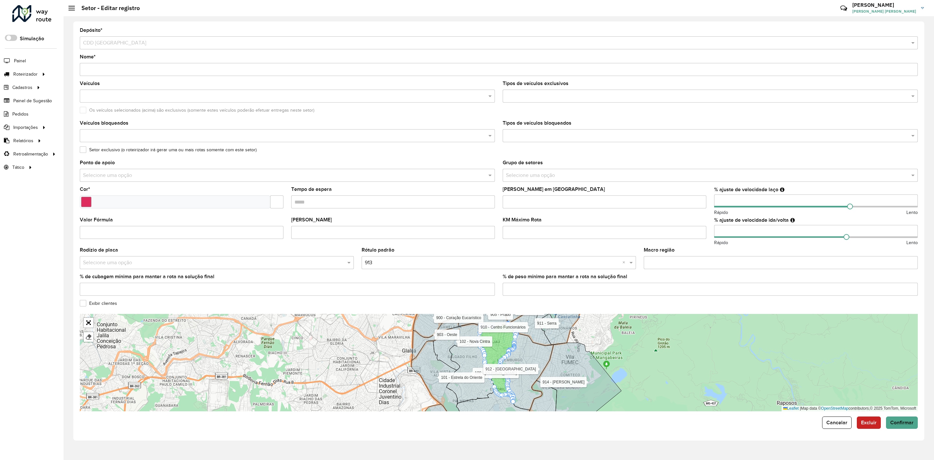
click at [739, 232] on input "number" at bounding box center [816, 231] width 204 height 13
type input "*"
type input "***"
click at [711, 248] on div "Macro região" at bounding box center [781, 257] width 274 height 21
click at [905, 427] on button "Confirmar" at bounding box center [902, 422] width 32 height 12
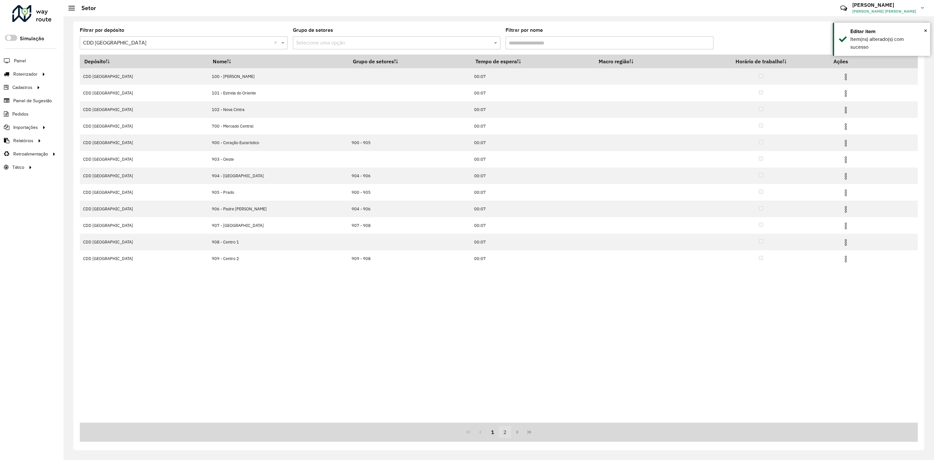
click at [505, 431] on button "2" at bounding box center [505, 432] width 12 height 12
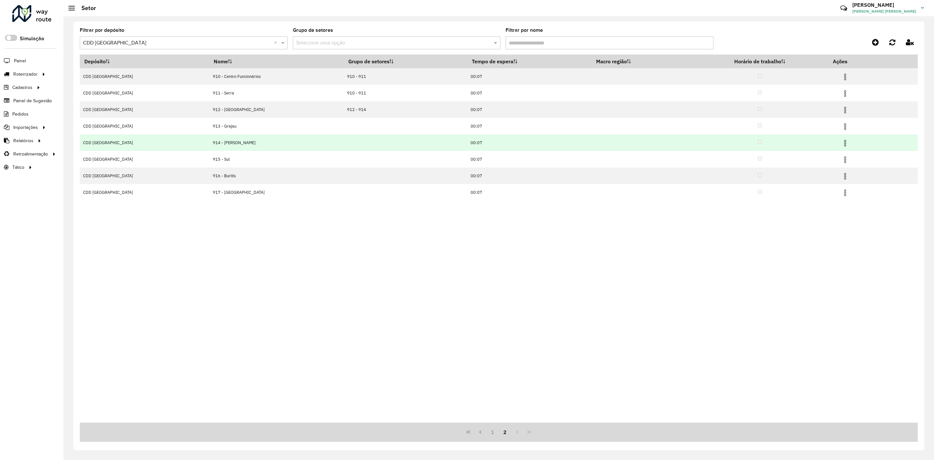
click at [844, 141] on img at bounding box center [845, 143] width 8 height 8
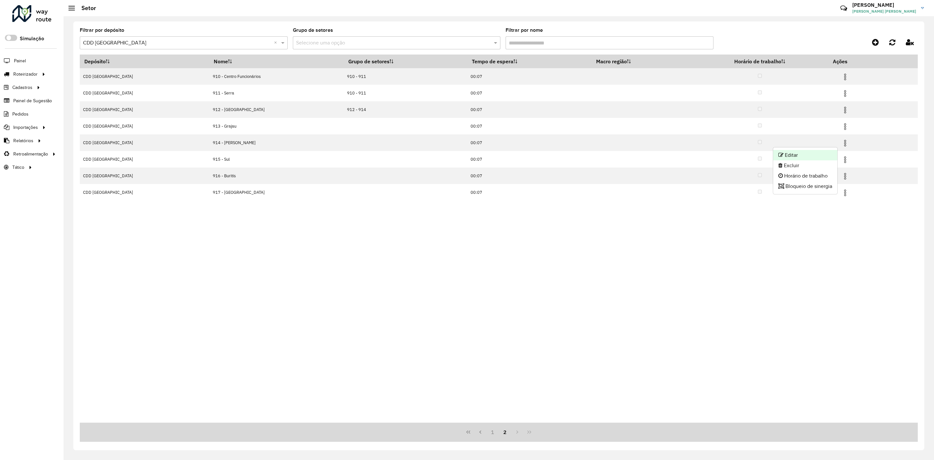
click at [827, 151] on li "Editar" at bounding box center [805, 155] width 64 height 10
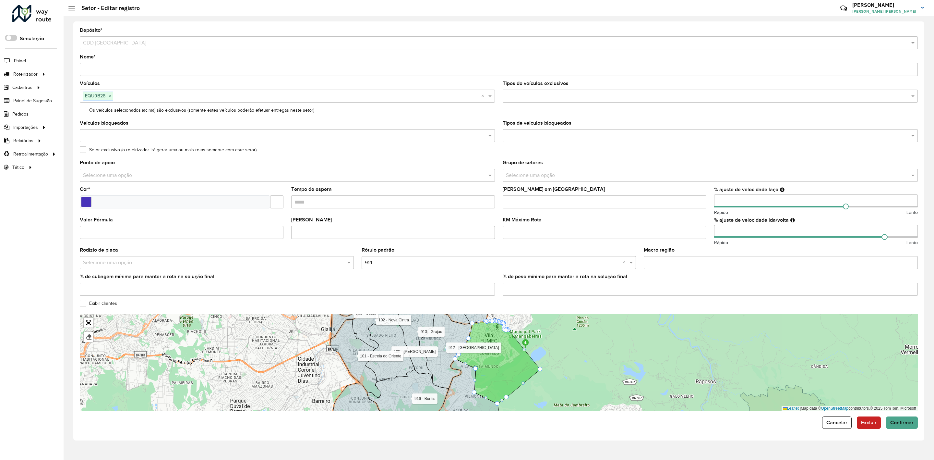
click at [742, 231] on input "number" at bounding box center [816, 231] width 204 height 13
type input "*"
type input "***"
click at [713, 247] on formly-field "% ajuste de velocidade ida/volta *** Rápido Lento" at bounding box center [815, 232] width 211 height 30
click at [901, 421] on span "Confirmar" at bounding box center [901, 422] width 23 height 6
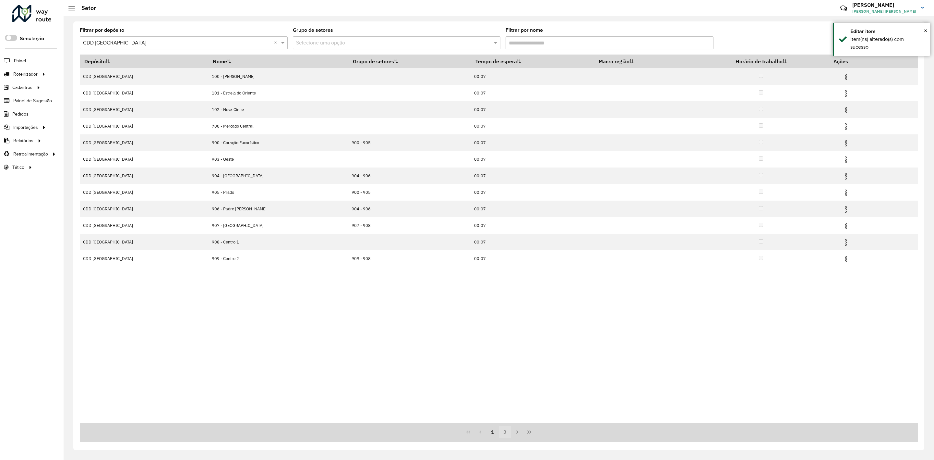
click at [510, 431] on button "2" at bounding box center [505, 432] width 12 height 12
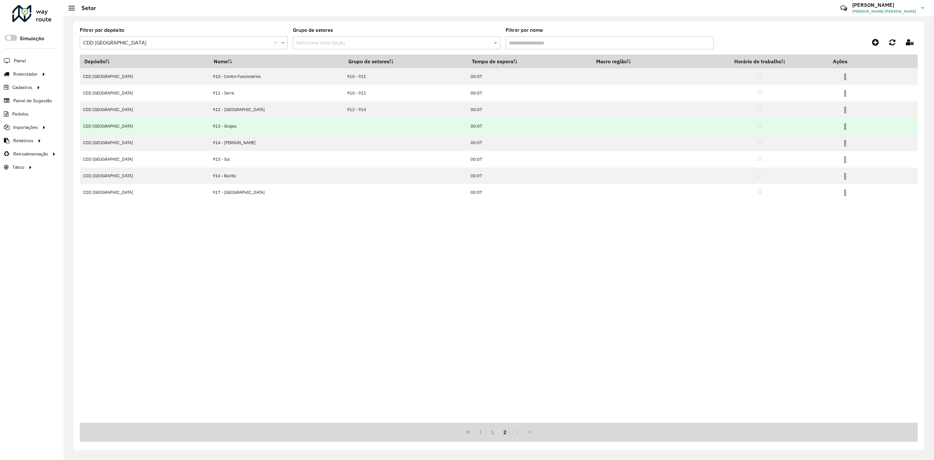
click at [846, 127] on img at bounding box center [845, 127] width 8 height 8
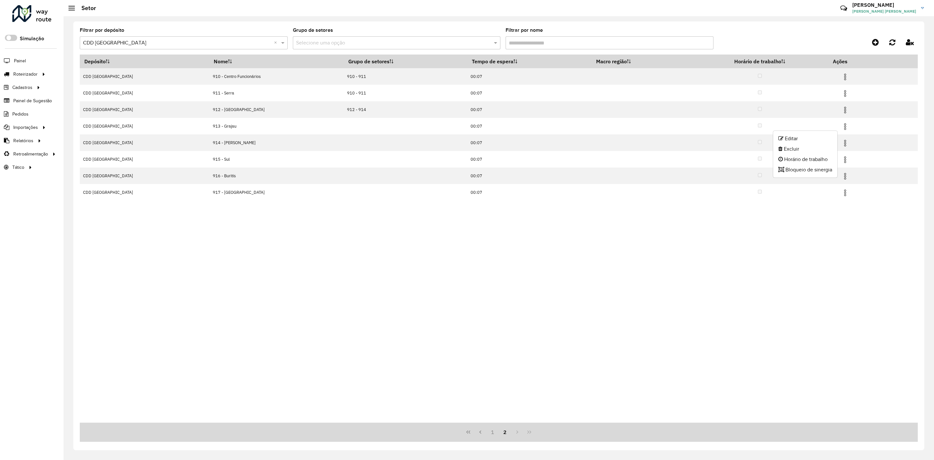
click at [825, 133] on ul "Editar Excluir Horário de trabalho Bloqueio de sinergia" at bounding box center [805, 153] width 65 height 47
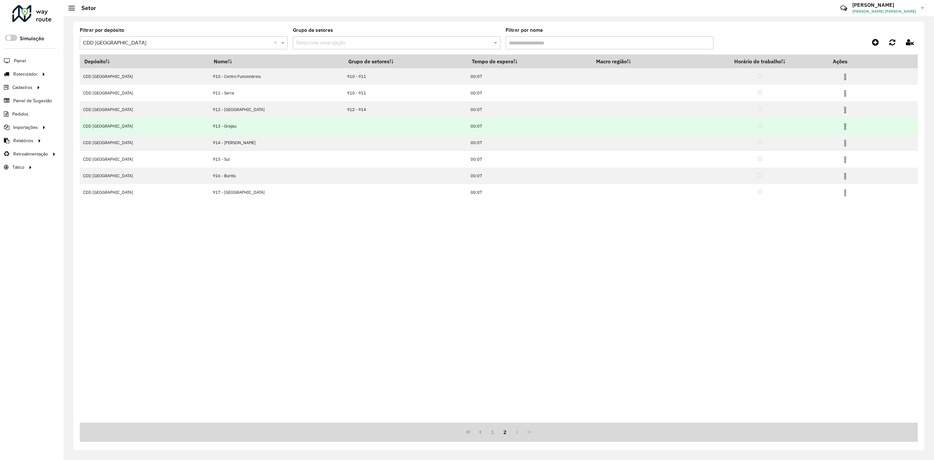
click at [844, 127] on img at bounding box center [845, 127] width 8 height 8
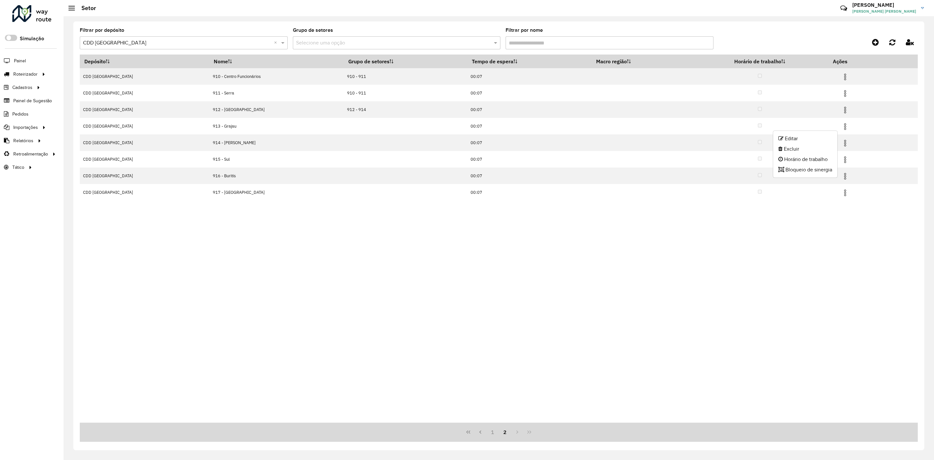
drag, startPoint x: 838, startPoint y: 131, endPoint x: 828, endPoint y: 134, distance: 10.2
click at [829, 134] on li "Editar" at bounding box center [805, 138] width 64 height 10
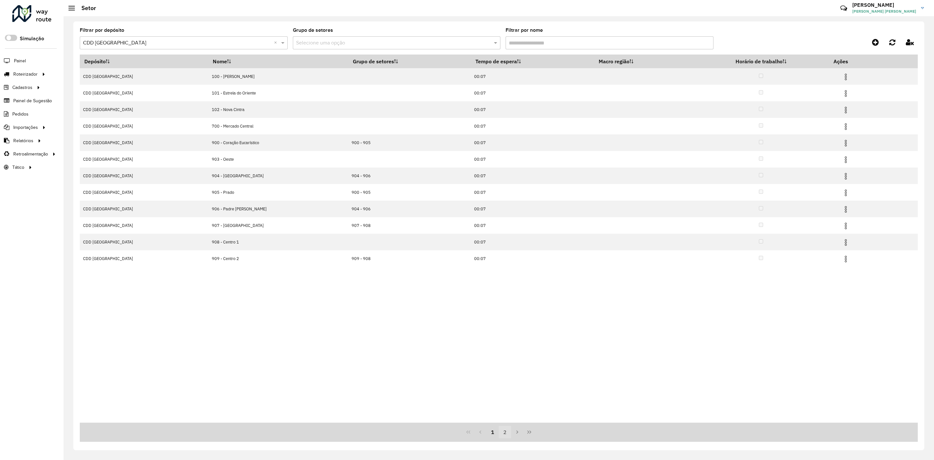
click at [506, 430] on button "2" at bounding box center [505, 432] width 12 height 12
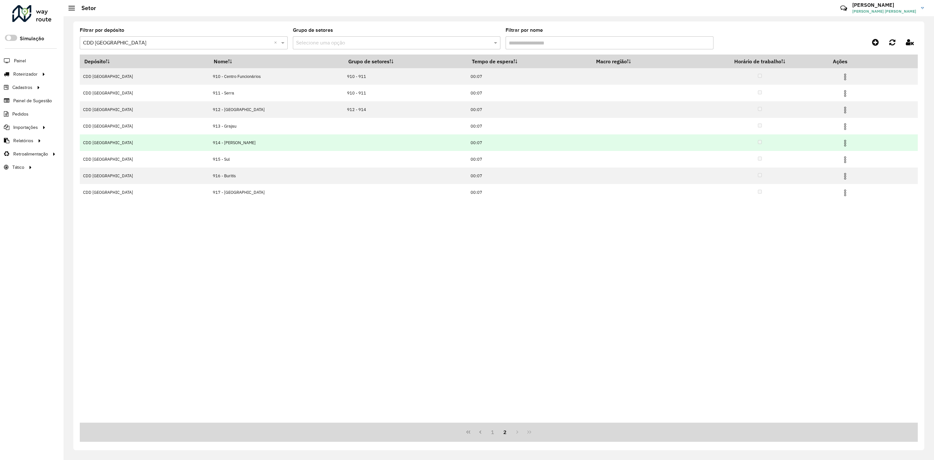
click at [841, 147] on td at bounding box center [848, 142] width 39 height 16
click at [845, 145] on img at bounding box center [845, 143] width 8 height 8
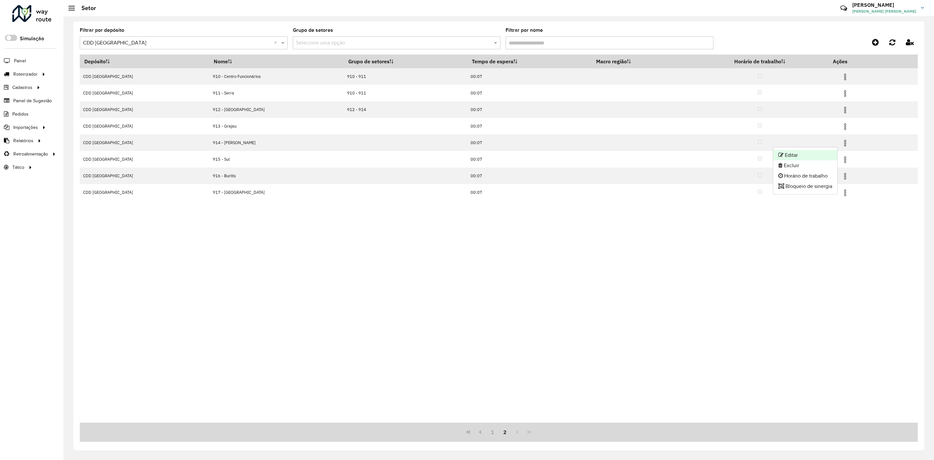
click at [831, 150] on ul "Editar Excluir Horário de trabalho Bloqueio de sinergia" at bounding box center [805, 170] width 65 height 47
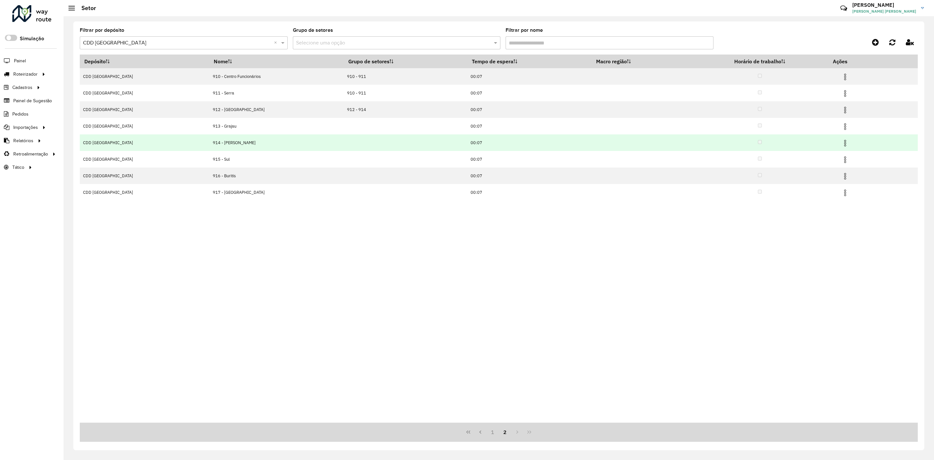
click at [844, 138] on td at bounding box center [848, 142] width 39 height 16
click at [841, 142] on img at bounding box center [845, 143] width 8 height 8
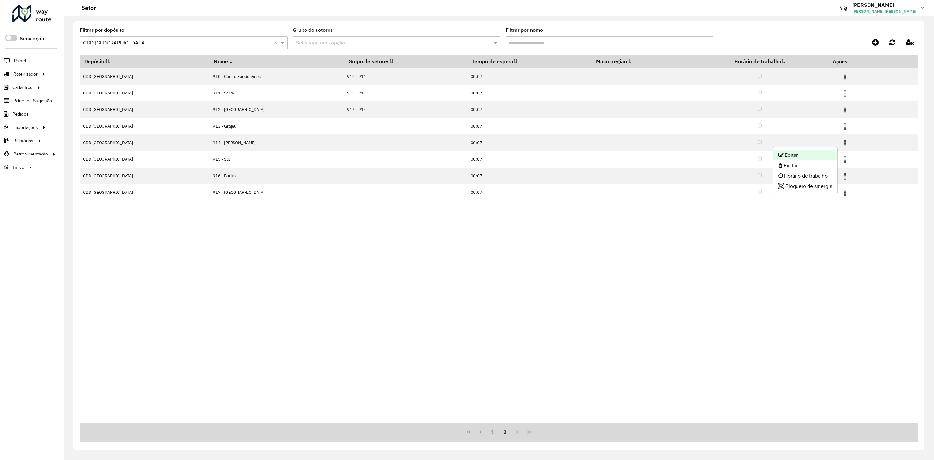
click at [824, 151] on li "Editar" at bounding box center [805, 155] width 64 height 10
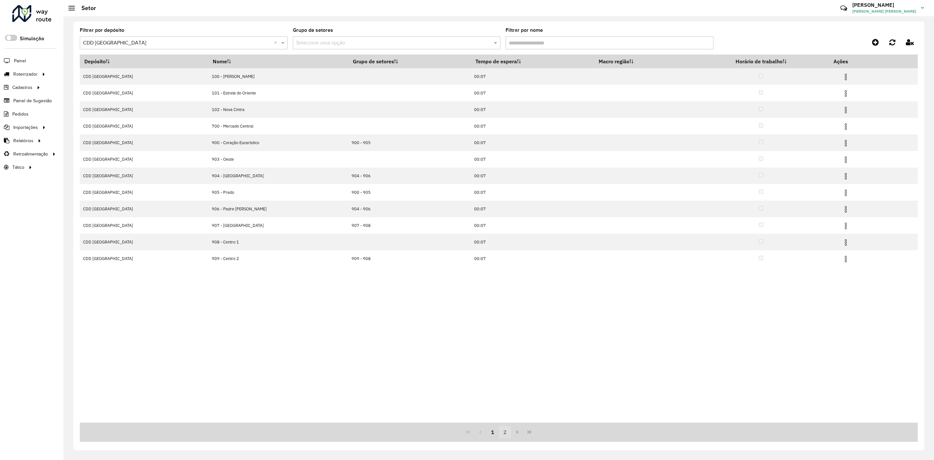
click at [503, 431] on button "2" at bounding box center [505, 432] width 12 height 12
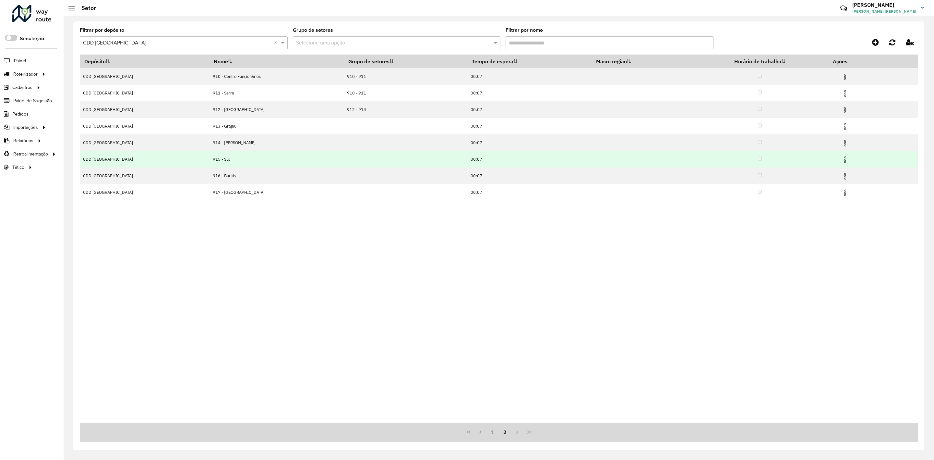
click at [841, 159] on img at bounding box center [845, 160] width 8 height 8
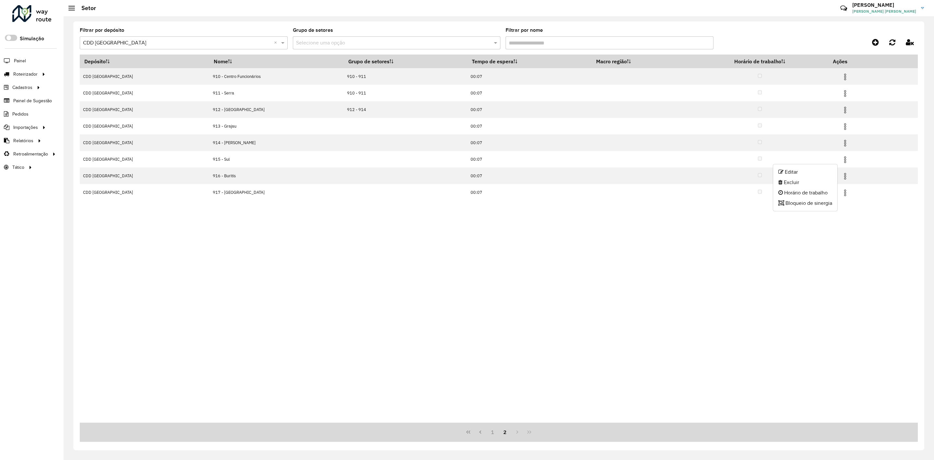
click at [828, 165] on ul "Editar Excluir Horário de trabalho Bloqueio de sinergia" at bounding box center [805, 187] width 65 height 47
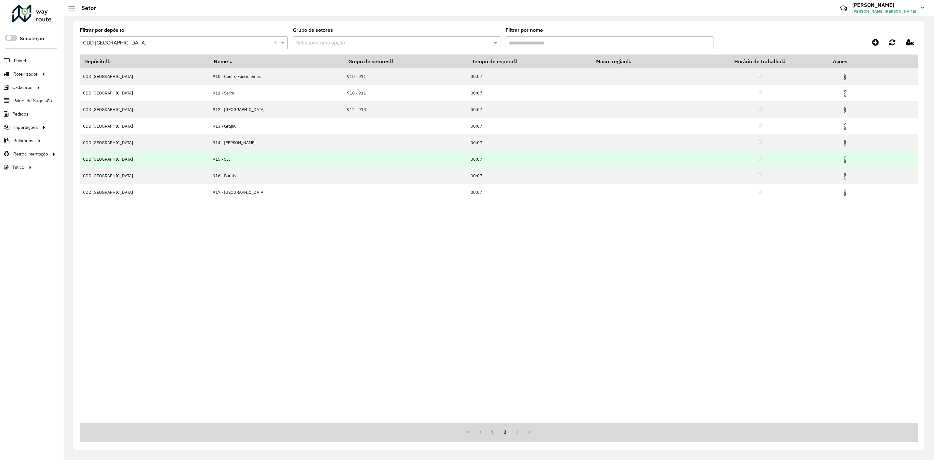
click at [841, 159] on img at bounding box center [845, 160] width 8 height 8
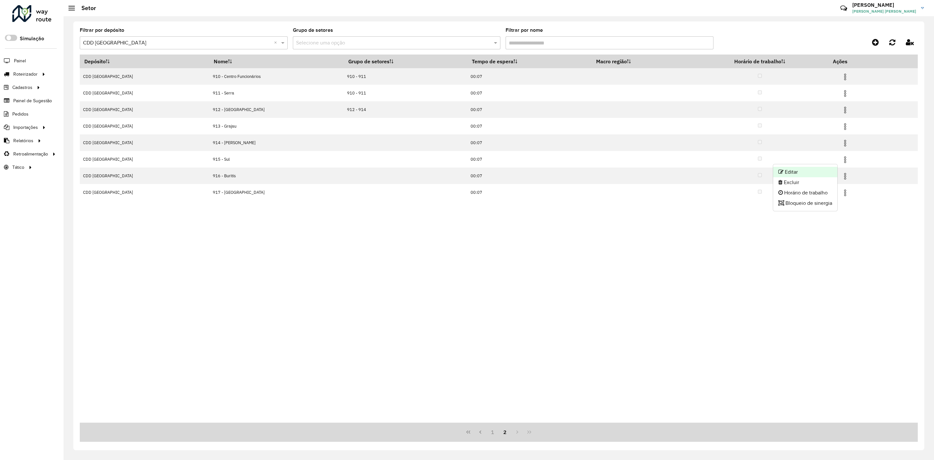
click at [827, 168] on li "Editar" at bounding box center [805, 172] width 64 height 10
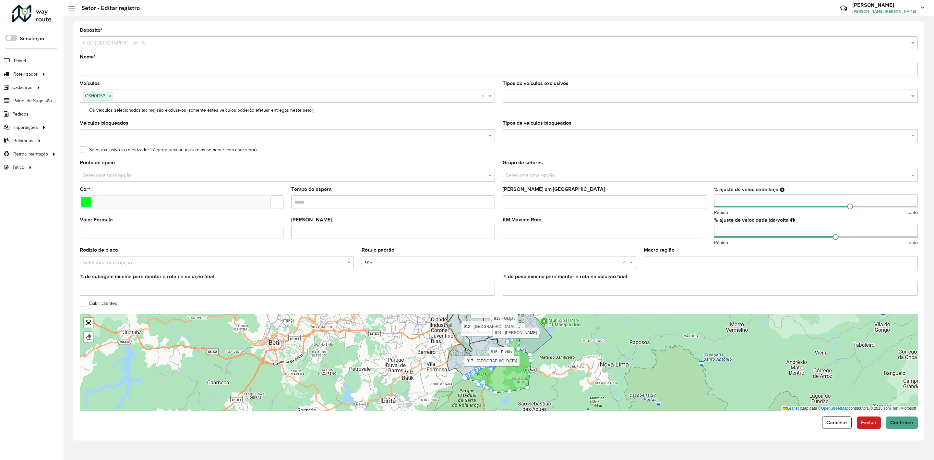
click at [733, 232] on input "number" at bounding box center [816, 231] width 204 height 13
type input "*"
type input "***"
click at [642, 248] on formly-field "Macro região" at bounding box center [781, 260] width 282 height 27
click at [890, 425] on span "Confirmar" at bounding box center [901, 422] width 23 height 6
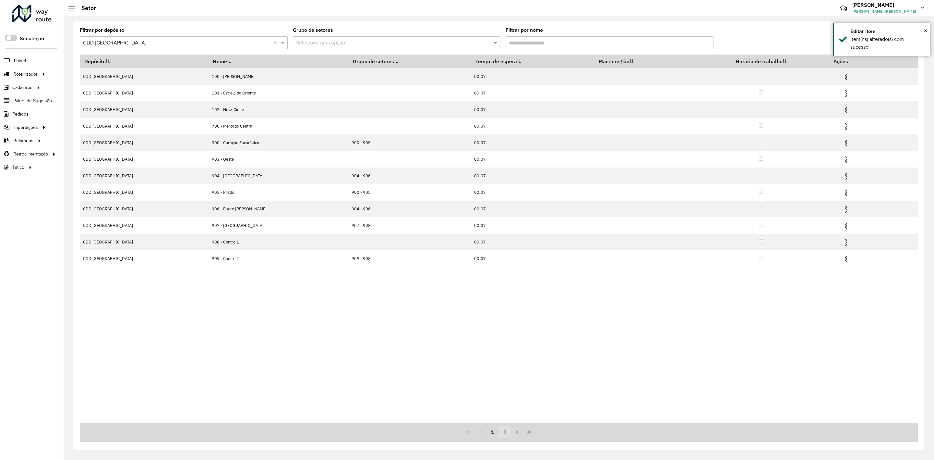
click at [503, 435] on button "2" at bounding box center [505, 432] width 12 height 12
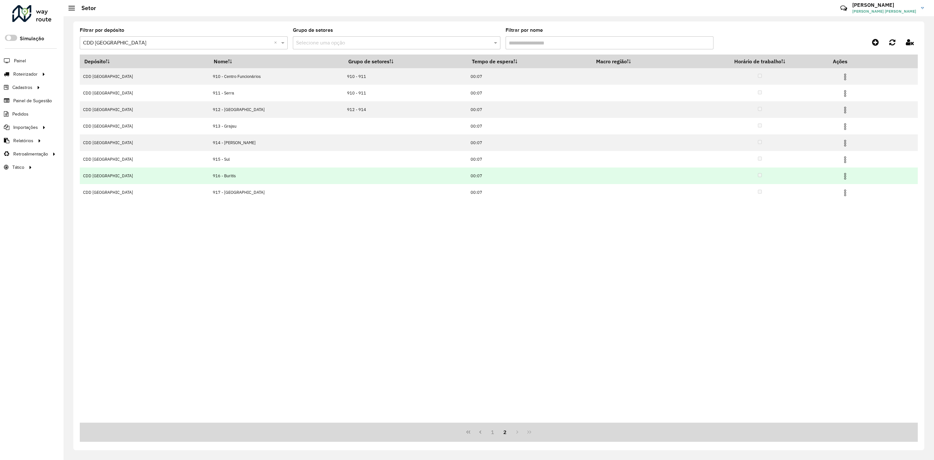
click at [842, 175] on img at bounding box center [845, 176] width 8 height 8
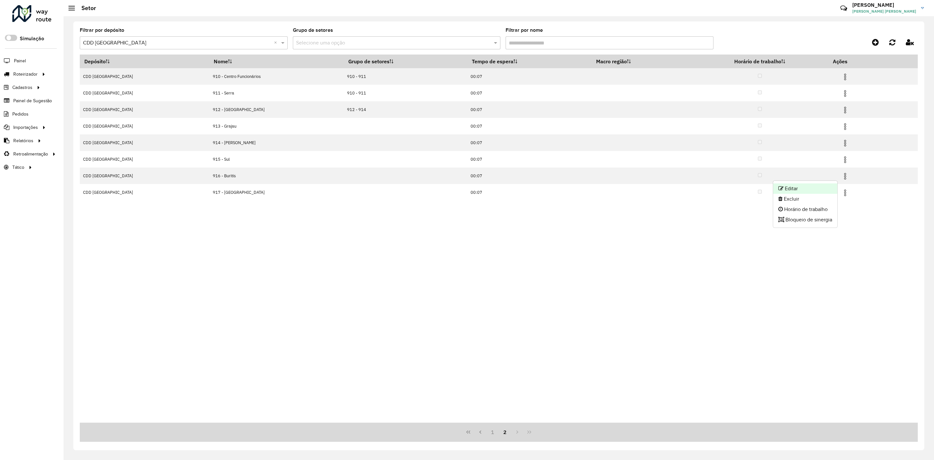
click at [822, 185] on li "Editar" at bounding box center [805, 188] width 64 height 10
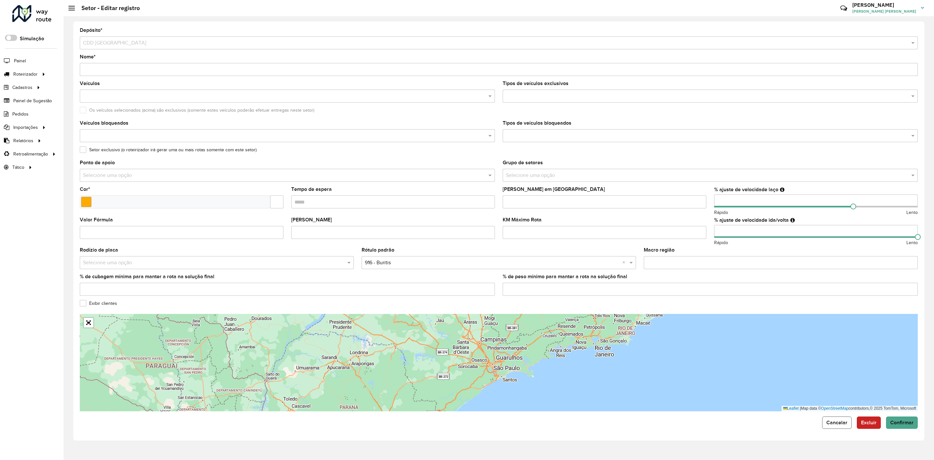
click at [835, 421] on span "Cancelar" at bounding box center [836, 422] width 21 height 6
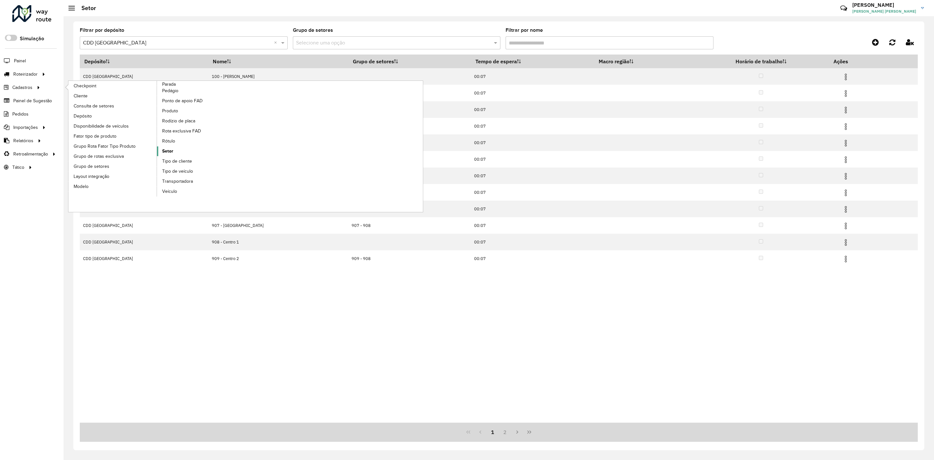
click at [164, 151] on span "Setor" at bounding box center [167, 151] width 11 height 7
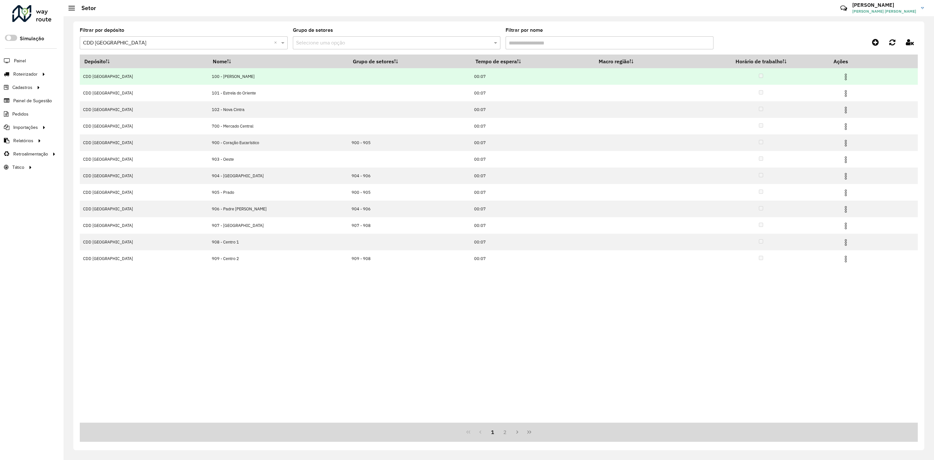
click at [838, 75] on td at bounding box center [848, 76] width 39 height 16
click at [842, 75] on img at bounding box center [846, 77] width 8 height 8
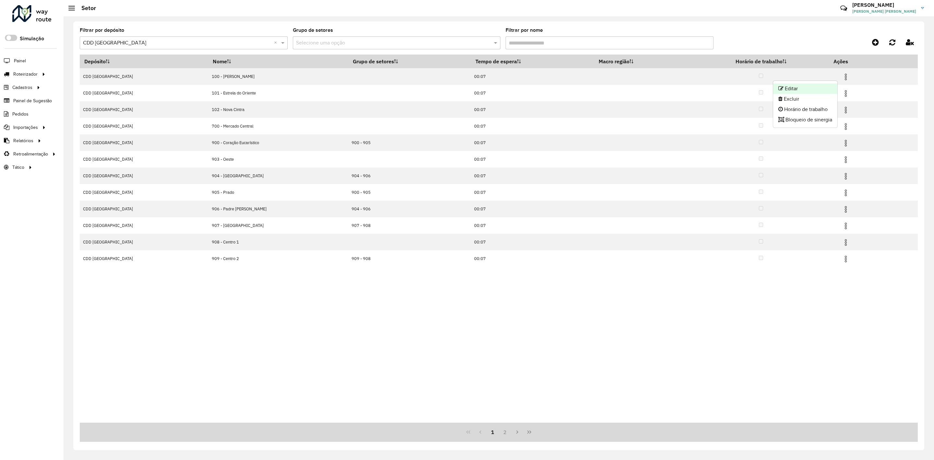
click at [828, 84] on li "Editar" at bounding box center [805, 88] width 64 height 10
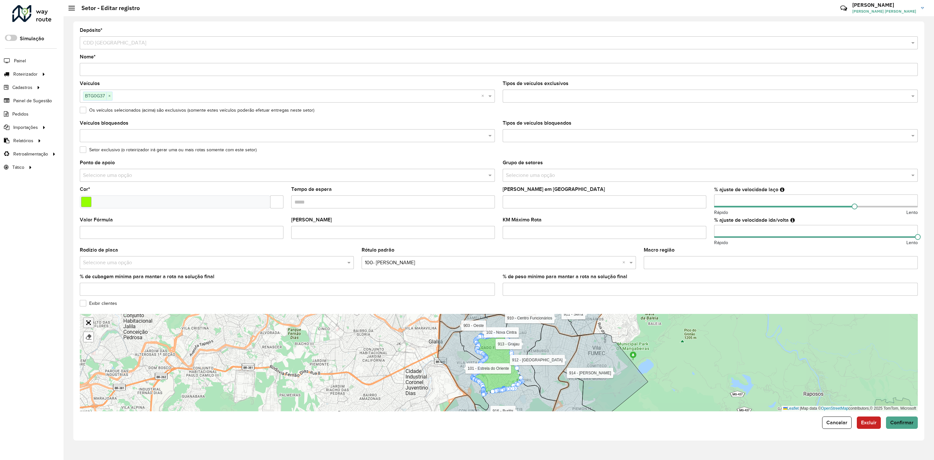
click at [89, 321] on link "Abrir mapa em tela cheia" at bounding box center [89, 323] width 10 height 10
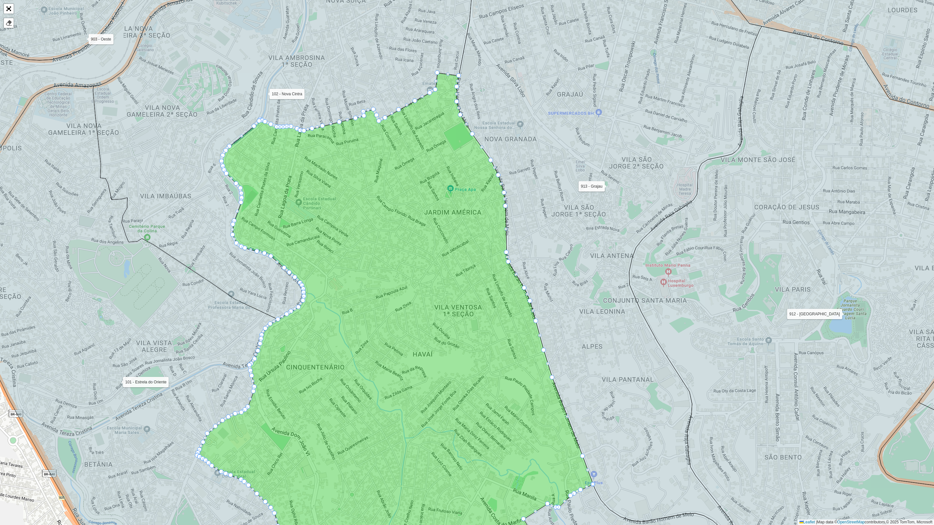
click at [505, 229] on div at bounding box center [505, 229] width 3 height 3
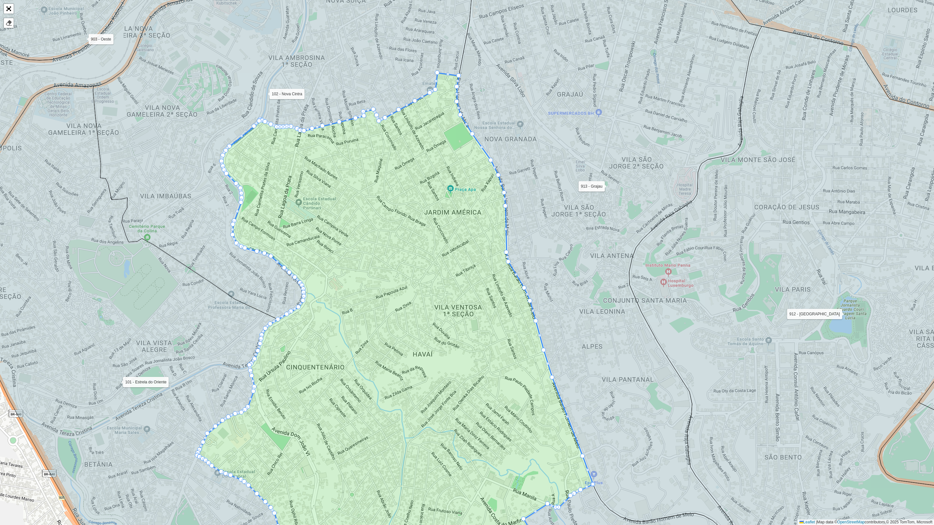
drag, startPoint x: 506, startPoint y: 230, endPoint x: 437, endPoint y: 241, distance: 69.6
click at [516, 228] on icon at bounding box center [609, 260] width 305 height 625
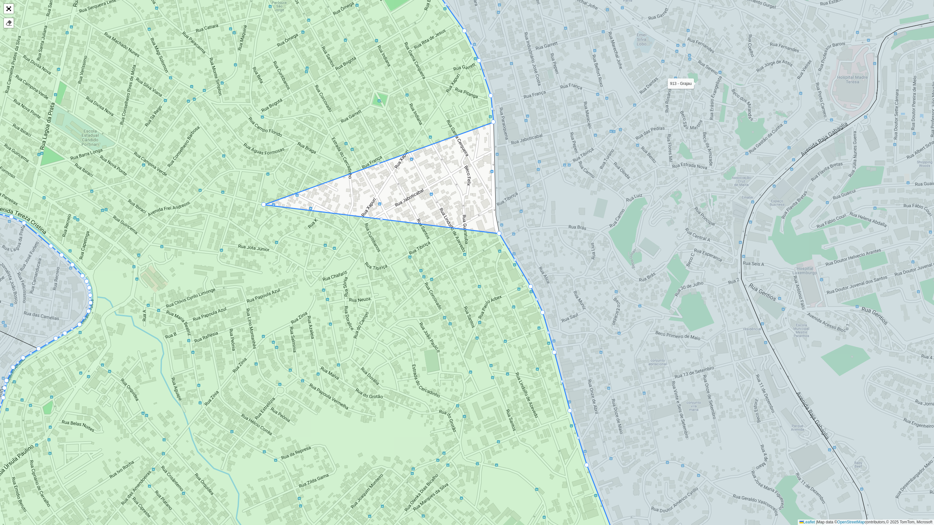
drag, startPoint x: 495, startPoint y: 214, endPoint x: 263, endPoint y: 203, distance: 232.2
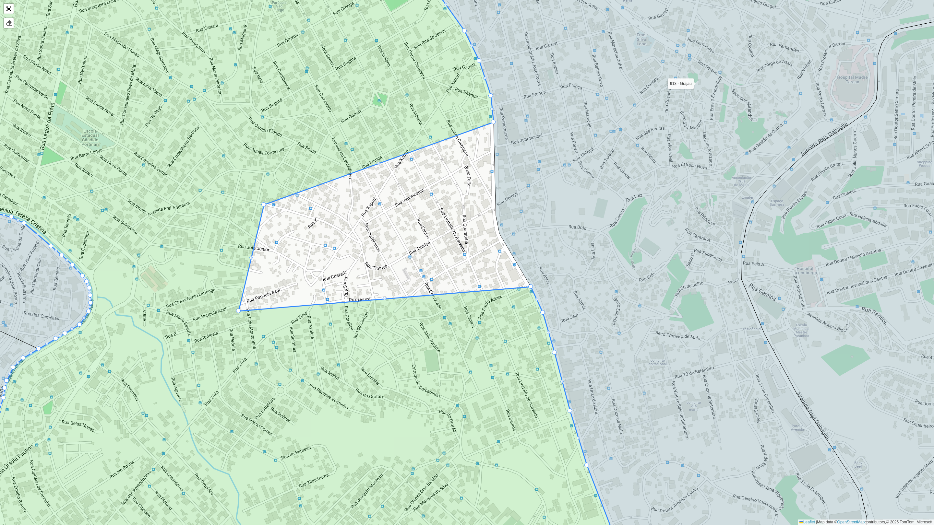
drag, startPoint x: 499, startPoint y: 233, endPoint x: 231, endPoint y: 310, distance: 278.9
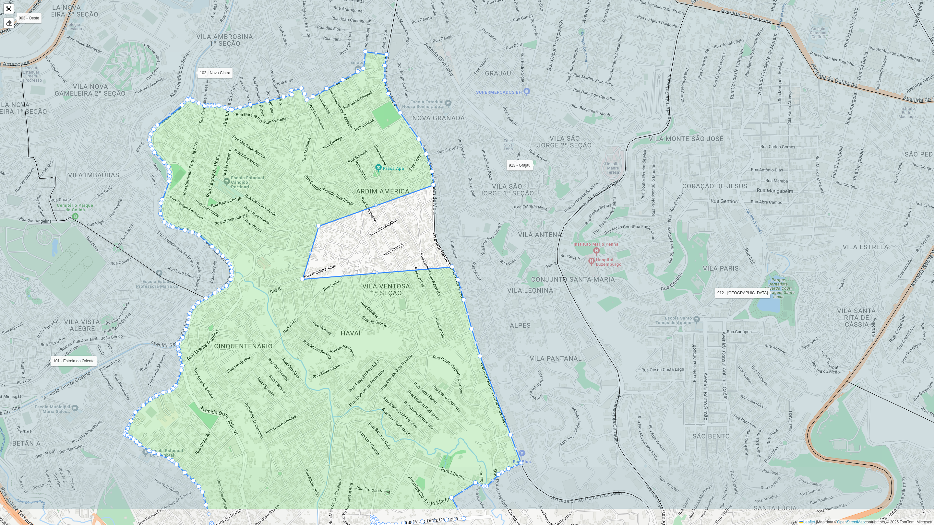
drag, startPoint x: 344, startPoint y: 409, endPoint x: 358, endPoint y: 340, distance: 70.4
click at [358, 340] on icon at bounding box center [324, 281] width 396 height 458
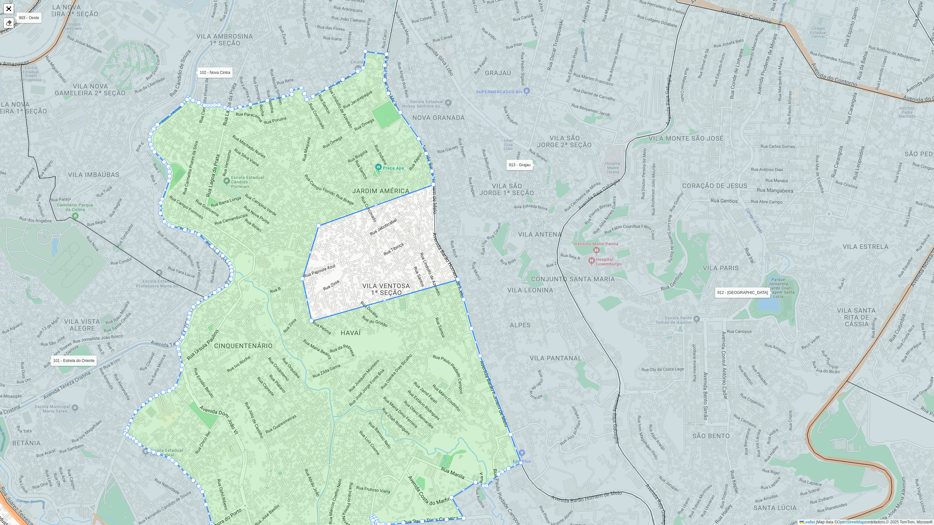
drag, startPoint x: 452, startPoint y: 266, endPoint x: 312, endPoint y: 320, distance: 151.0
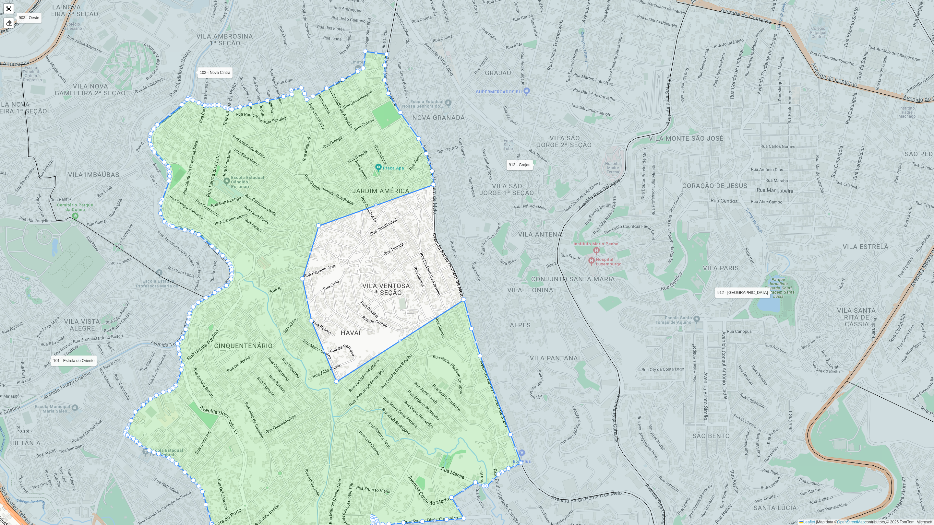
drag, startPoint x: 457, startPoint y: 280, endPoint x: 334, endPoint y: 378, distance: 156.9
drag, startPoint x: 463, startPoint y: 298, endPoint x: 457, endPoint y: 307, distance: 10.2
drag, startPoint x: 456, startPoint y: 308, endPoint x: 366, endPoint y: 404, distance: 132.2
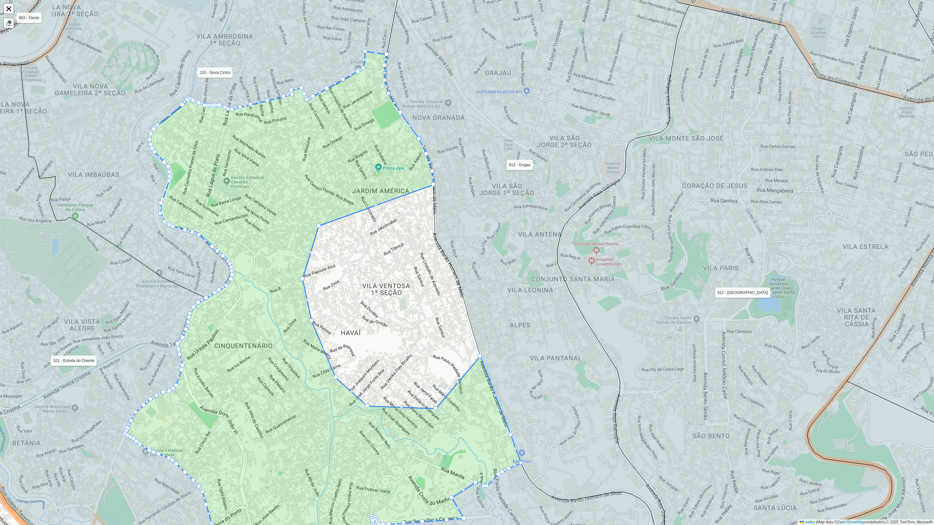
drag, startPoint x: 472, startPoint y: 330, endPoint x: 436, endPoint y: 410, distance: 87.5
drag, startPoint x: 480, startPoint y: 357, endPoint x: 492, endPoint y: 400, distance: 44.9
click at [6, 12] on link "Abrir mapa em tela cheia" at bounding box center [9, 9] width 10 height 10
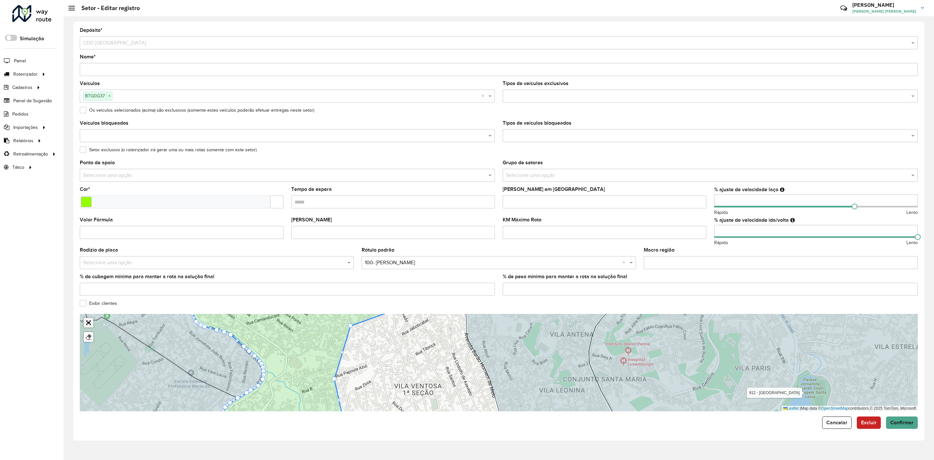
click at [86, 319] on link "Abrir mapa em tela cheia" at bounding box center [89, 323] width 10 height 10
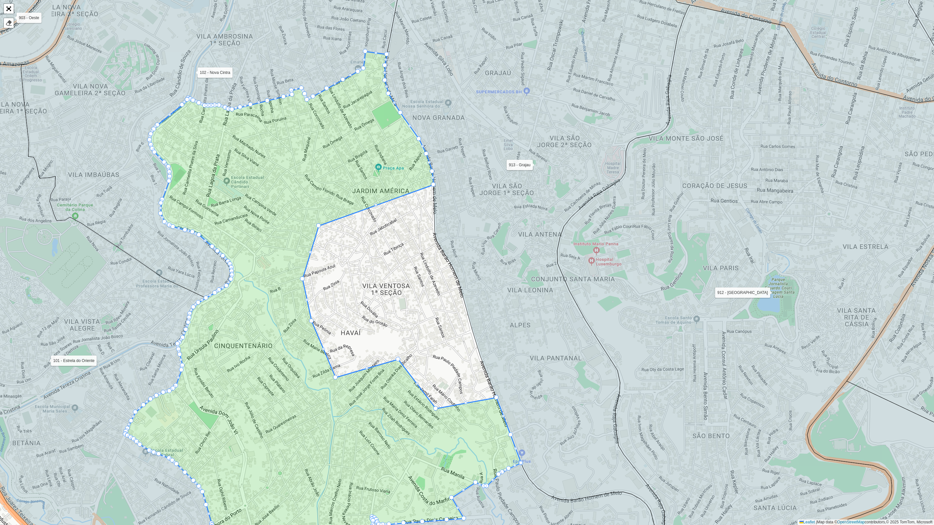
drag, startPoint x: 366, startPoint y: 404, endPoint x: 397, endPoint y: 357, distance: 56.0
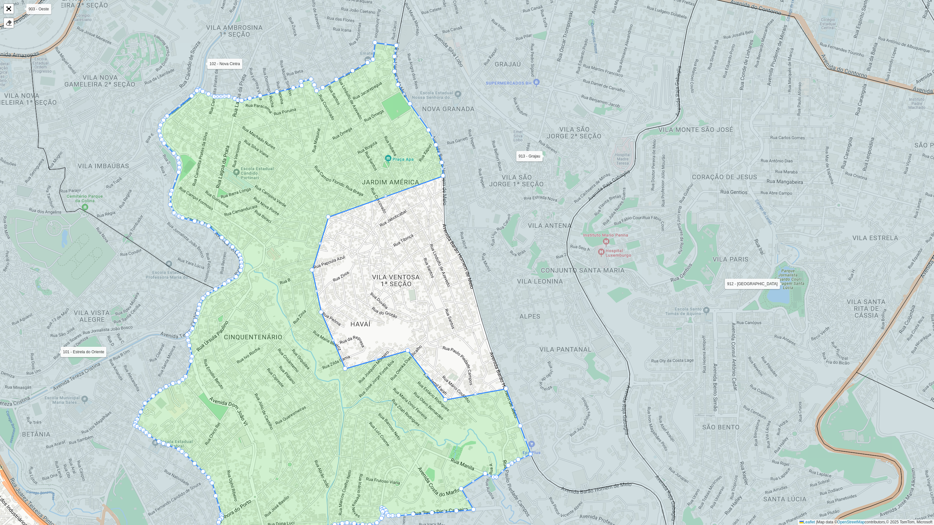
drag, startPoint x: 338, startPoint y: 378, endPoint x: 358, endPoint y: 359, distance: 27.8
click at [358, 359] on icon at bounding box center [333, 302] width 396 height 518
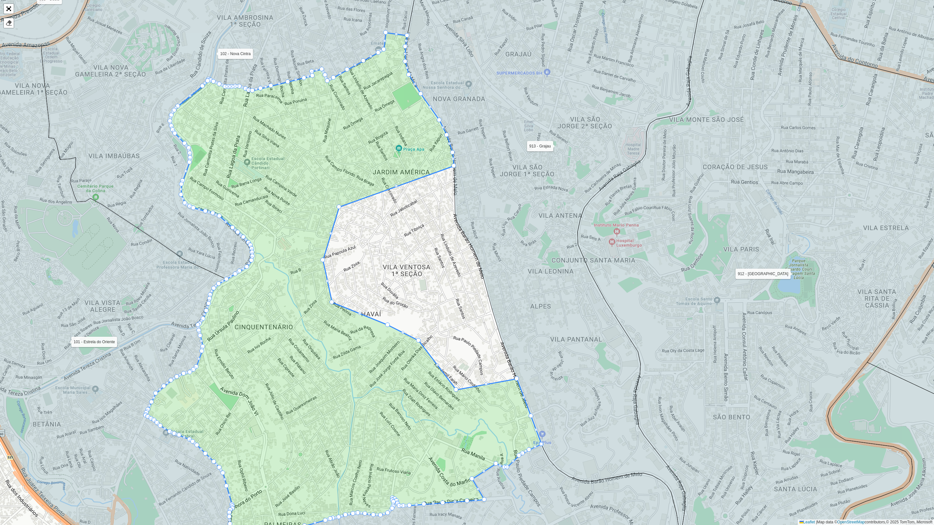
drag, startPoint x: 355, startPoint y: 357, endPoint x: 386, endPoint y: 324, distance: 44.5
drag, startPoint x: 331, startPoint y: 303, endPoint x: 362, endPoint y: 290, distance: 34.0
drag, startPoint x: 322, startPoint y: 261, endPoint x: 355, endPoint y: 250, distance: 34.6
drag, startPoint x: 340, startPoint y: 208, endPoint x: 354, endPoint y: 228, distance: 24.6
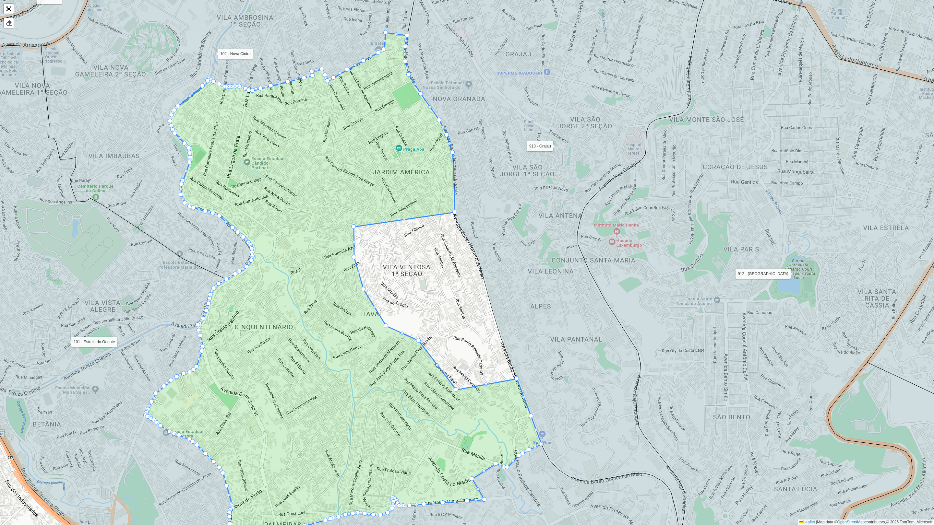
drag, startPoint x: 452, startPoint y: 166, endPoint x: 451, endPoint y: 206, distance: 40.6
